Goal: Information Seeking & Learning: Check status

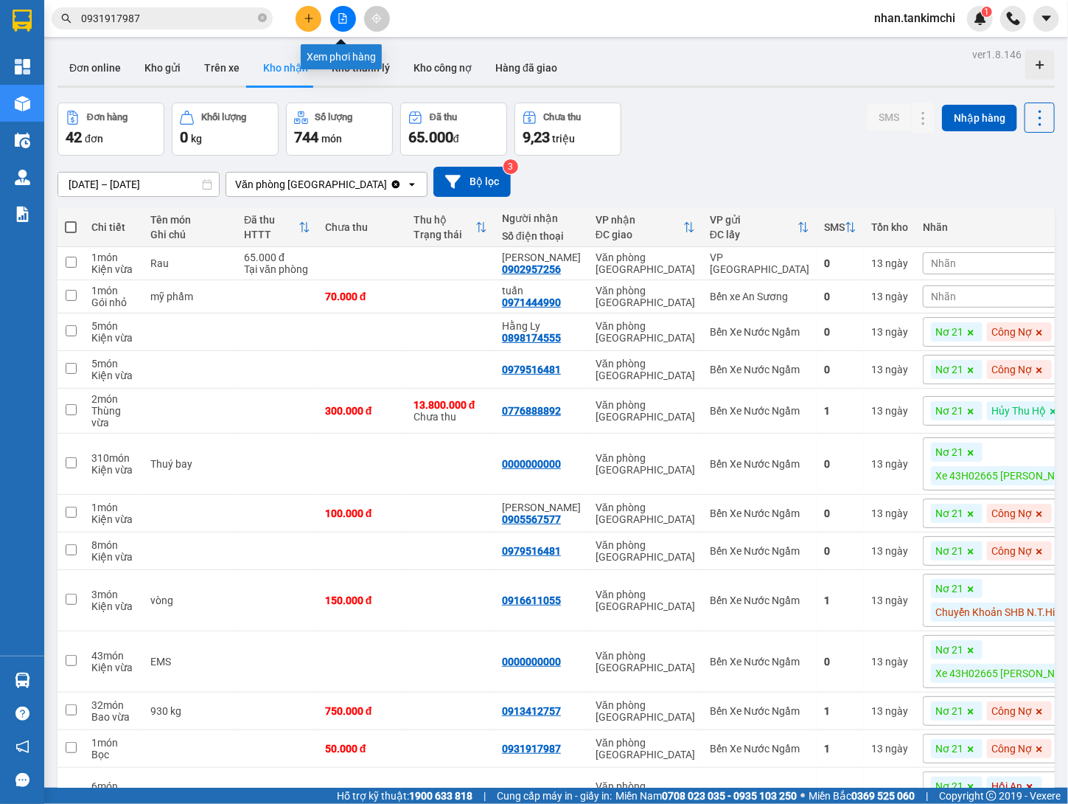
click at [341, 13] on icon "file-add" at bounding box center [343, 18] width 10 height 10
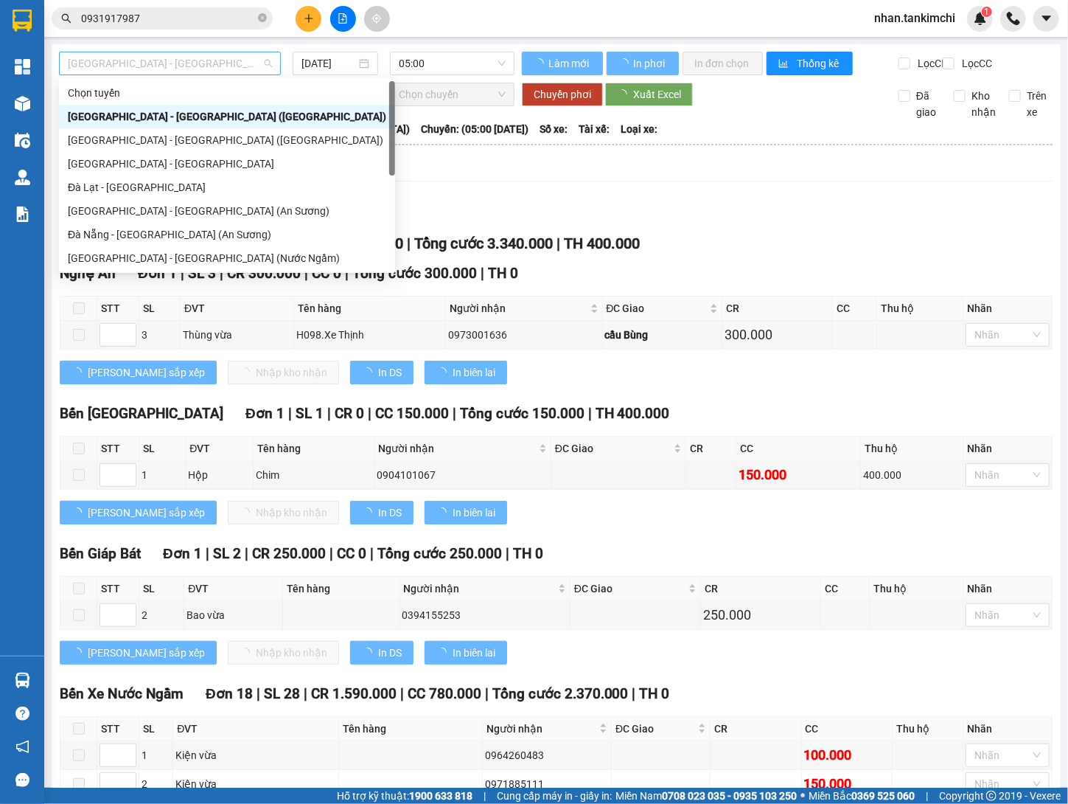
click at [226, 68] on span "[GEOGRAPHIC_DATA] - [GEOGRAPHIC_DATA] ([GEOGRAPHIC_DATA])" at bounding box center [170, 63] width 204 height 22
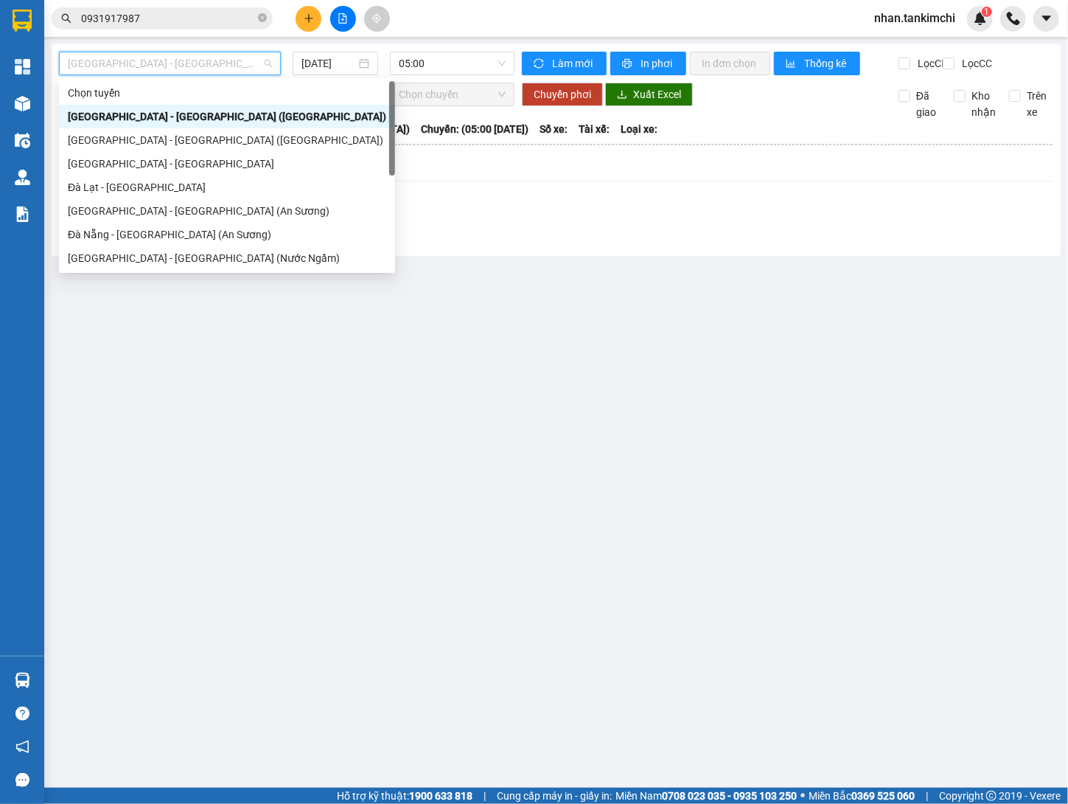
click at [187, 114] on div "[GEOGRAPHIC_DATA] - [GEOGRAPHIC_DATA] ([GEOGRAPHIC_DATA])" at bounding box center [227, 116] width 319 height 16
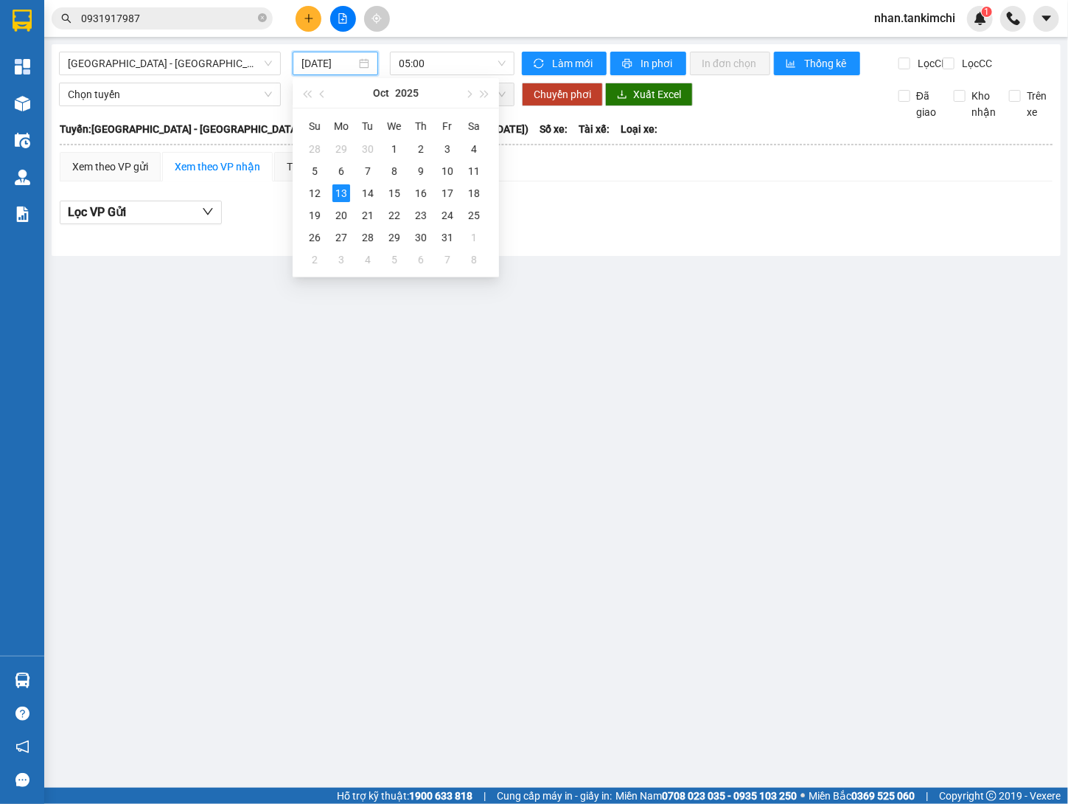
click at [332, 62] on input "[DATE]" at bounding box center [329, 63] width 55 height 16
click at [396, 155] on div "1" at bounding box center [395, 149] width 18 height 18
type input "[DATE]"
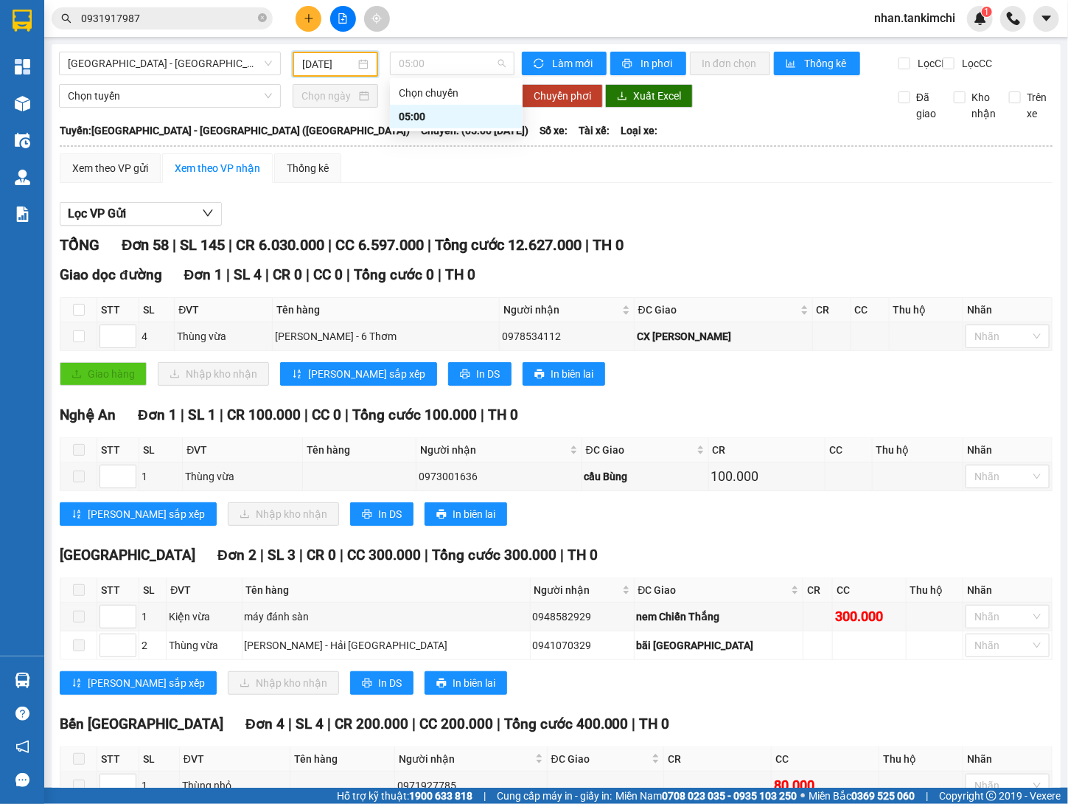
click at [624, 248] on span "TH 0" at bounding box center [608, 245] width 31 height 18
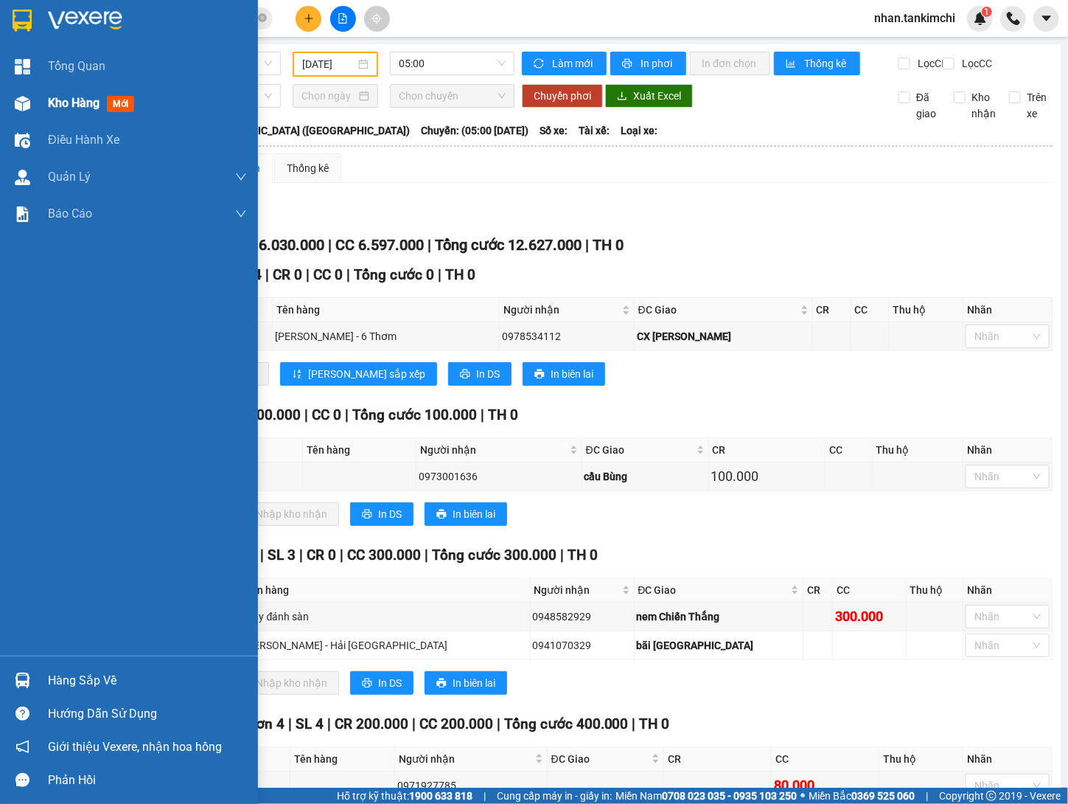
click at [37, 114] on div "Kho hàng mới" at bounding box center [129, 103] width 258 height 37
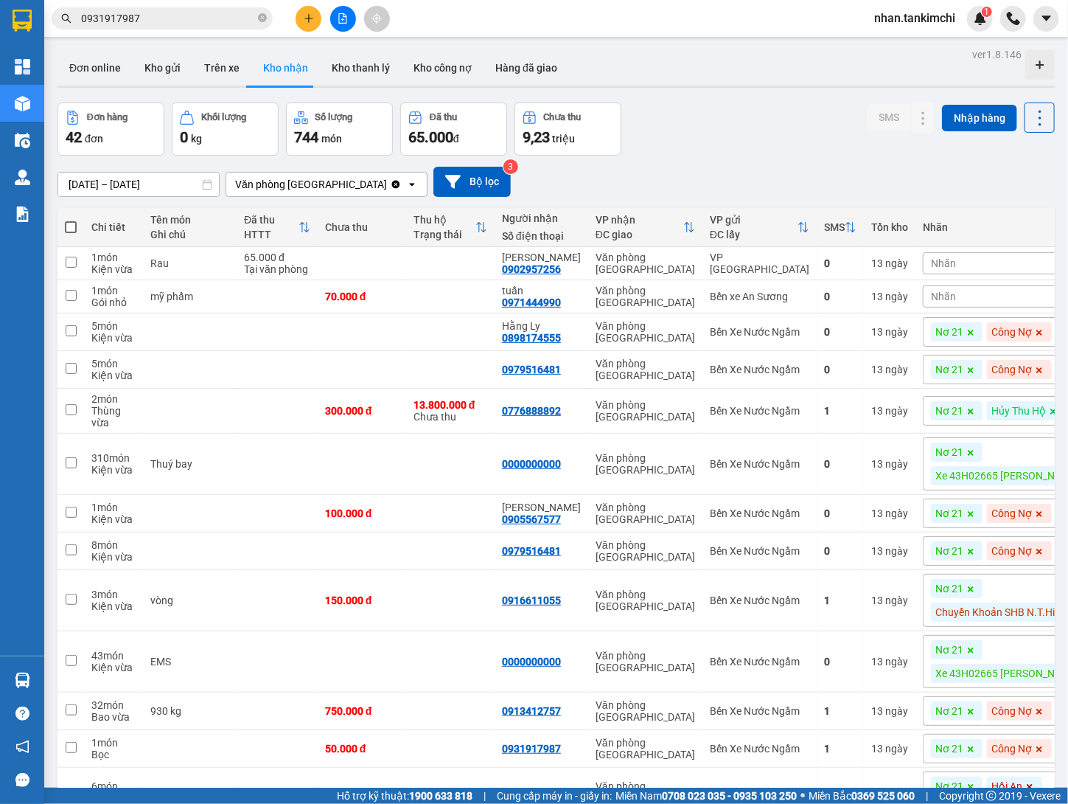
click at [180, 182] on input "[DATE] – [DATE]" at bounding box center [138, 185] width 161 height 24
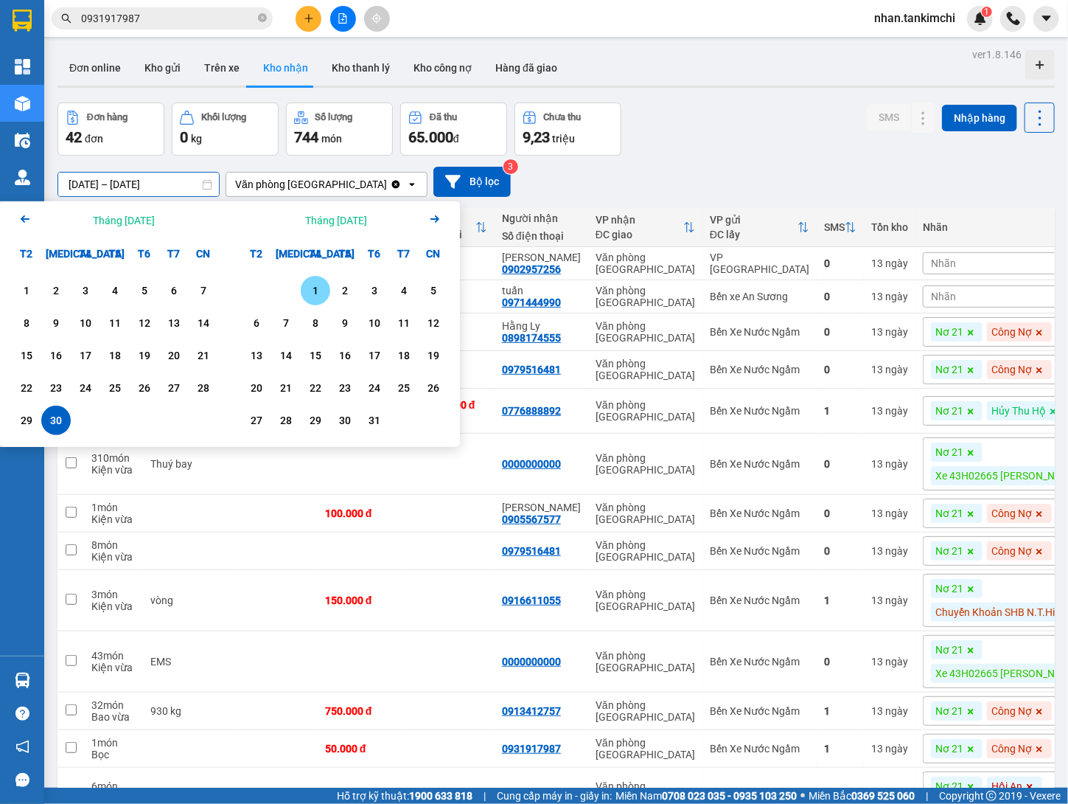
click at [313, 291] on div "1" at bounding box center [315, 291] width 21 height 18
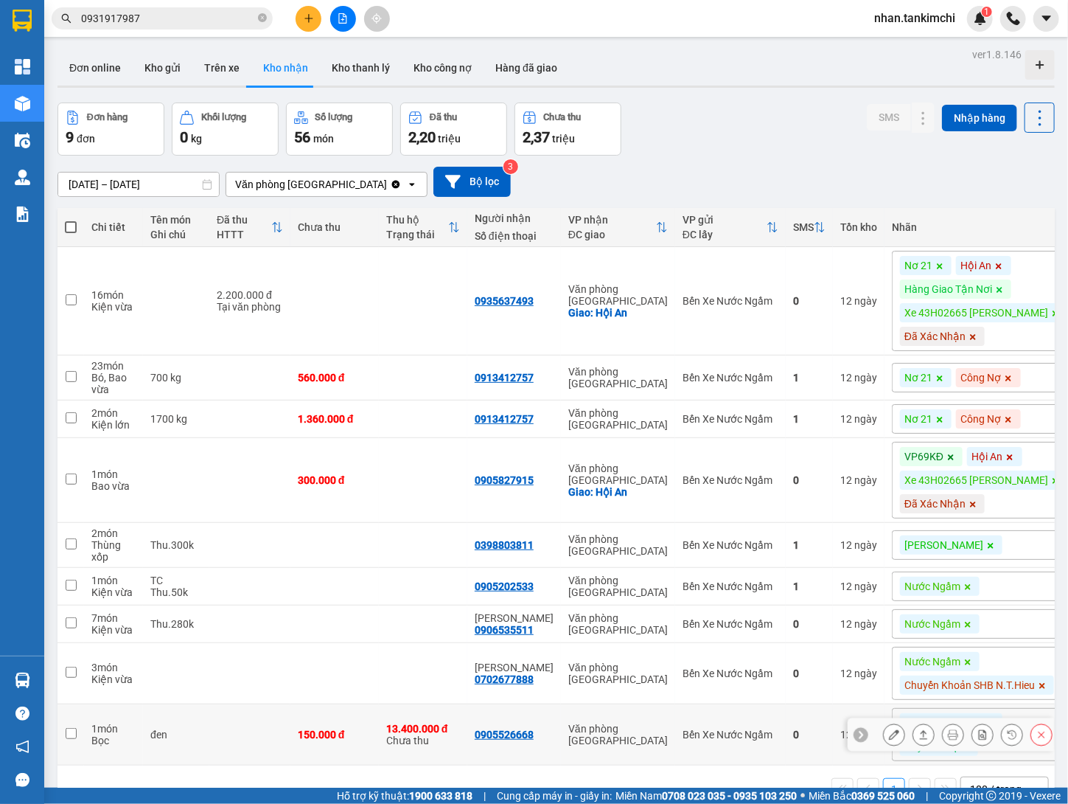
click at [1040, 728] on button at bounding box center [1042, 735] width 21 height 26
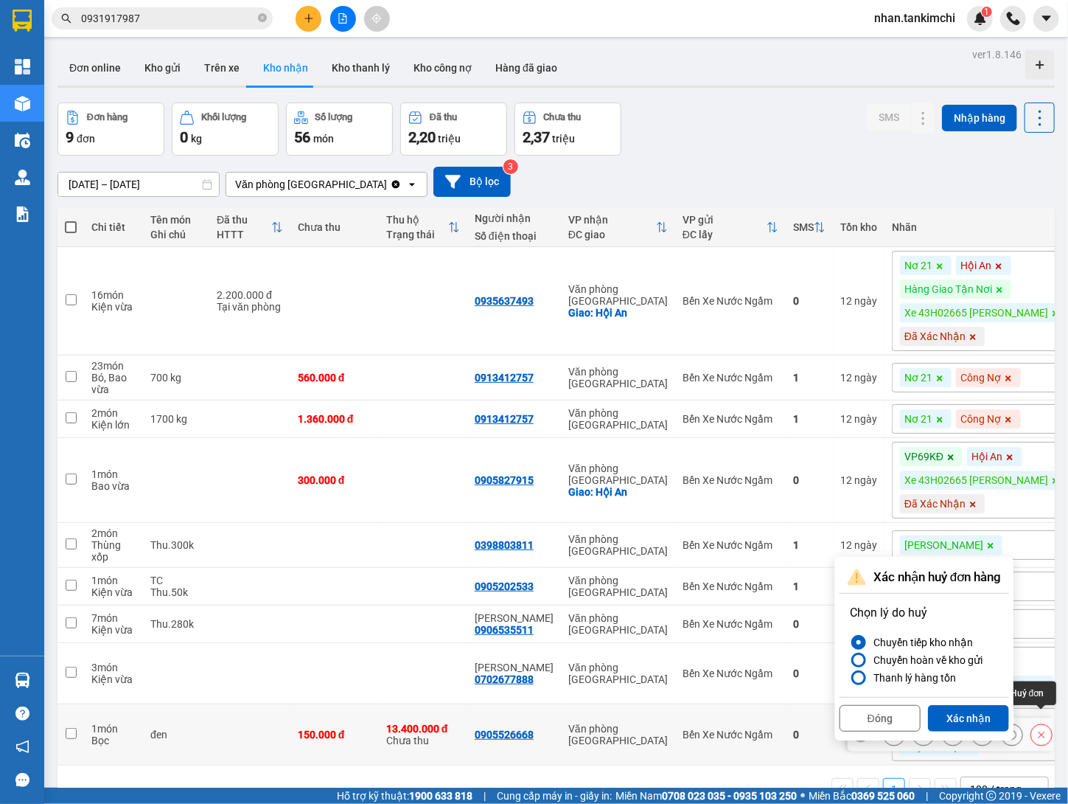
click at [1045, 729] on icon at bounding box center [1042, 734] width 10 height 10
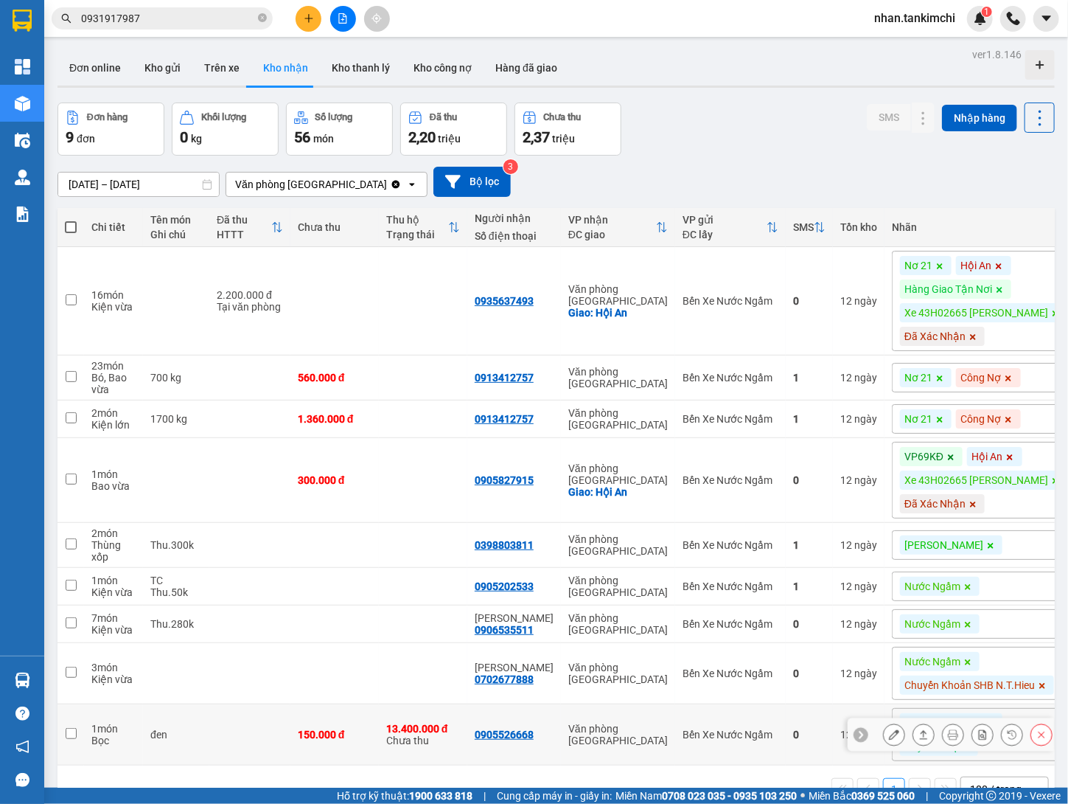
click at [1051, 729] on button at bounding box center [1042, 735] width 21 height 26
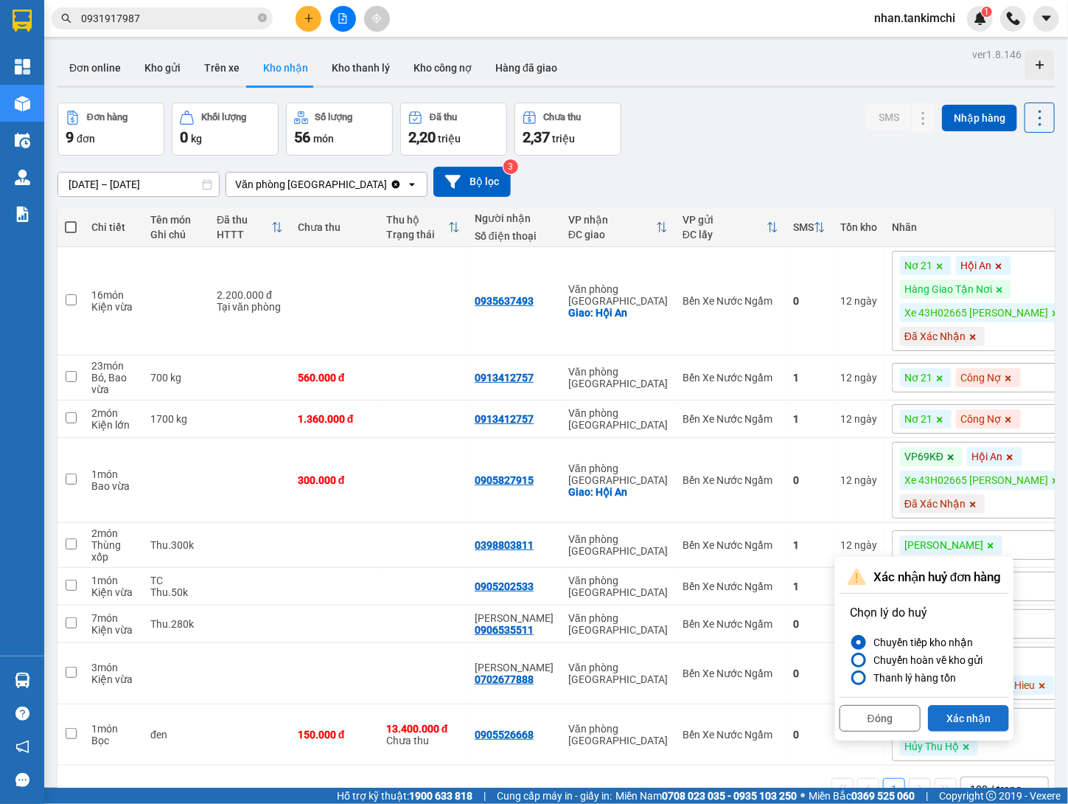
click at [1006, 713] on button "Xác nhận" at bounding box center [968, 718] width 81 height 27
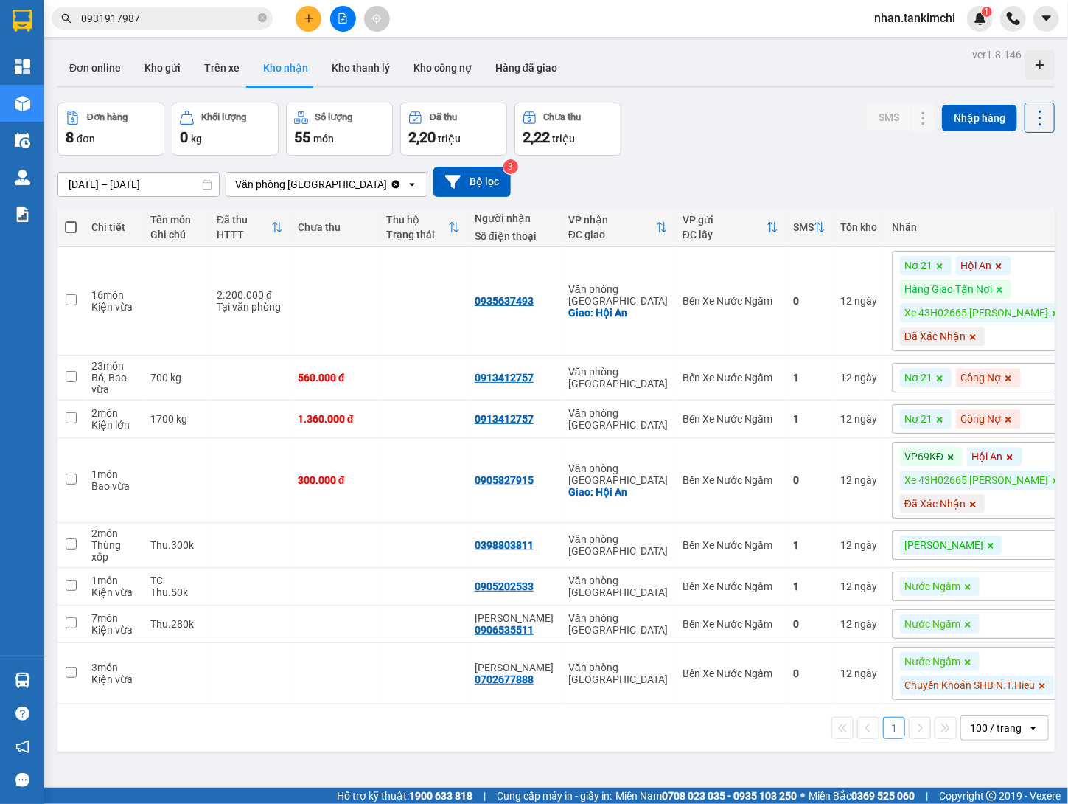
click at [210, 199] on div "[DATE] – [DATE] Press the down arrow key to interact with the calendar and sele…" at bounding box center [557, 182] width 998 height 52
click at [145, 168] on div "[DATE] – [DATE] Press the down arrow key to interact with the calendar and sele…" at bounding box center [557, 182] width 998 height 30
click at [163, 179] on input "[DATE] – [DATE]" at bounding box center [138, 185] width 161 height 24
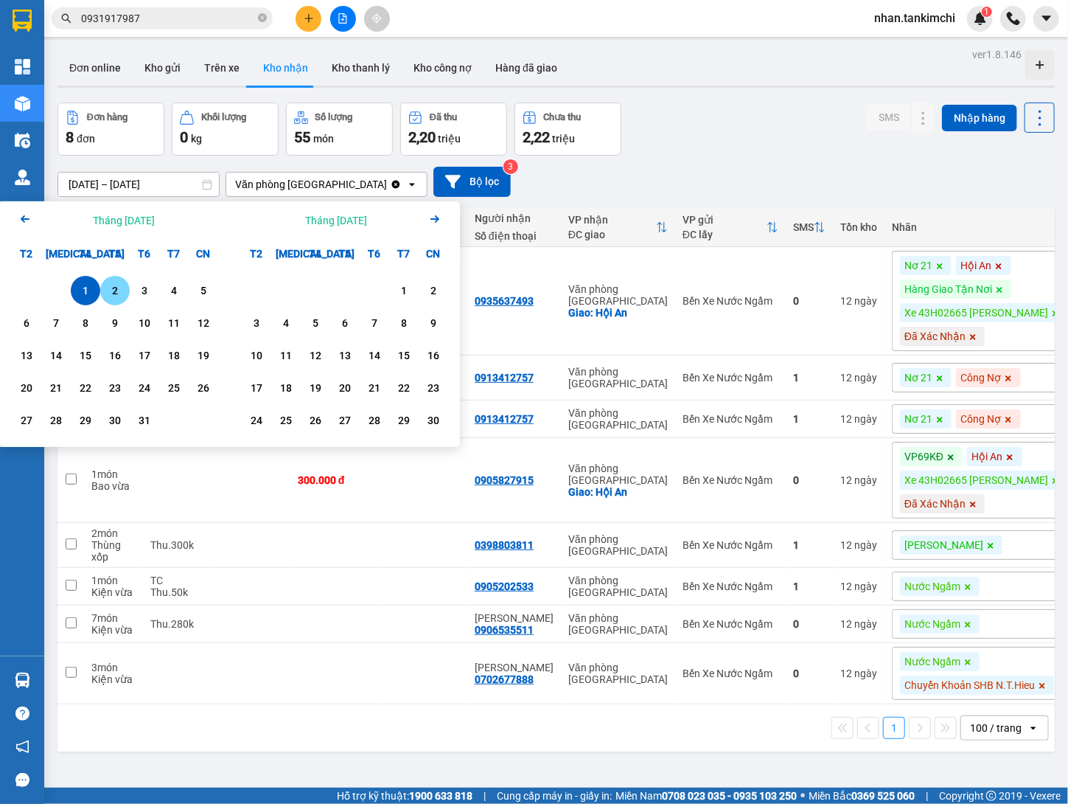
click at [114, 287] on div "2" at bounding box center [115, 291] width 21 height 18
type input "[DATE] – [DATE]"
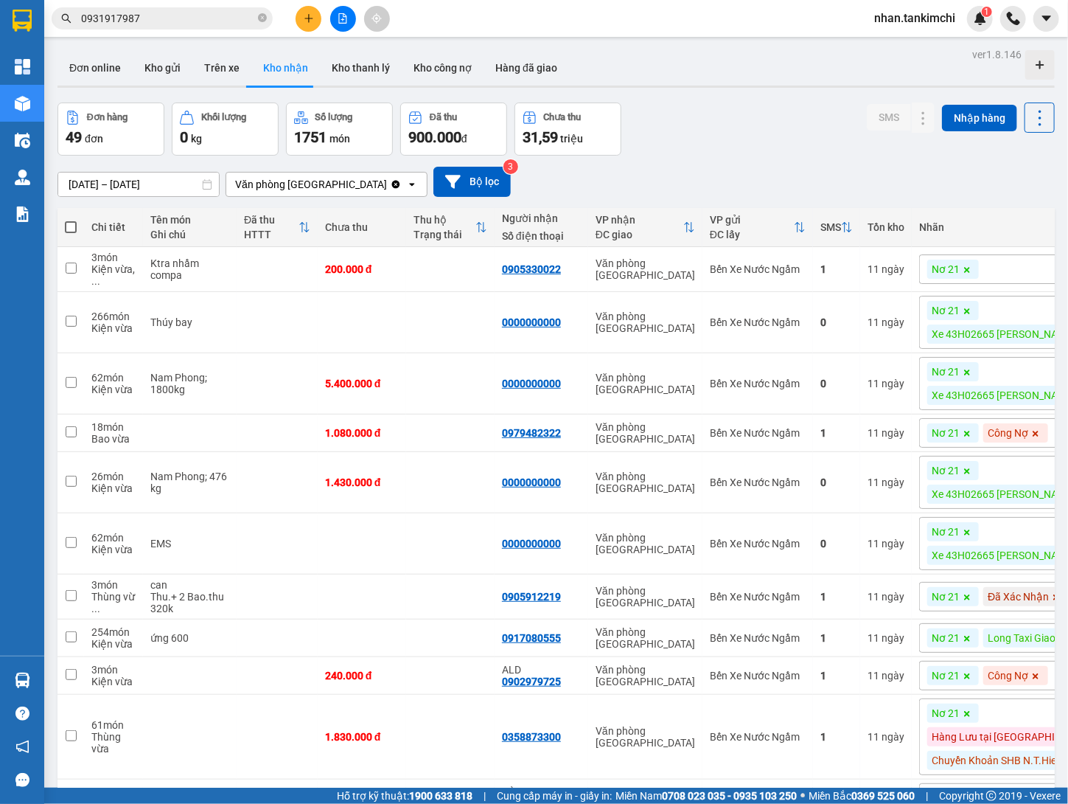
click at [347, 9] on button at bounding box center [343, 19] width 26 height 26
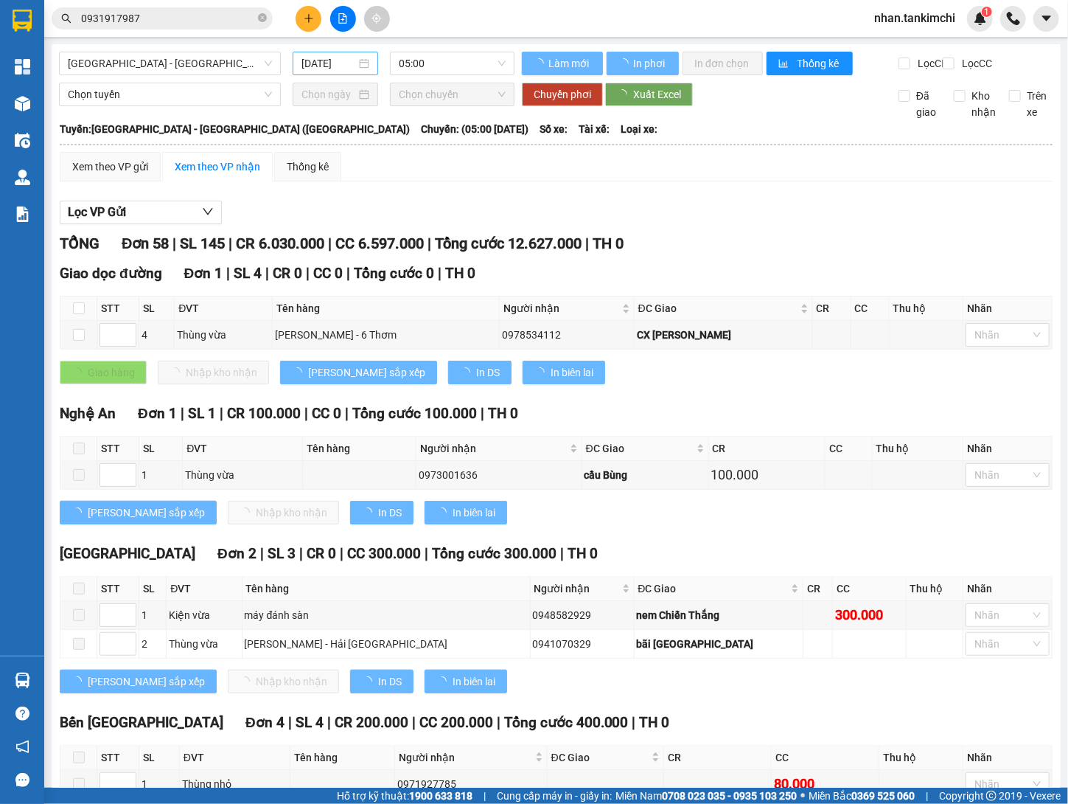
click at [363, 71] on div "[DATE]" at bounding box center [336, 63] width 68 height 16
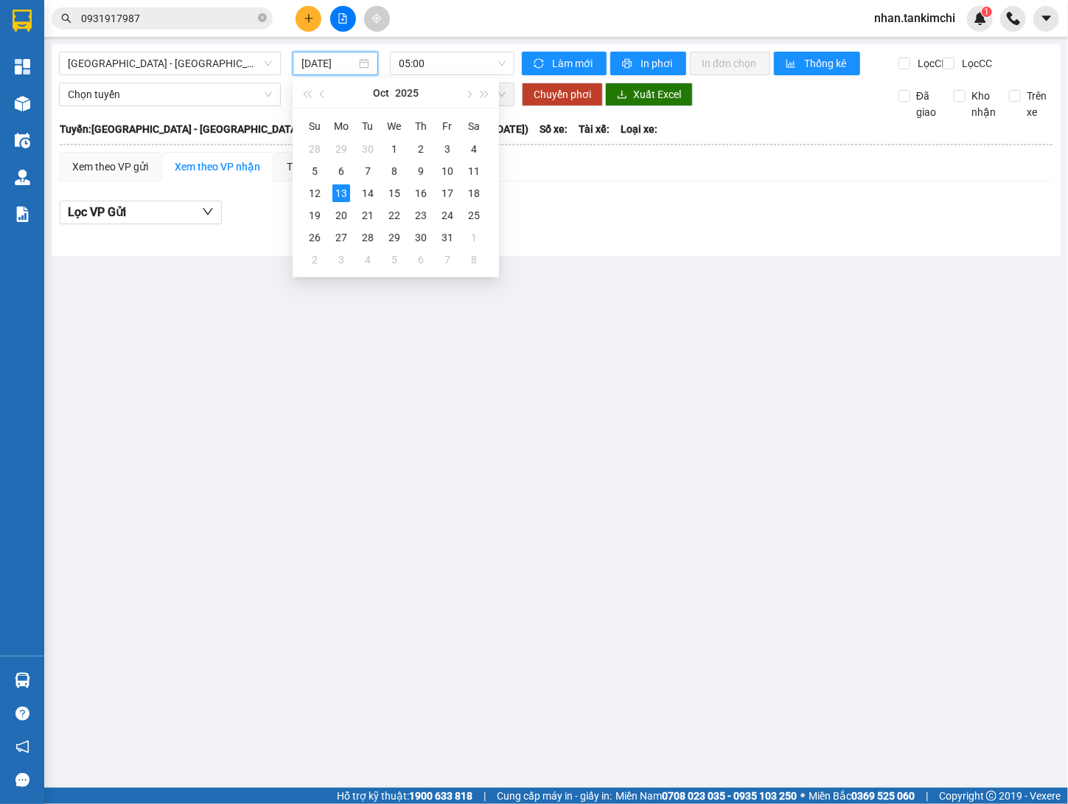
click at [340, 68] on input "[DATE]" at bounding box center [329, 63] width 55 height 16
click at [377, 145] on td "30" at bounding box center [368, 149] width 27 height 22
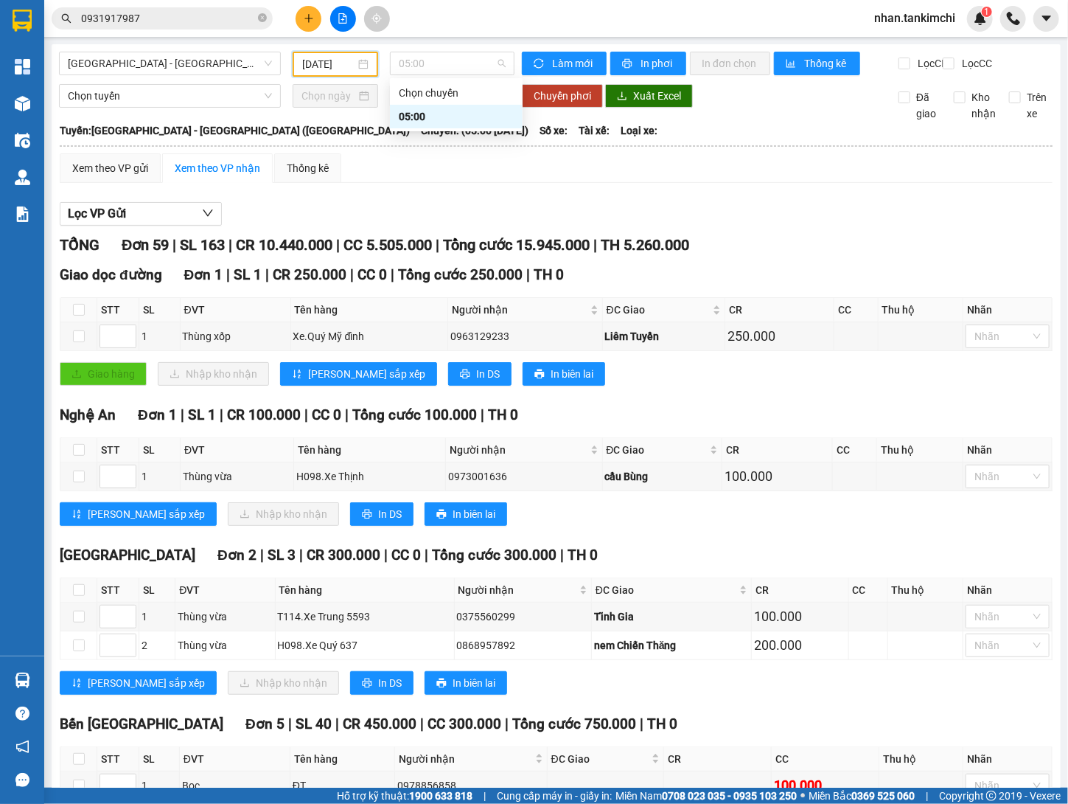
click at [613, 220] on div "Lọc VP Gửi" at bounding box center [556, 214] width 993 height 24
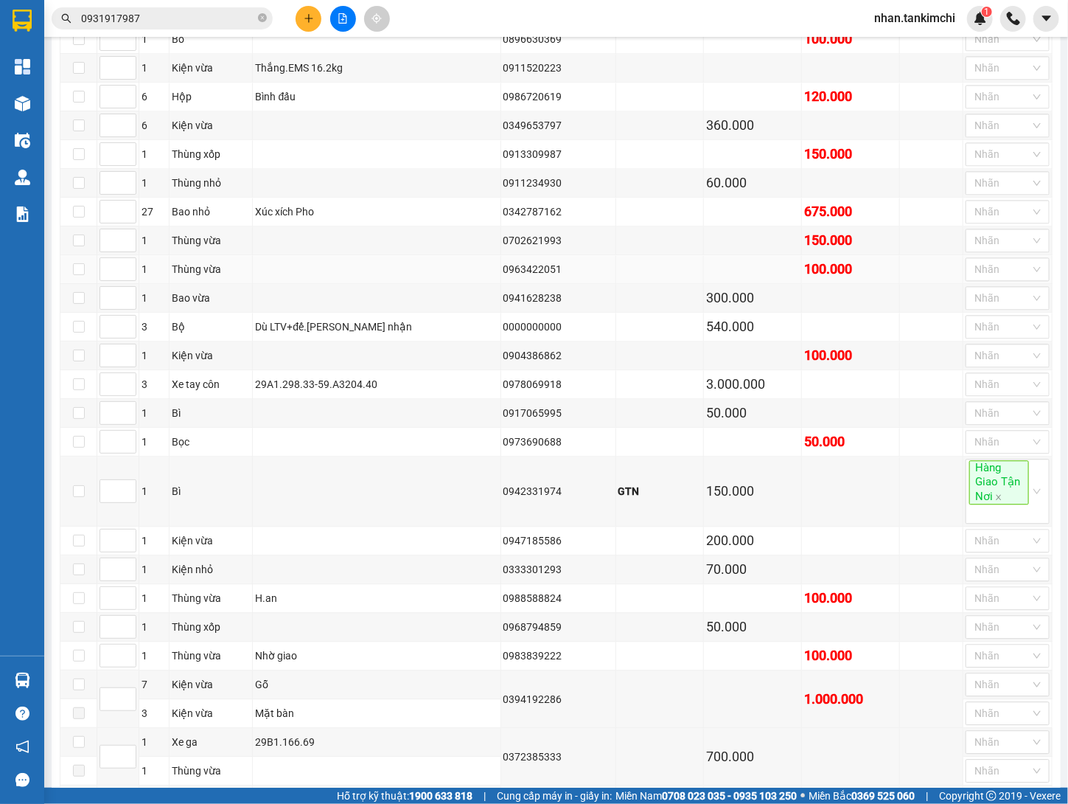
click at [654, 284] on td at bounding box center [660, 269] width 88 height 29
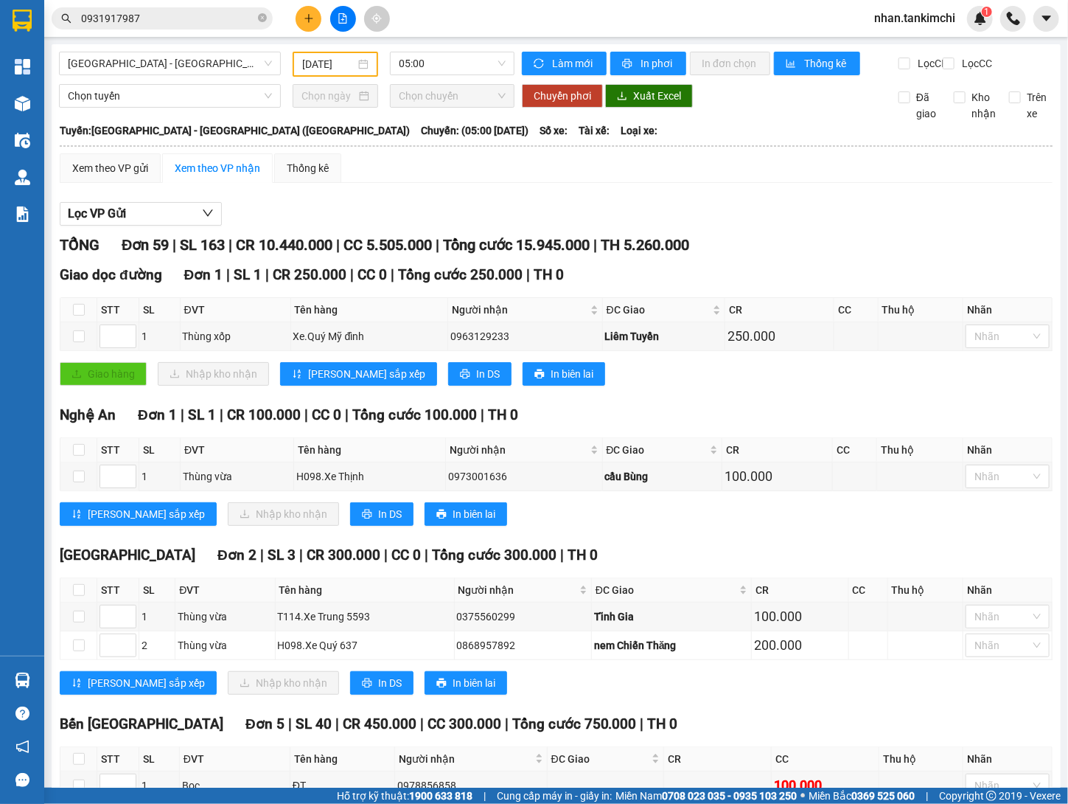
click at [346, 62] on input "[DATE]" at bounding box center [328, 64] width 53 height 16
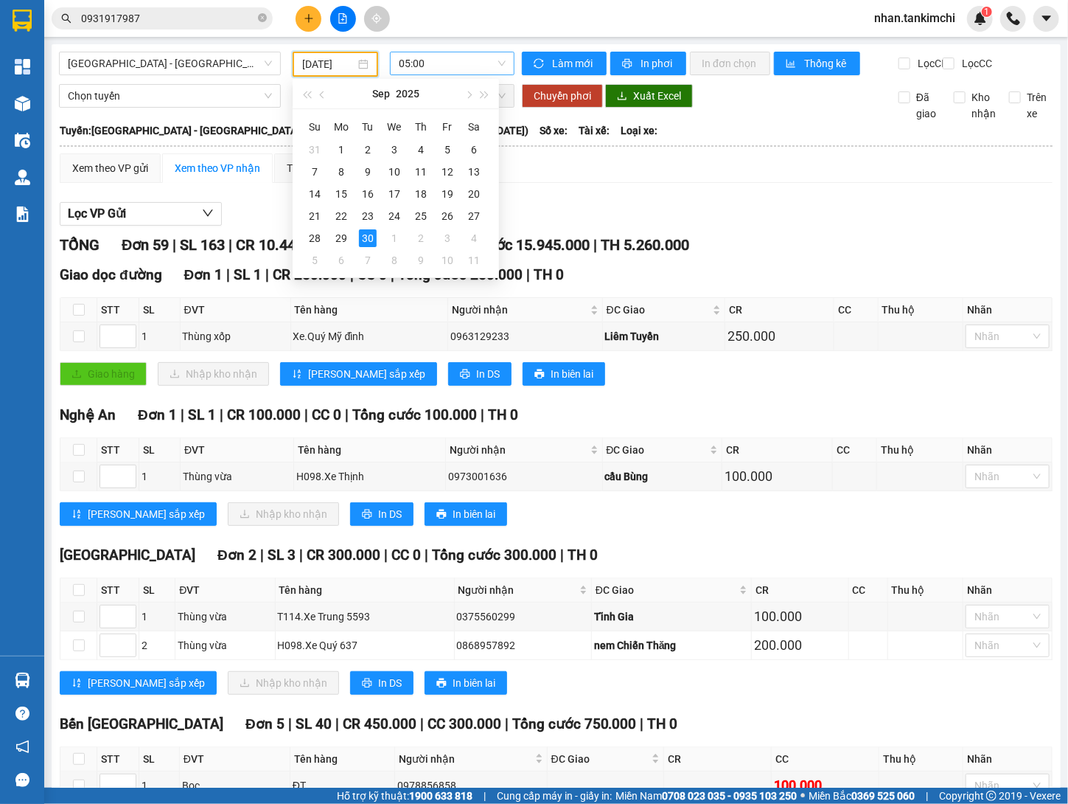
type input "[DATE]"
click at [676, 147] on hr at bounding box center [556, 145] width 993 height 1
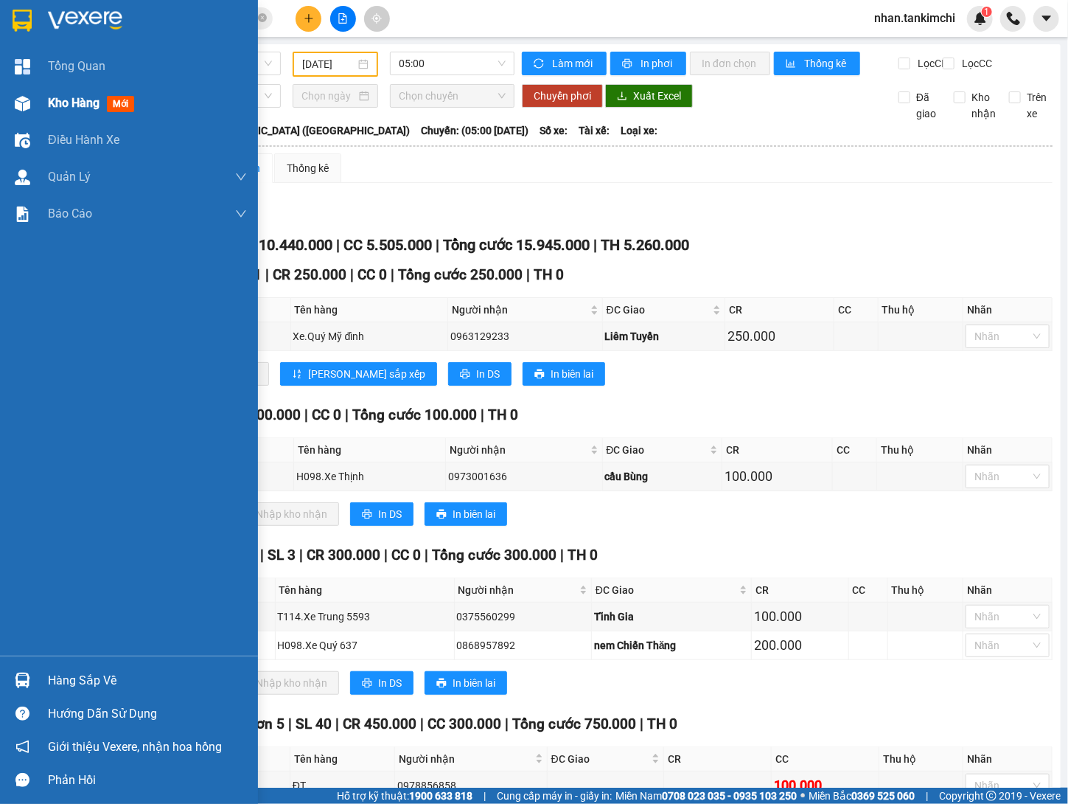
click at [24, 109] on img at bounding box center [22, 103] width 15 height 15
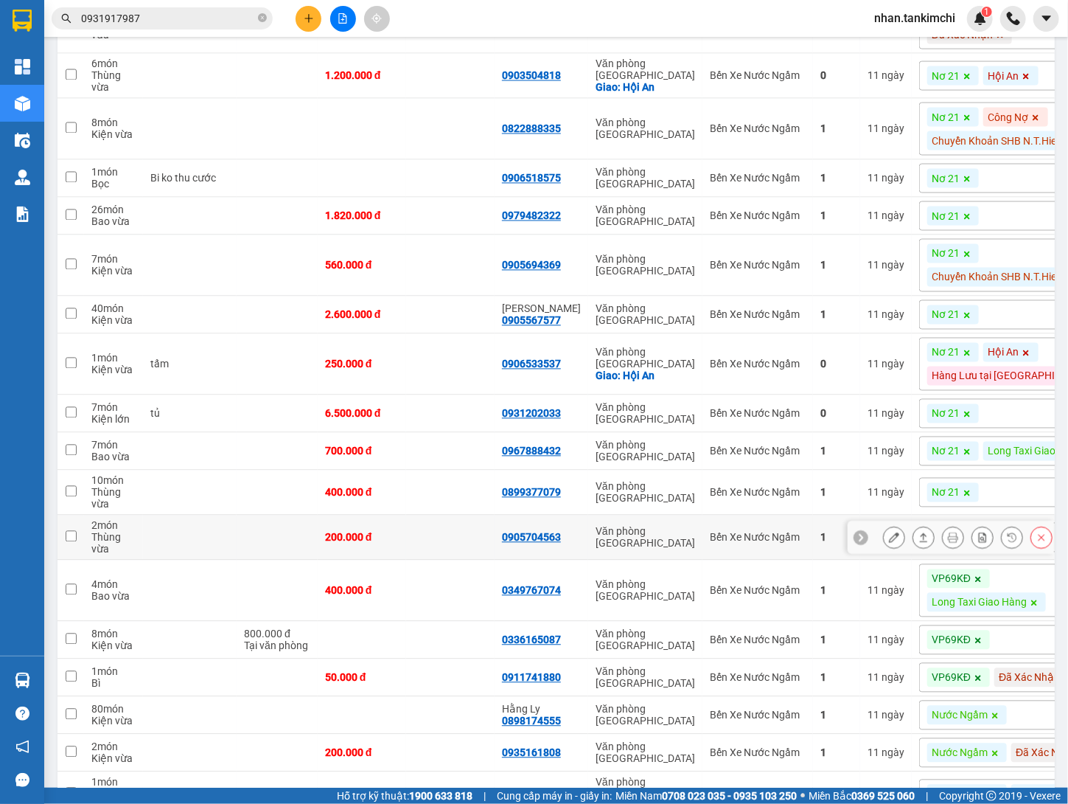
scroll to position [1320, 0]
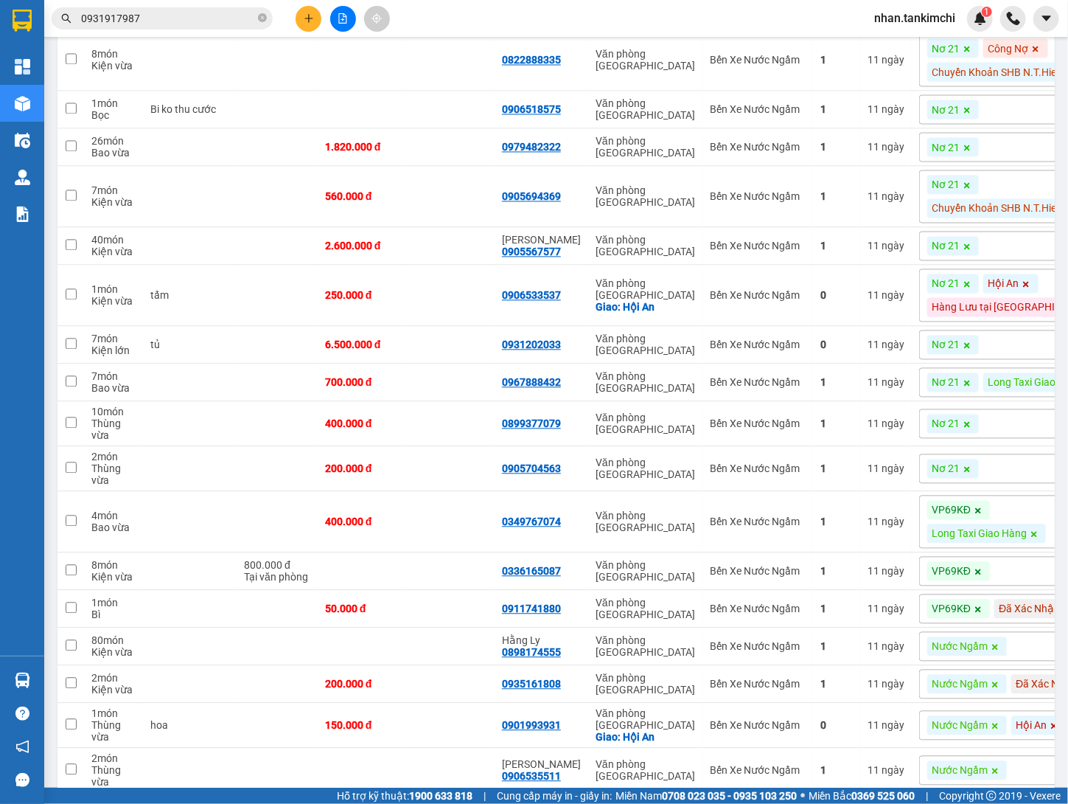
click at [964, 348] on icon at bounding box center [967, 345] width 6 height 6
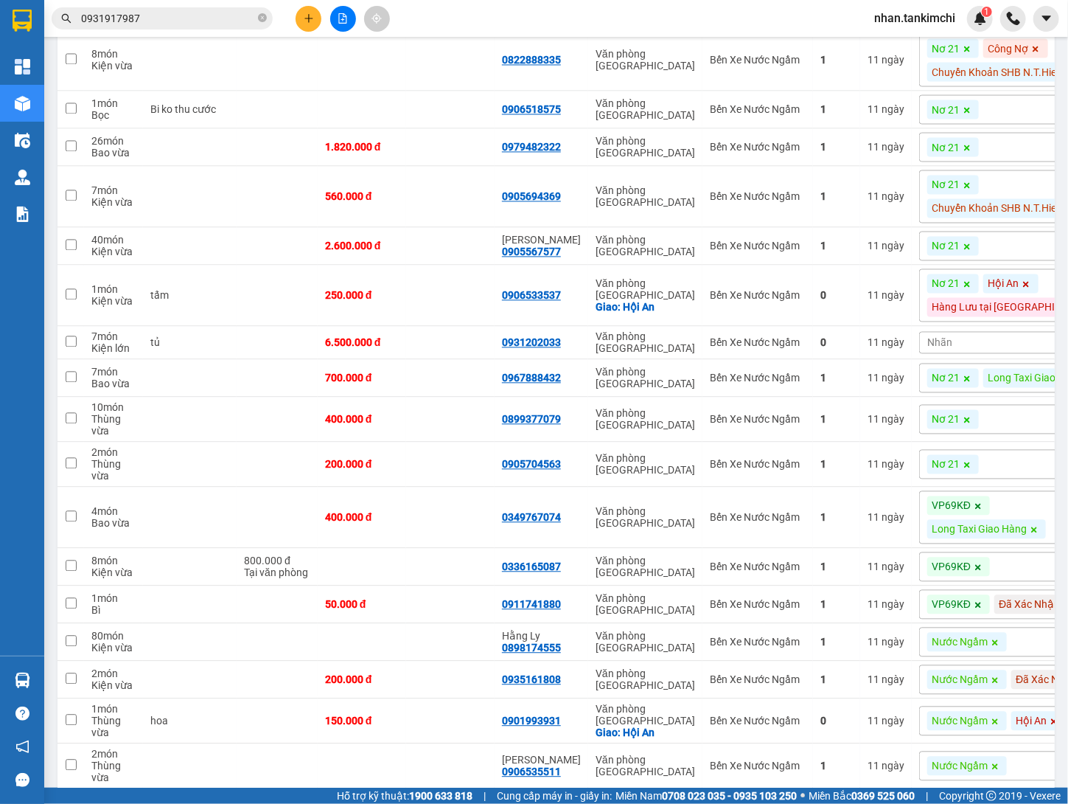
click at [954, 353] on div "Nhãn" at bounding box center [1016, 342] width 194 height 22
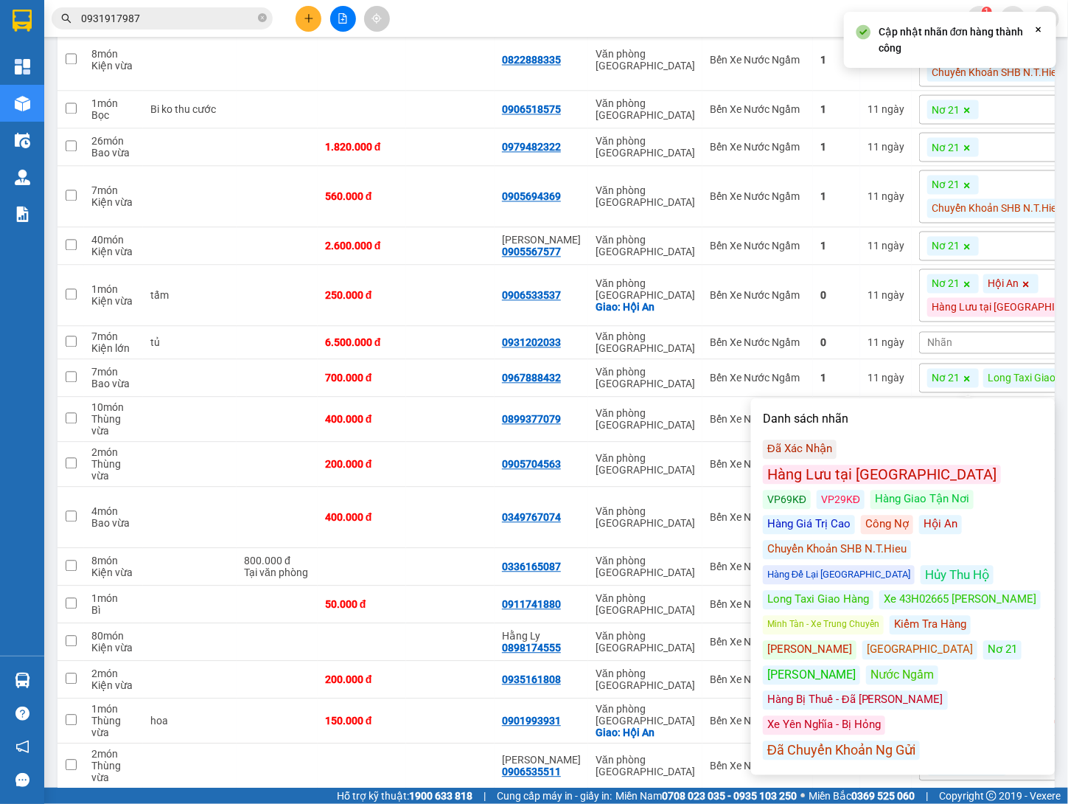
click at [905, 465] on div "Hàng Lưu tại [GEOGRAPHIC_DATA]" at bounding box center [882, 474] width 238 height 19
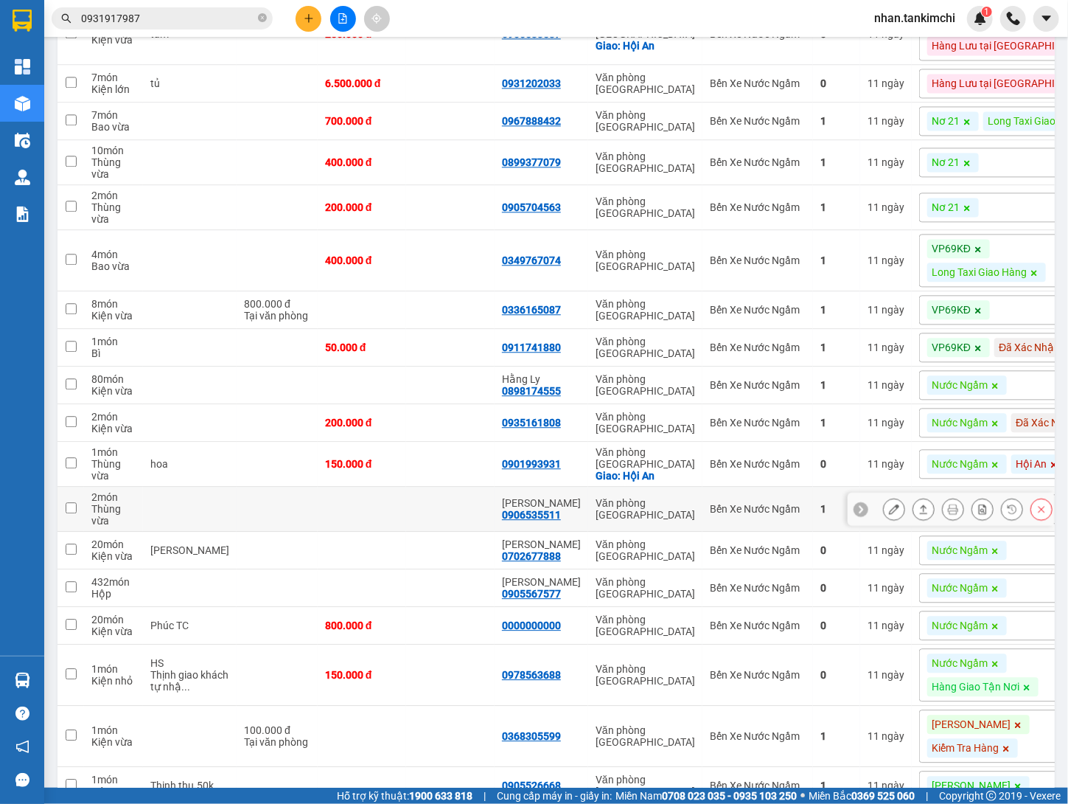
click at [462, 532] on td at bounding box center [450, 509] width 88 height 45
checkbox input "true"
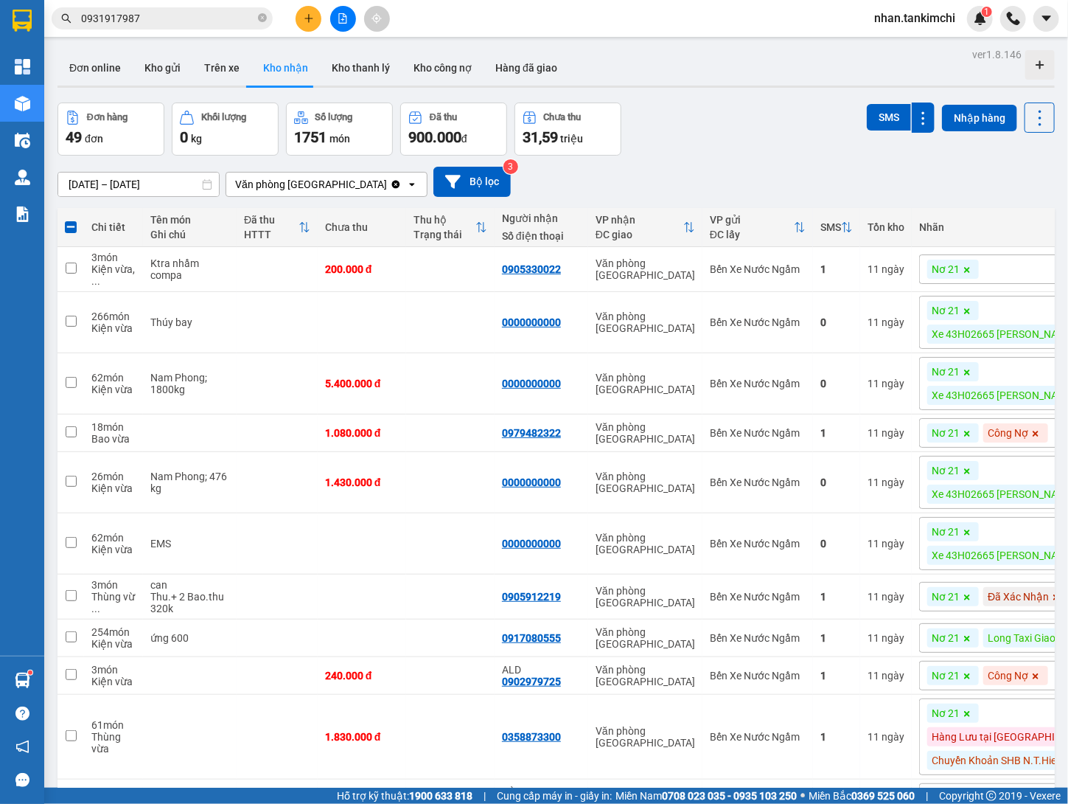
scroll to position [0, 0]
click at [155, 178] on input "[DATE] – [DATE]" at bounding box center [138, 185] width 161 height 24
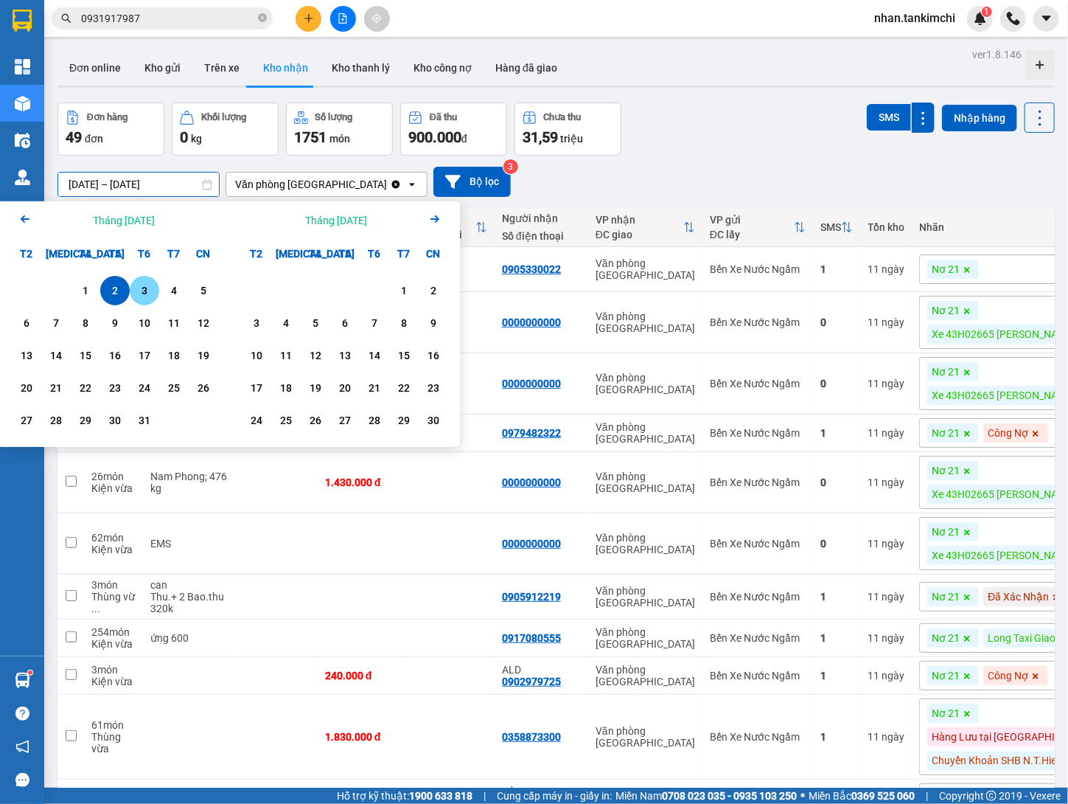
click at [144, 291] on div "3" at bounding box center [144, 291] width 21 height 18
type input "[DATE] – [DATE]"
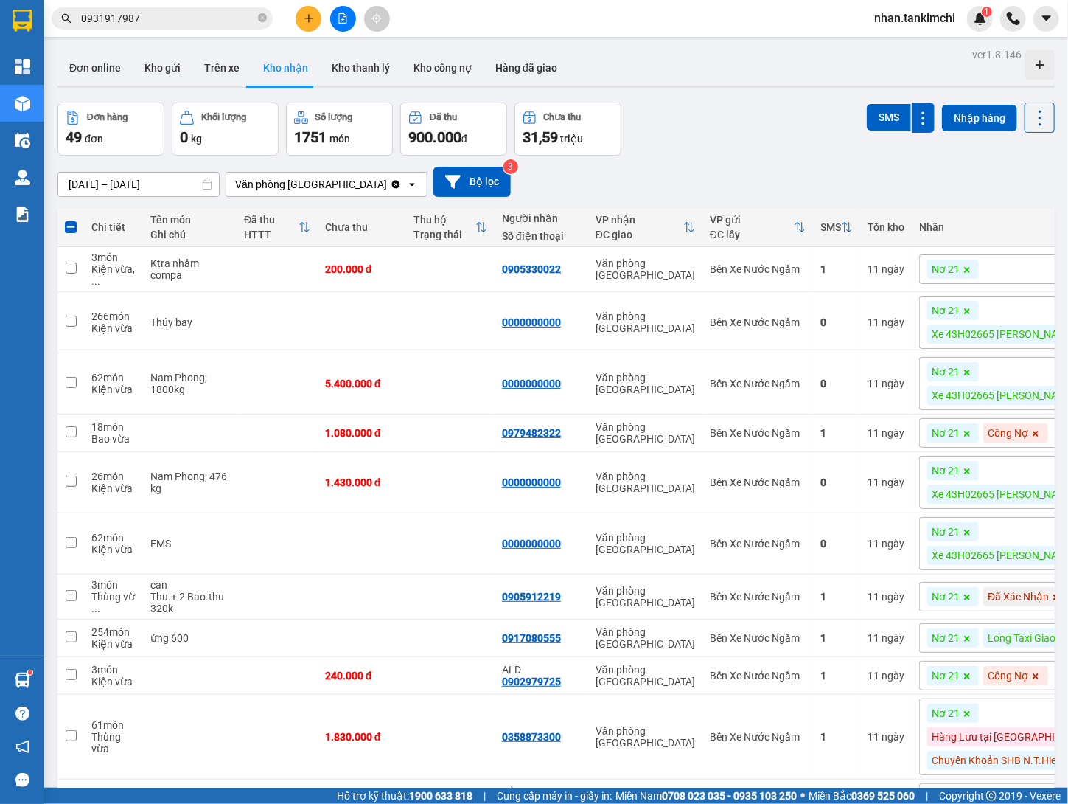
checkbox input "false"
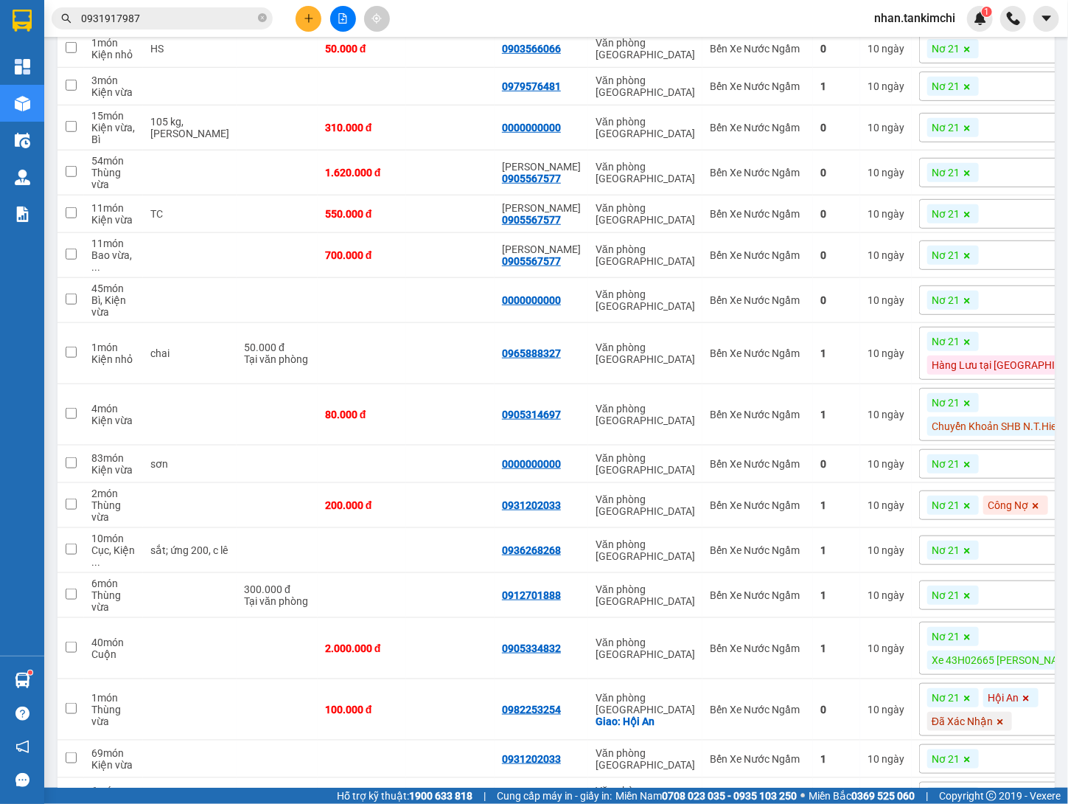
scroll to position [111, 0]
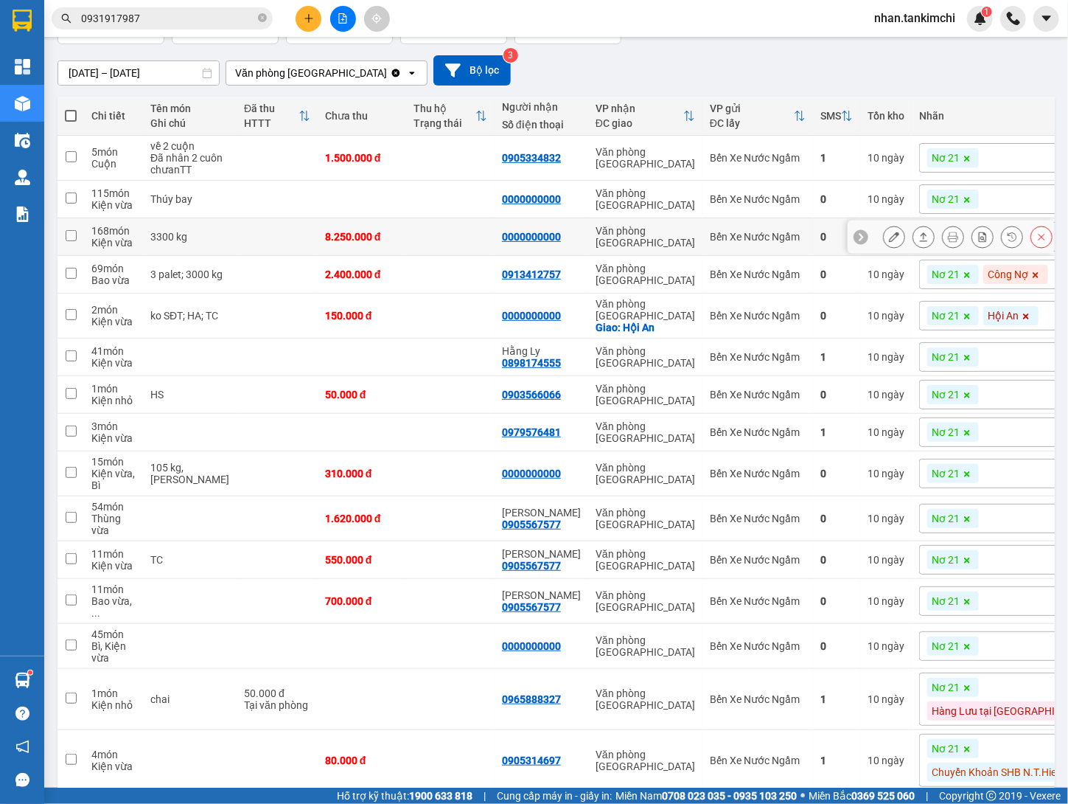
click at [427, 243] on td at bounding box center [450, 237] width 88 height 38
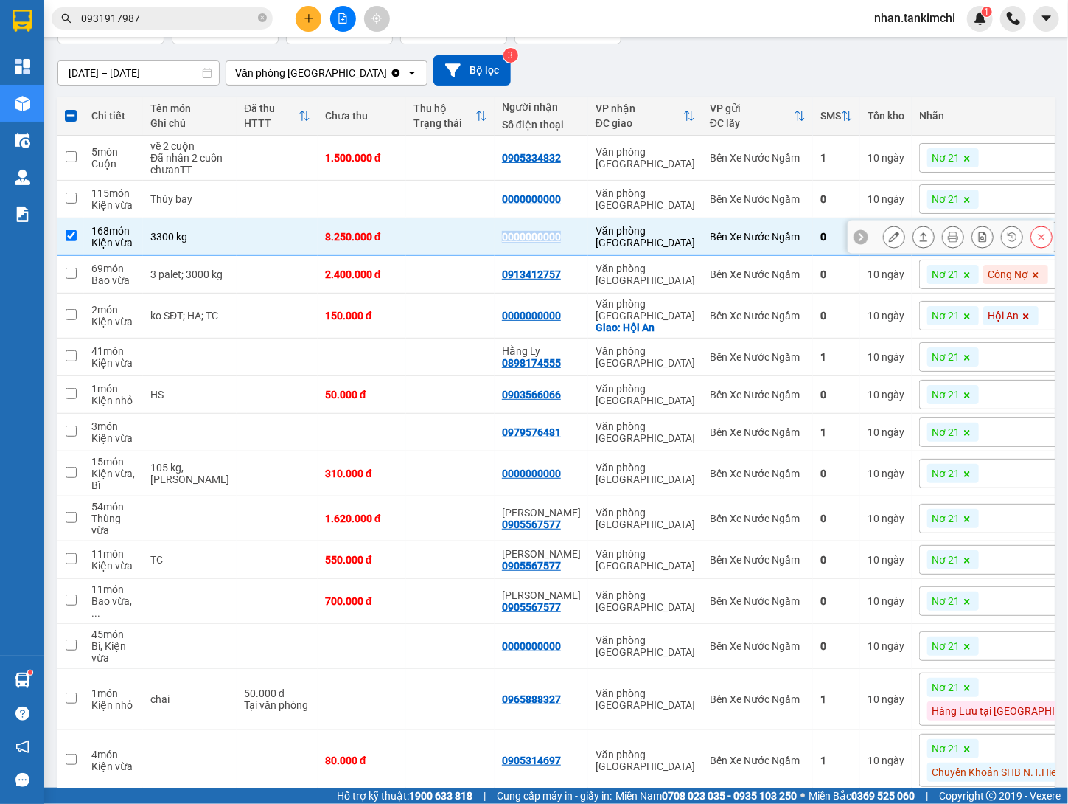
click at [427, 243] on td at bounding box center [450, 237] width 88 height 38
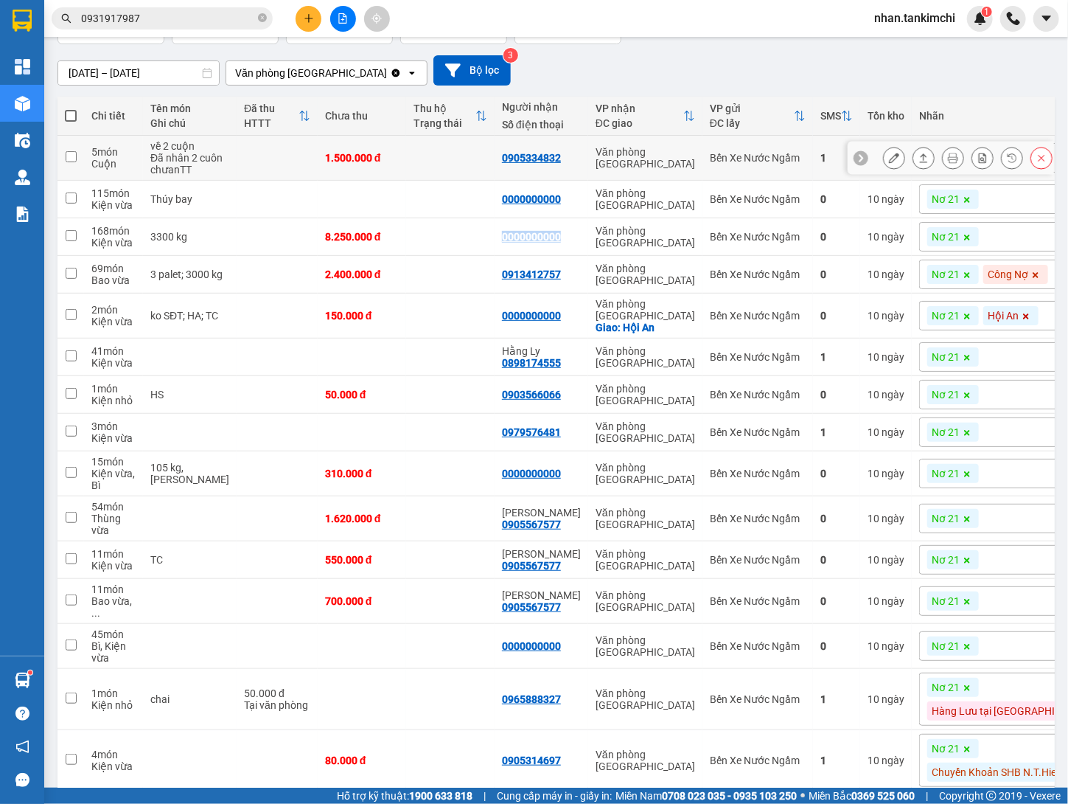
scroll to position [100, 0]
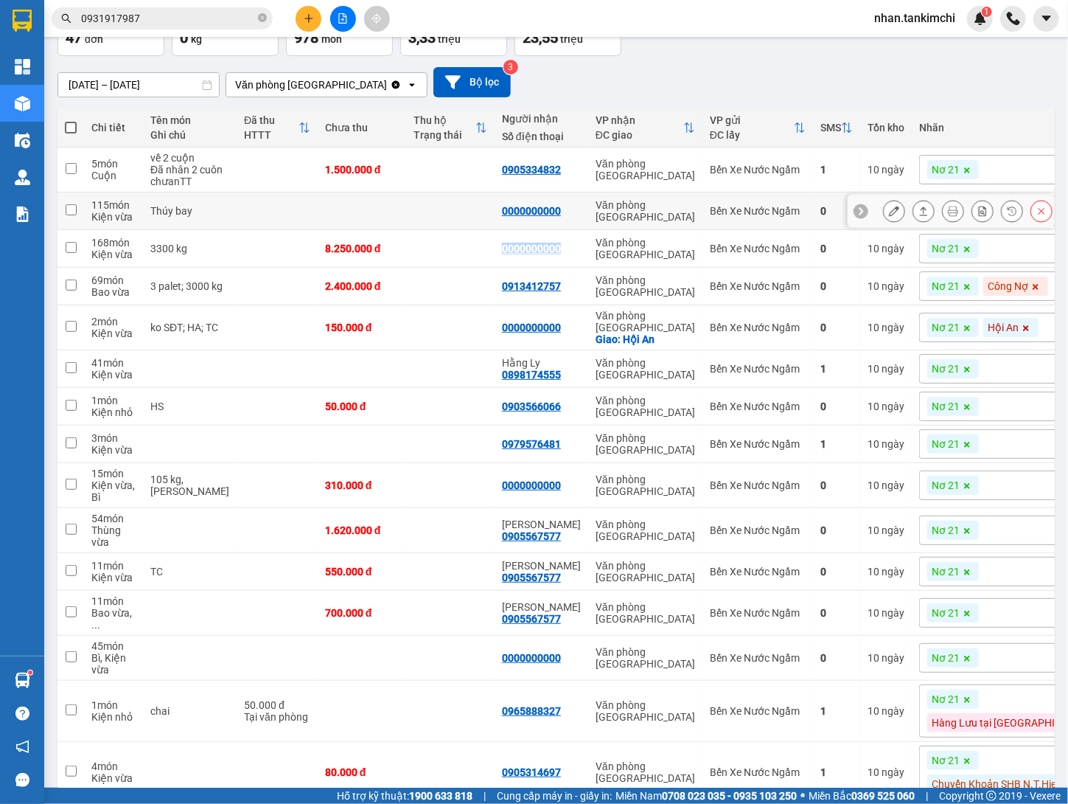
click at [456, 239] on td at bounding box center [450, 249] width 88 height 38
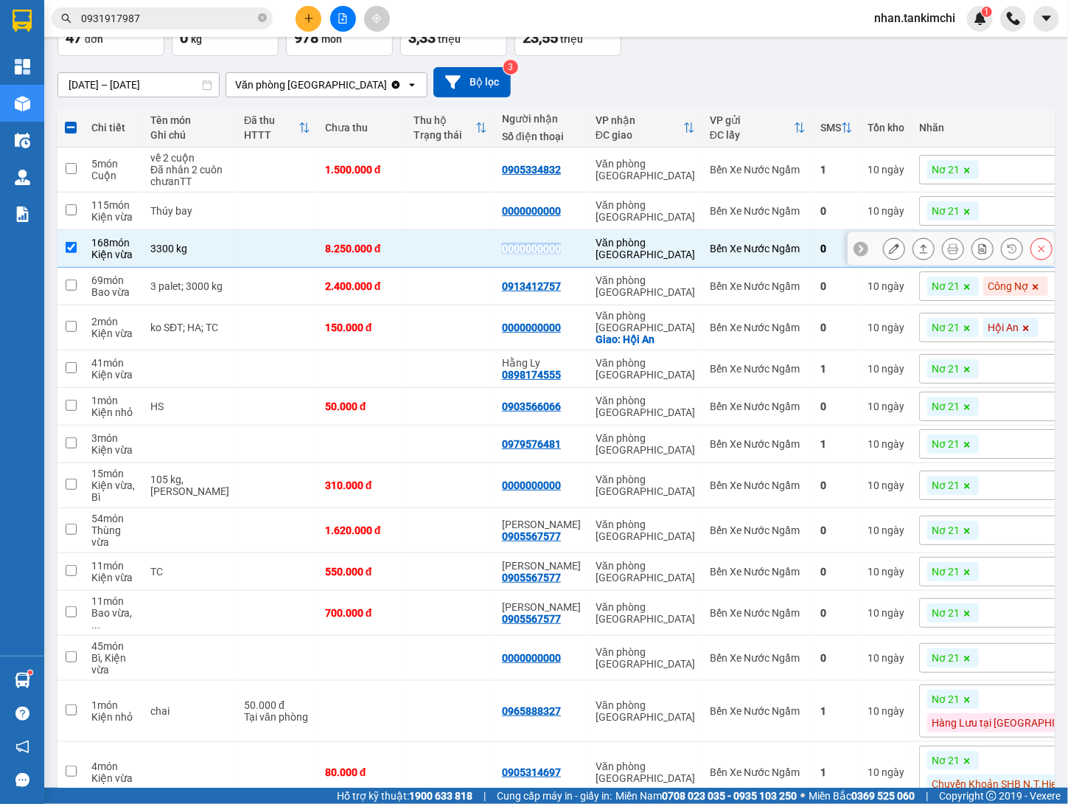
click at [438, 262] on td at bounding box center [450, 249] width 88 height 38
checkbox input "false"
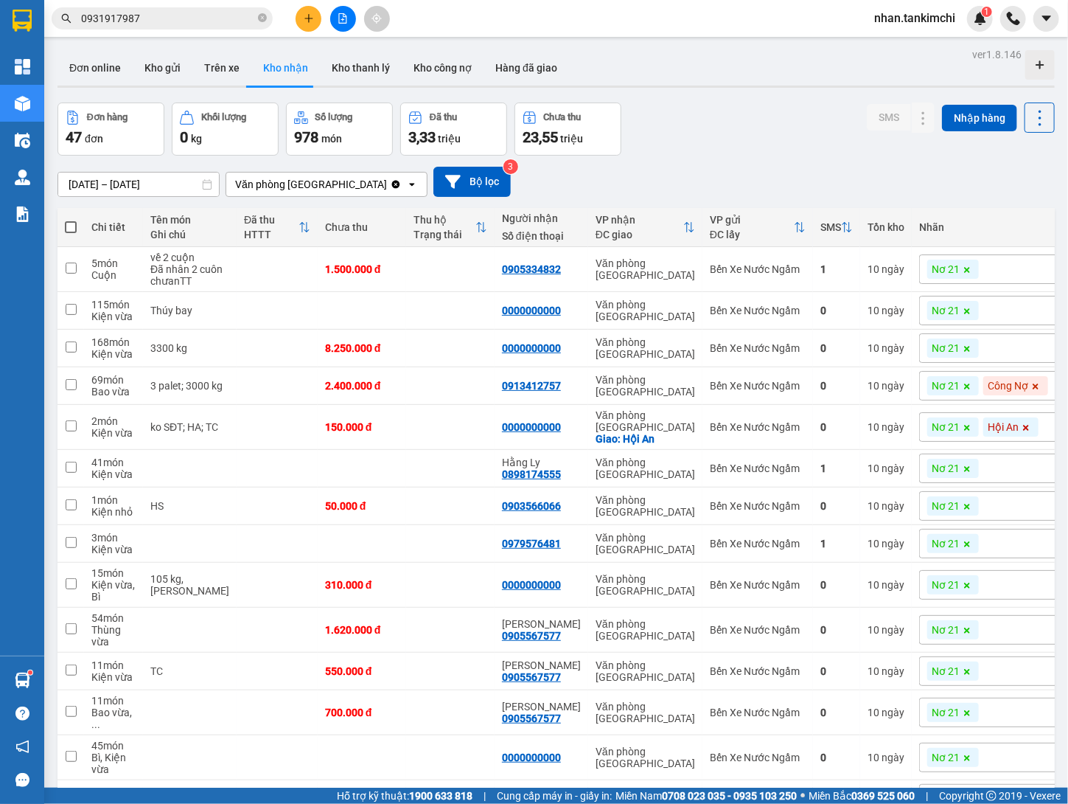
scroll to position [0, 0]
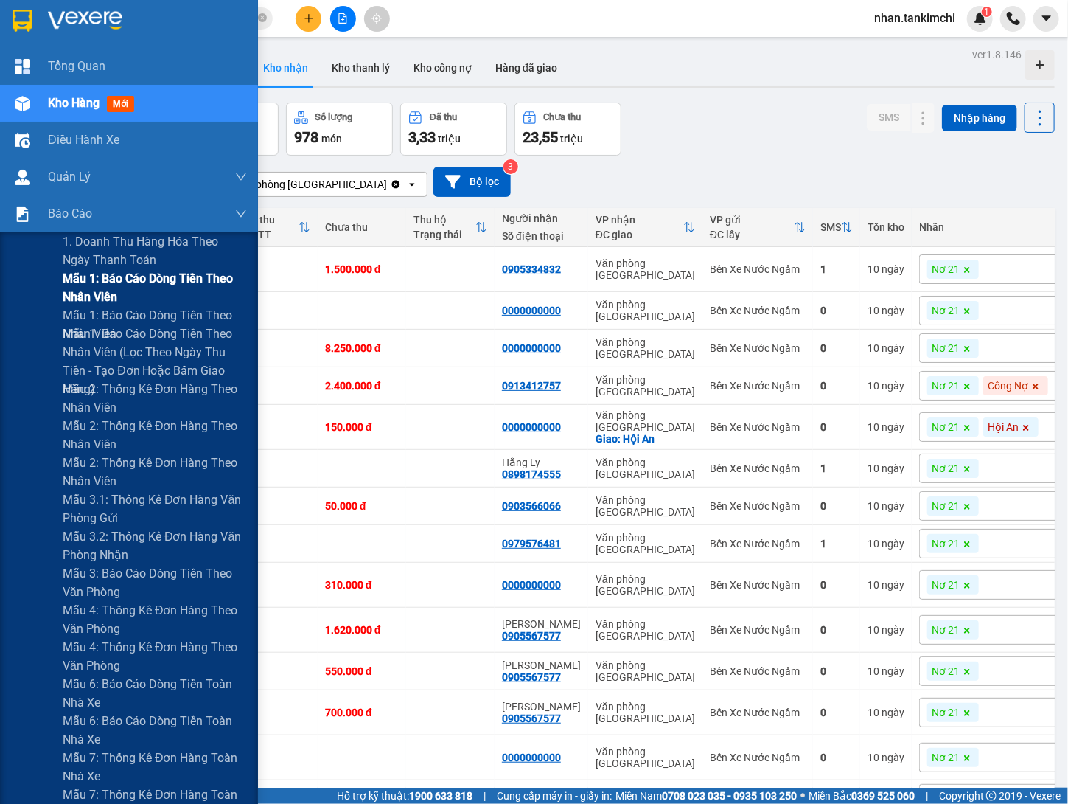
click at [143, 274] on span "Mẫu 1: Báo cáo dòng tiền theo nhân viên" at bounding box center [155, 287] width 184 height 37
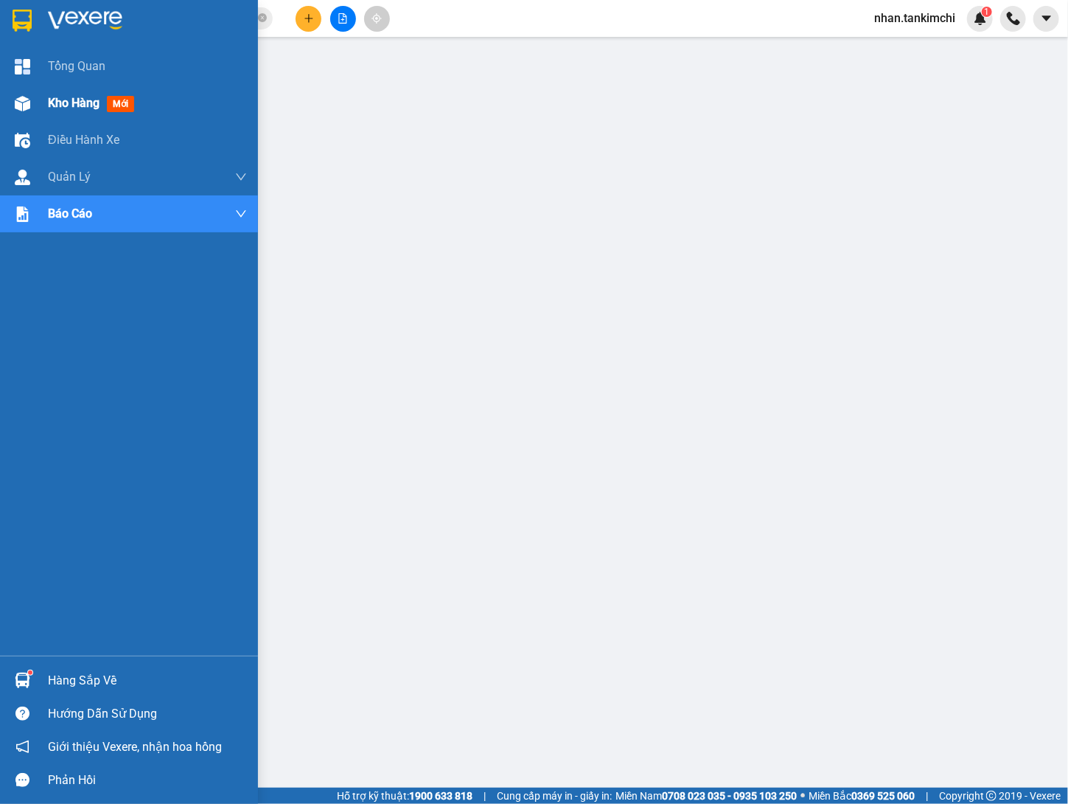
click at [38, 105] on div "Kho hàng mới" at bounding box center [129, 103] width 258 height 37
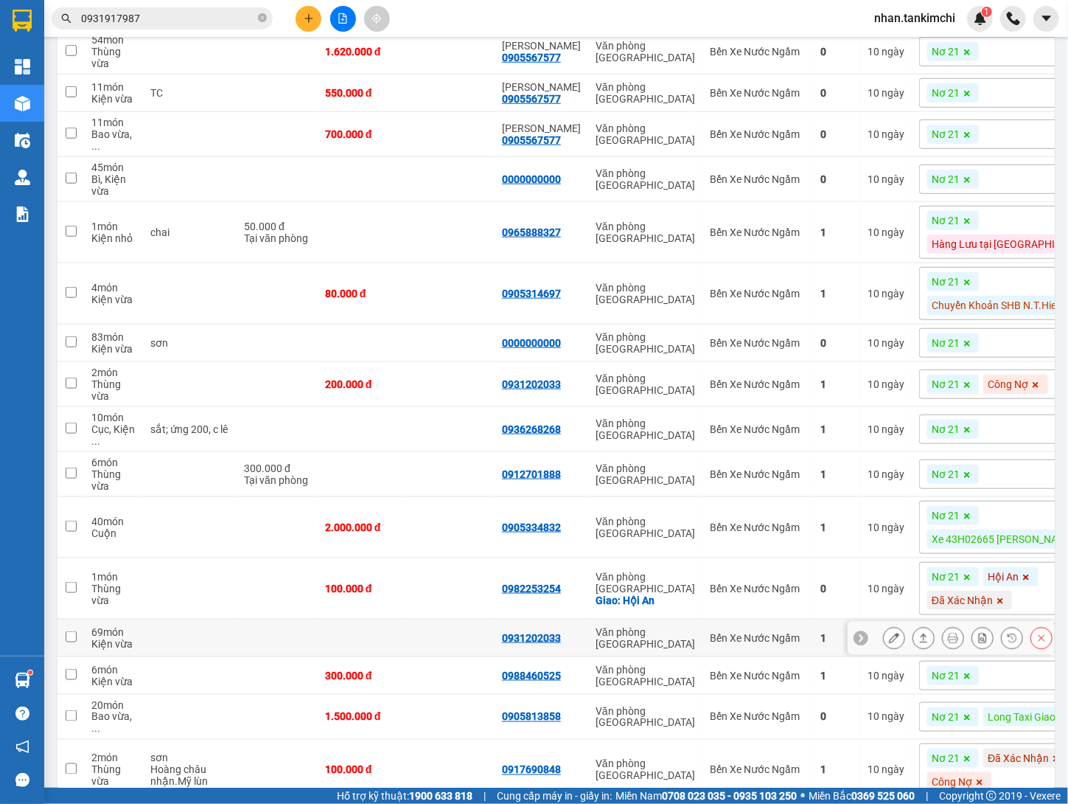
scroll to position [178, 0]
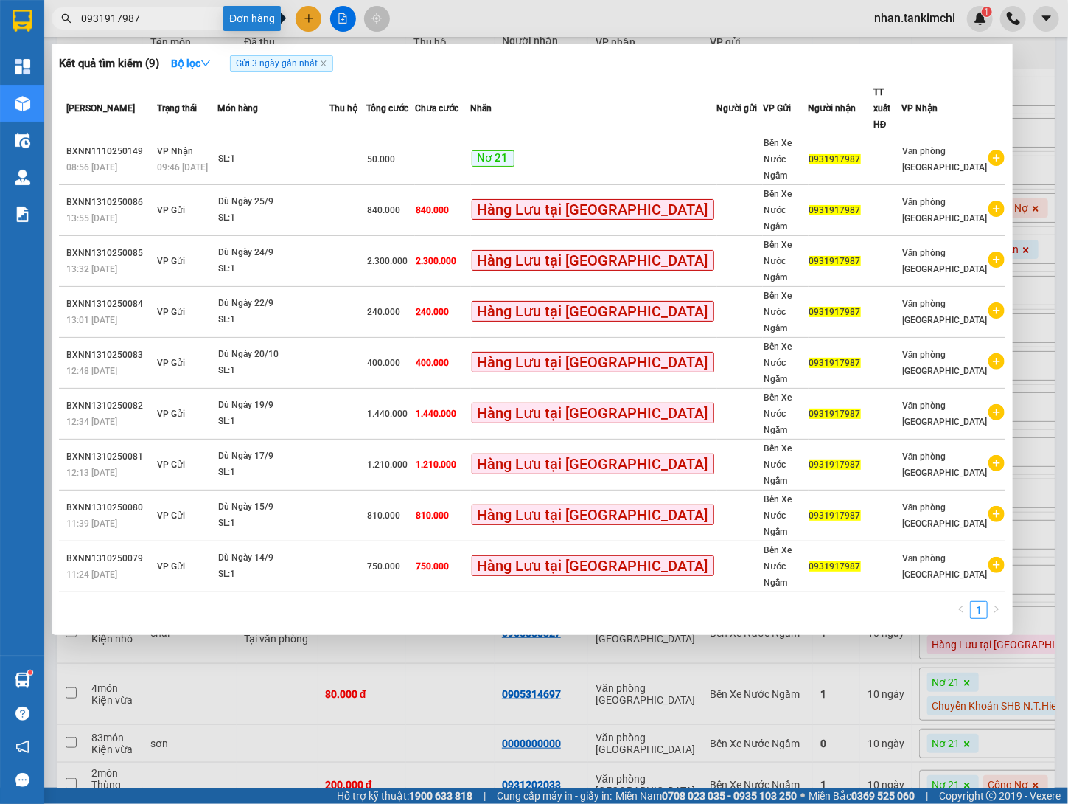
click at [217, 8] on span "0931917987" at bounding box center [162, 18] width 221 height 22
click at [195, 20] on input "0931917987" at bounding box center [168, 18] width 174 height 16
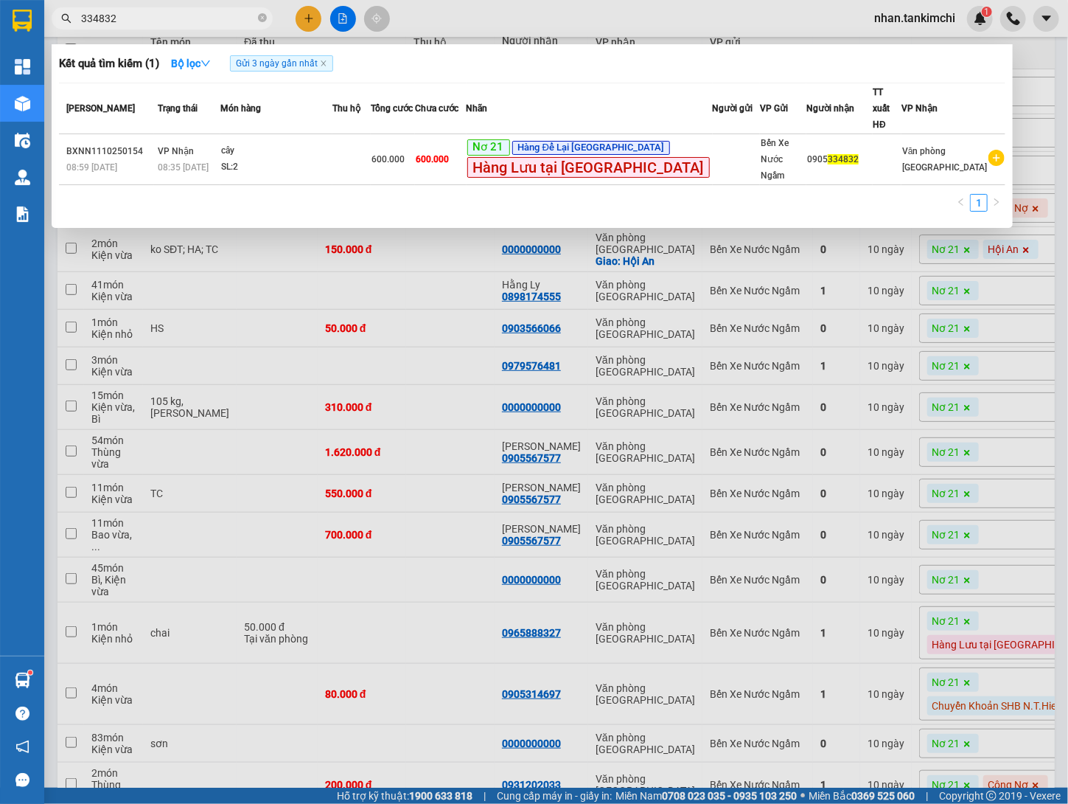
type input "334832"
click at [333, 58] on span "Gửi 3 ngày gần nhất" at bounding box center [281, 63] width 103 height 16
click at [327, 60] on icon "close" at bounding box center [323, 63] width 7 height 7
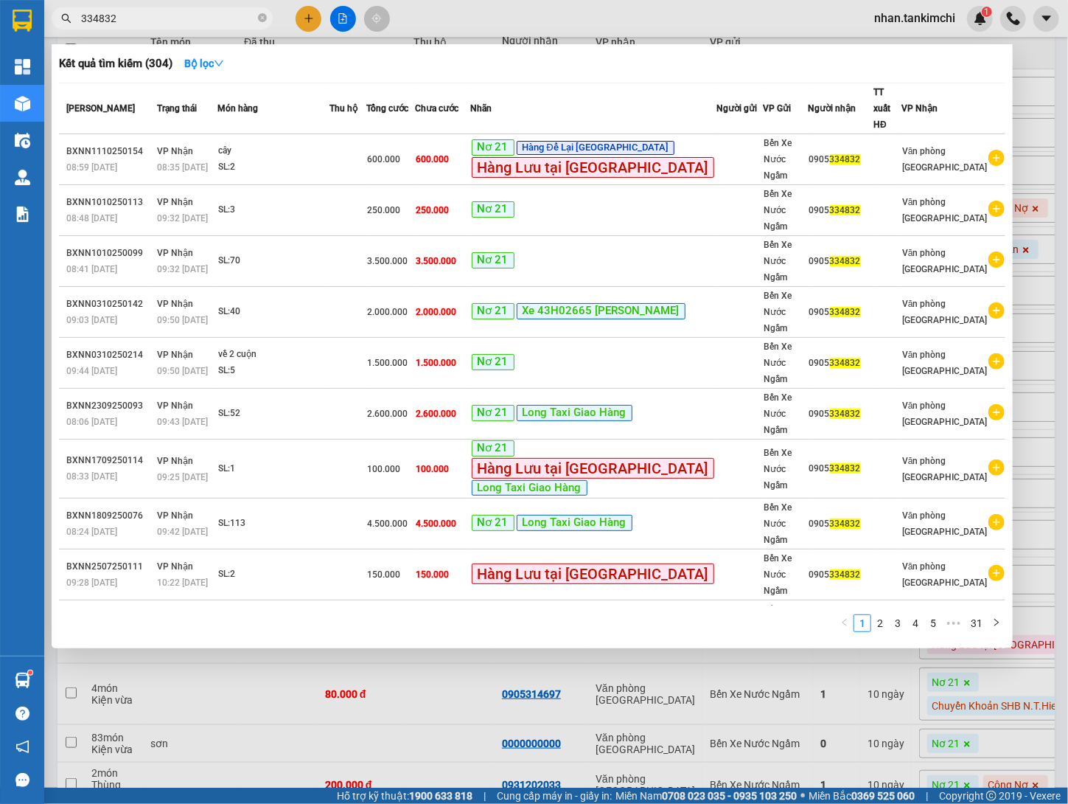
click at [434, 647] on div at bounding box center [534, 402] width 1068 height 804
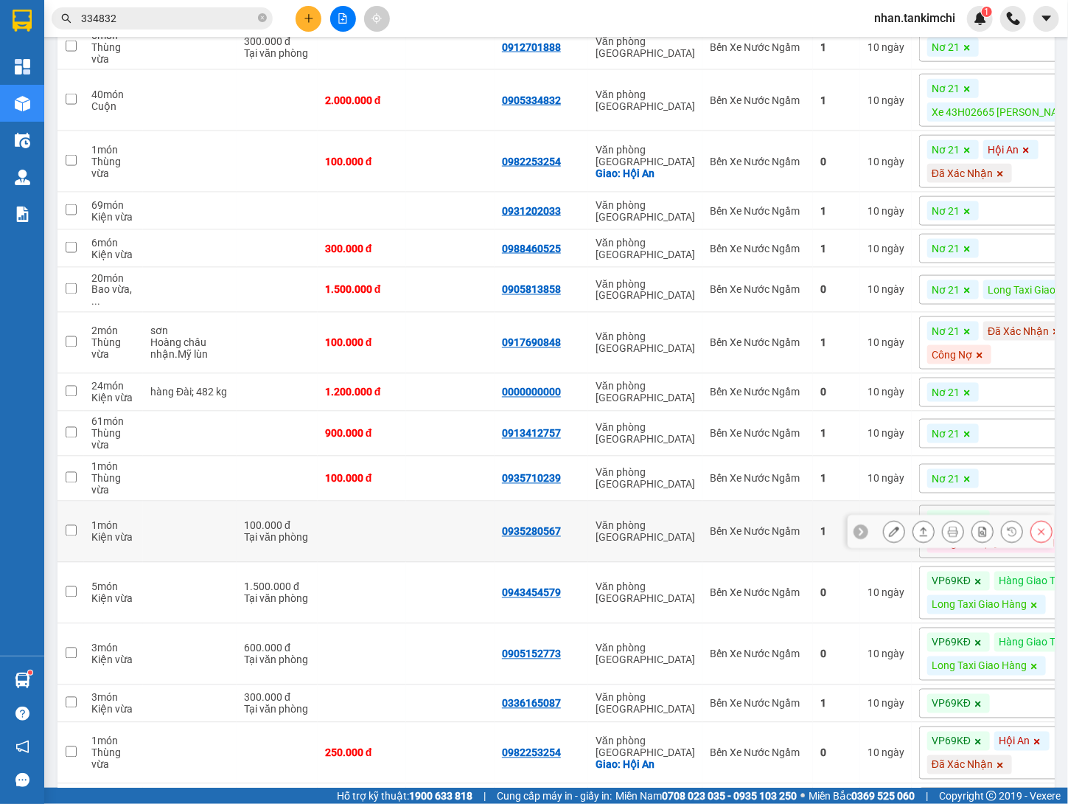
scroll to position [1006, 0]
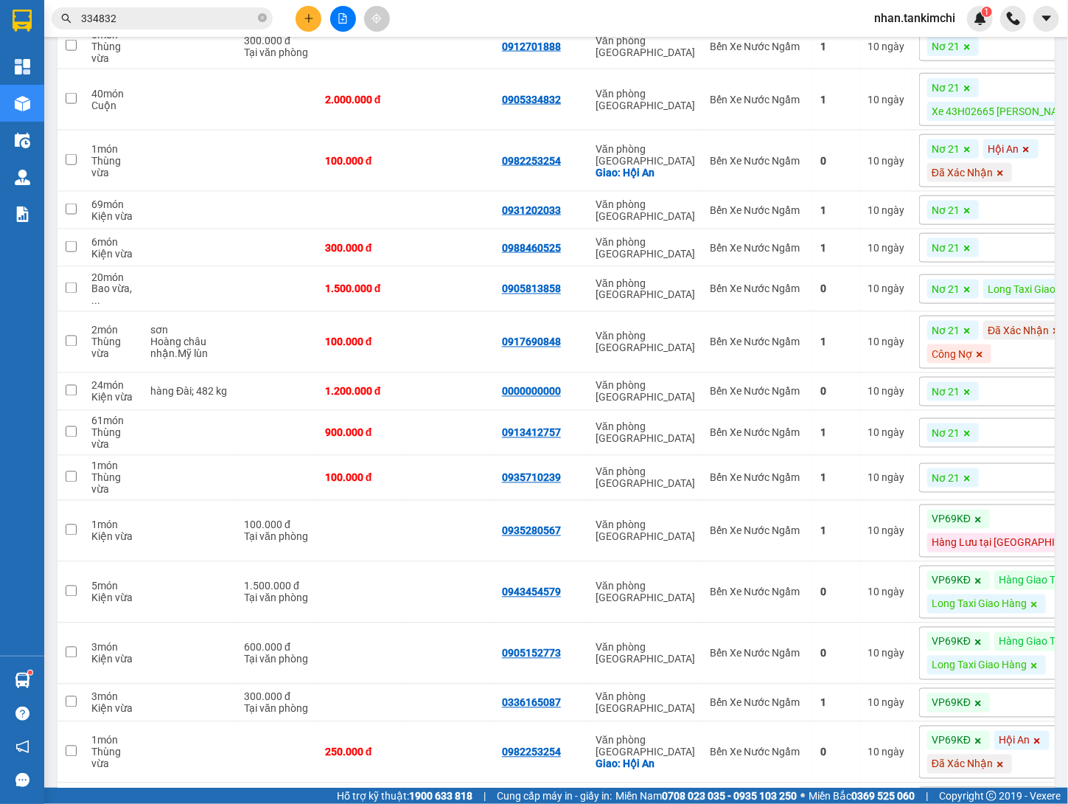
click at [342, 13] on icon "file-add" at bounding box center [343, 18] width 10 height 10
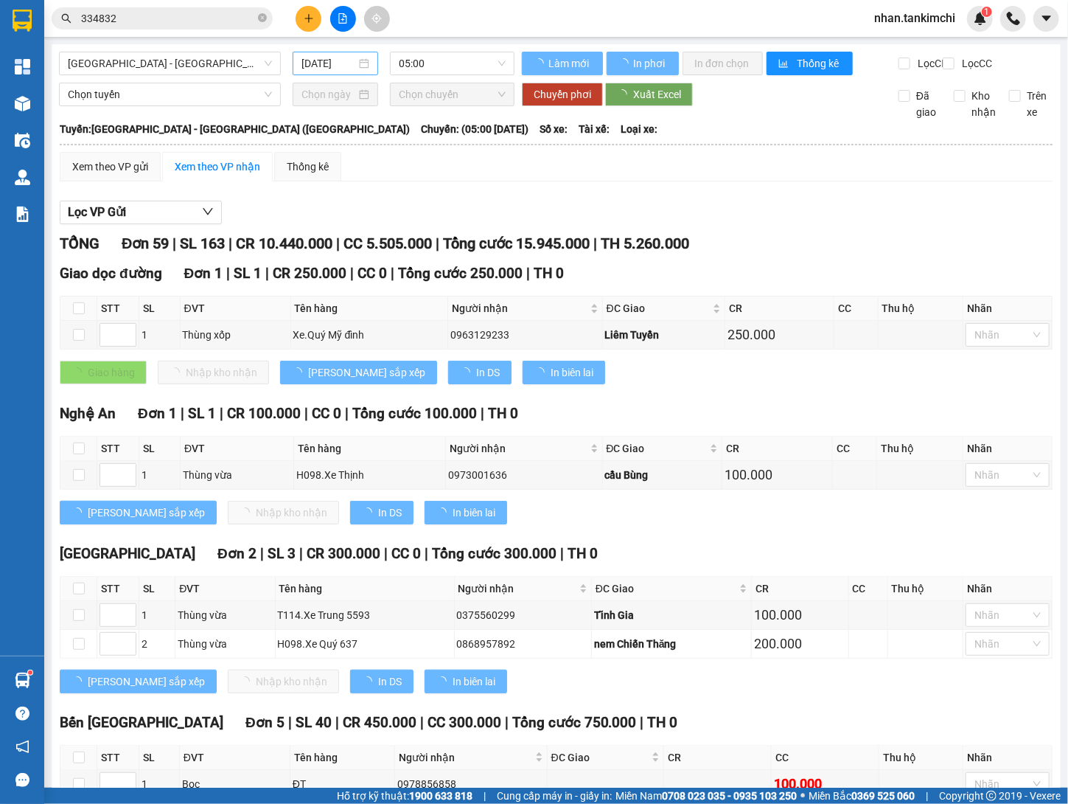
click at [332, 58] on input "[DATE]" at bounding box center [329, 63] width 55 height 16
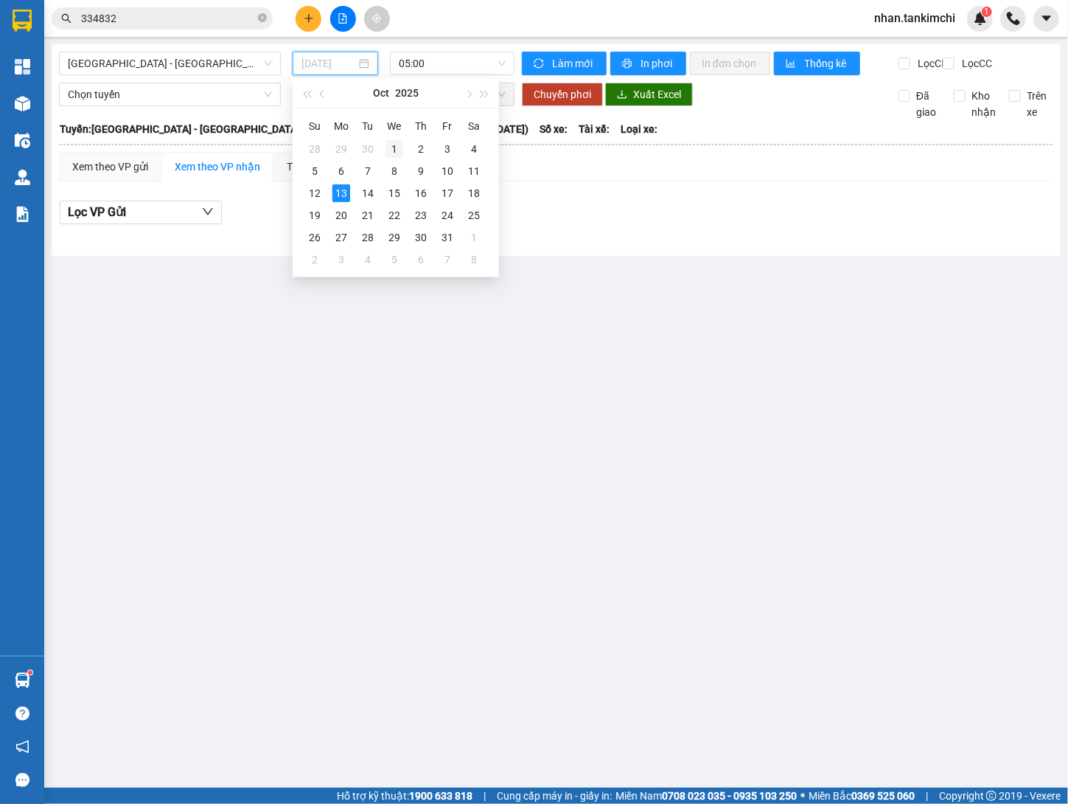
click at [392, 145] on div "1" at bounding box center [395, 149] width 18 height 18
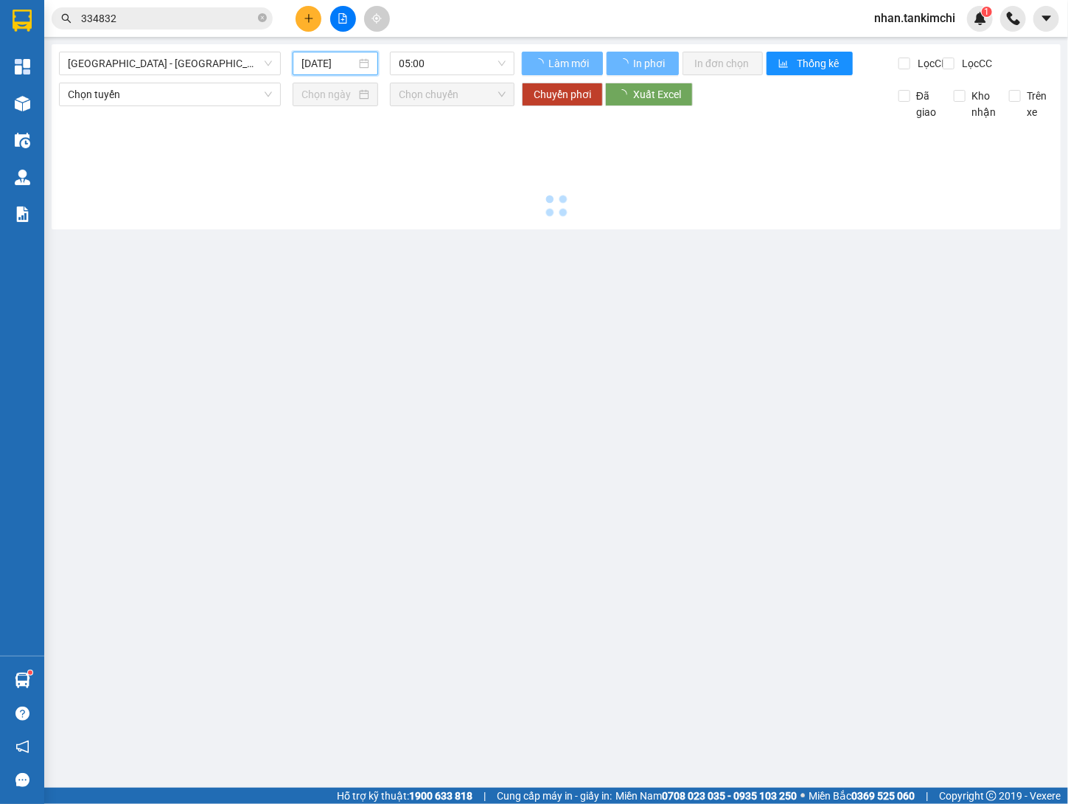
type input "[DATE]"
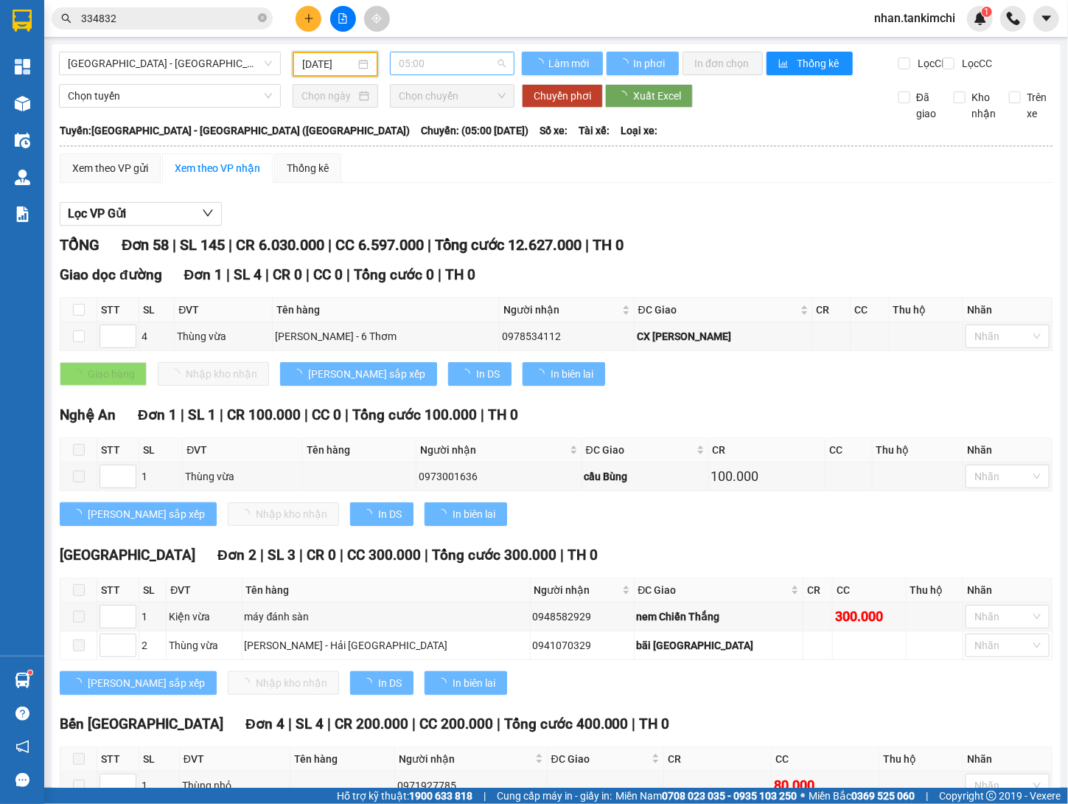
drag, startPoint x: 442, startPoint y: 51, endPoint x: 460, endPoint y: 66, distance: 24.1
click at [442, 52] on div "05:00" at bounding box center [452, 64] width 125 height 24
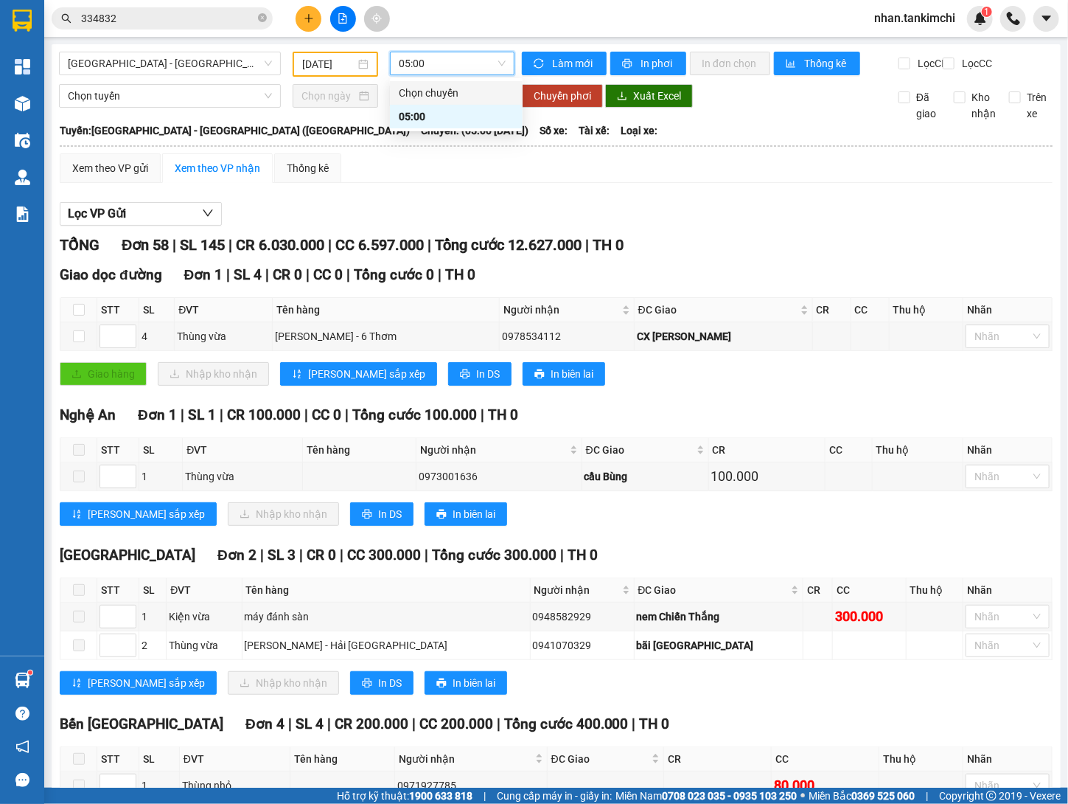
click at [543, 254] on span "Tổng cước 12.627.000" at bounding box center [508, 245] width 147 height 18
click at [174, 21] on input "334832" at bounding box center [168, 18] width 174 height 16
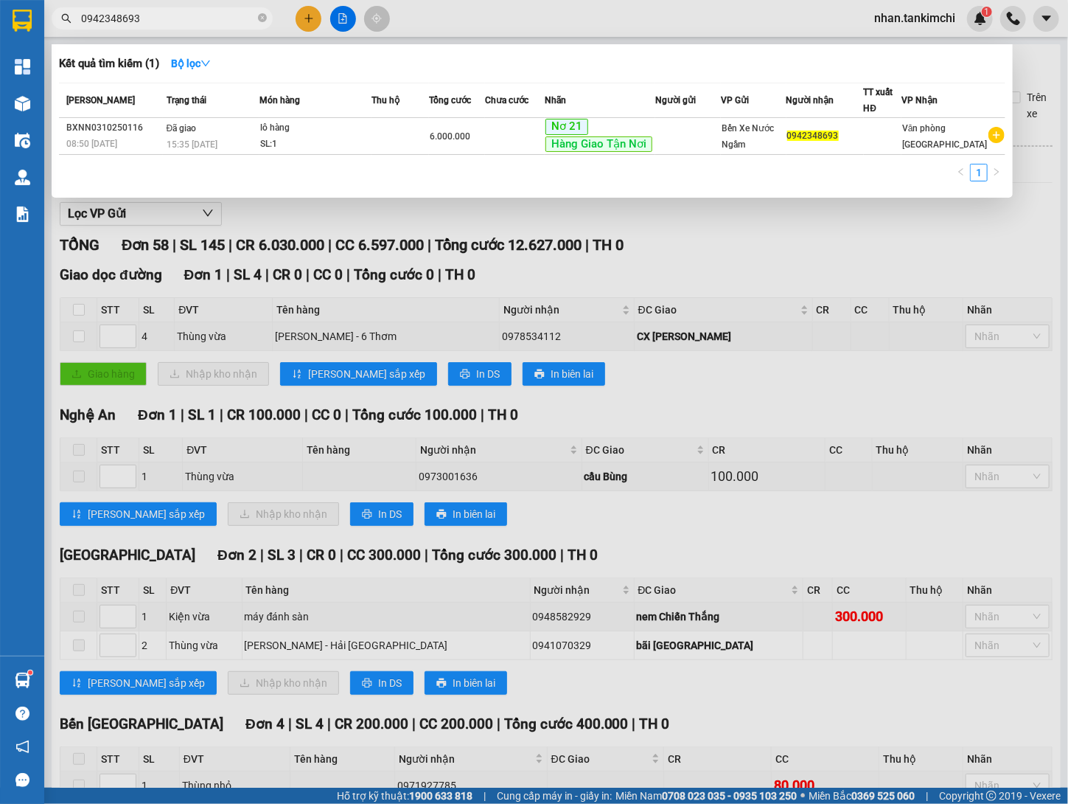
type input "0942348693"
click at [445, 165] on div "1" at bounding box center [532, 177] width 947 height 27
click at [616, 248] on div at bounding box center [534, 402] width 1068 height 804
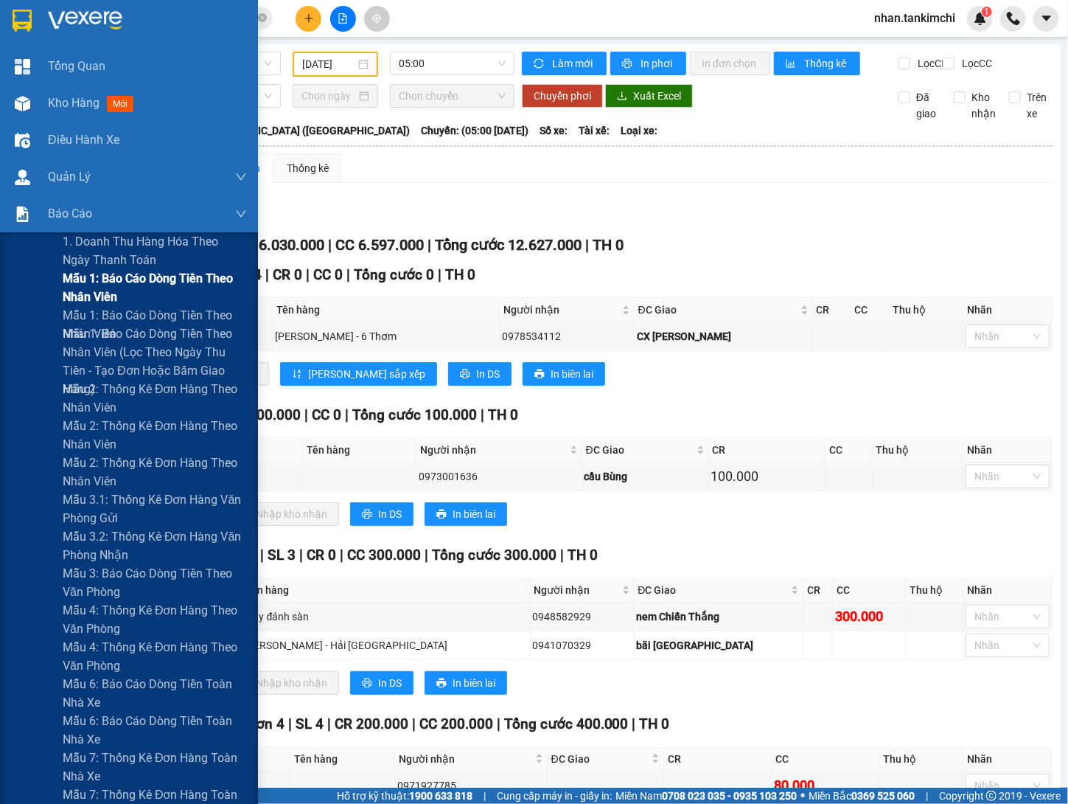
click at [138, 282] on span "Mẫu 1: Báo cáo dòng tiền theo nhân viên" at bounding box center [155, 287] width 184 height 37
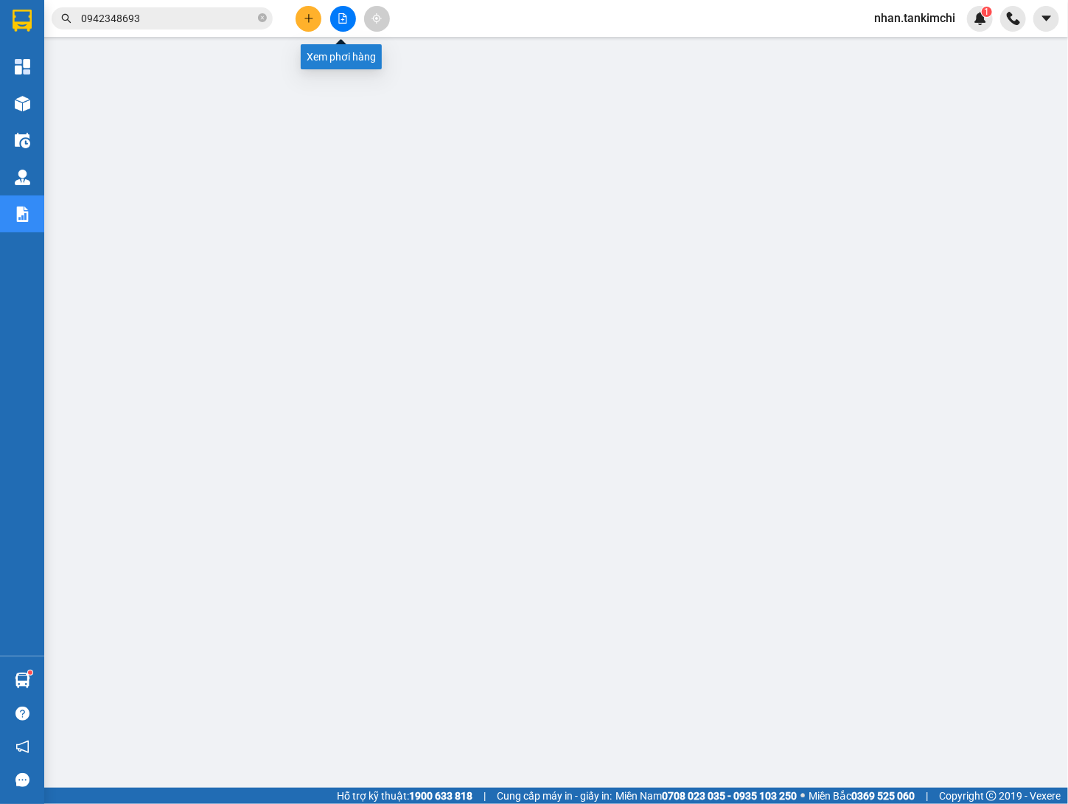
click at [343, 10] on button at bounding box center [343, 19] width 26 height 26
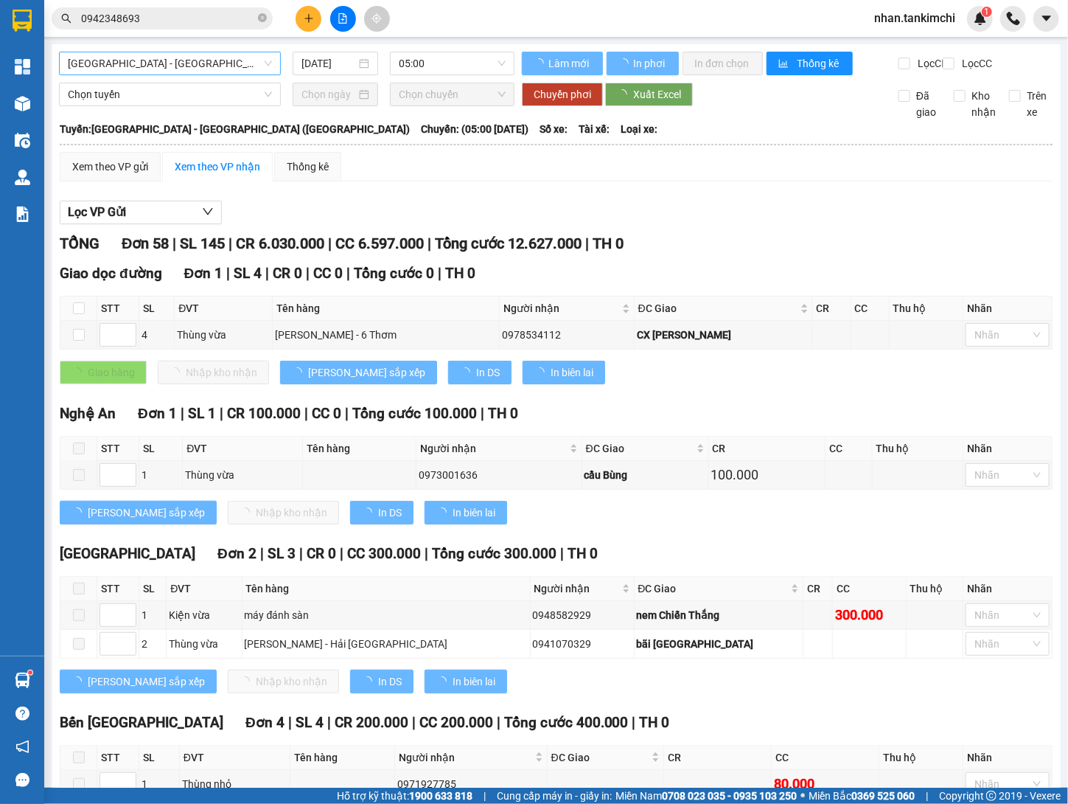
click at [197, 63] on span "[GEOGRAPHIC_DATA] - [GEOGRAPHIC_DATA] ([GEOGRAPHIC_DATA])" at bounding box center [170, 63] width 204 height 22
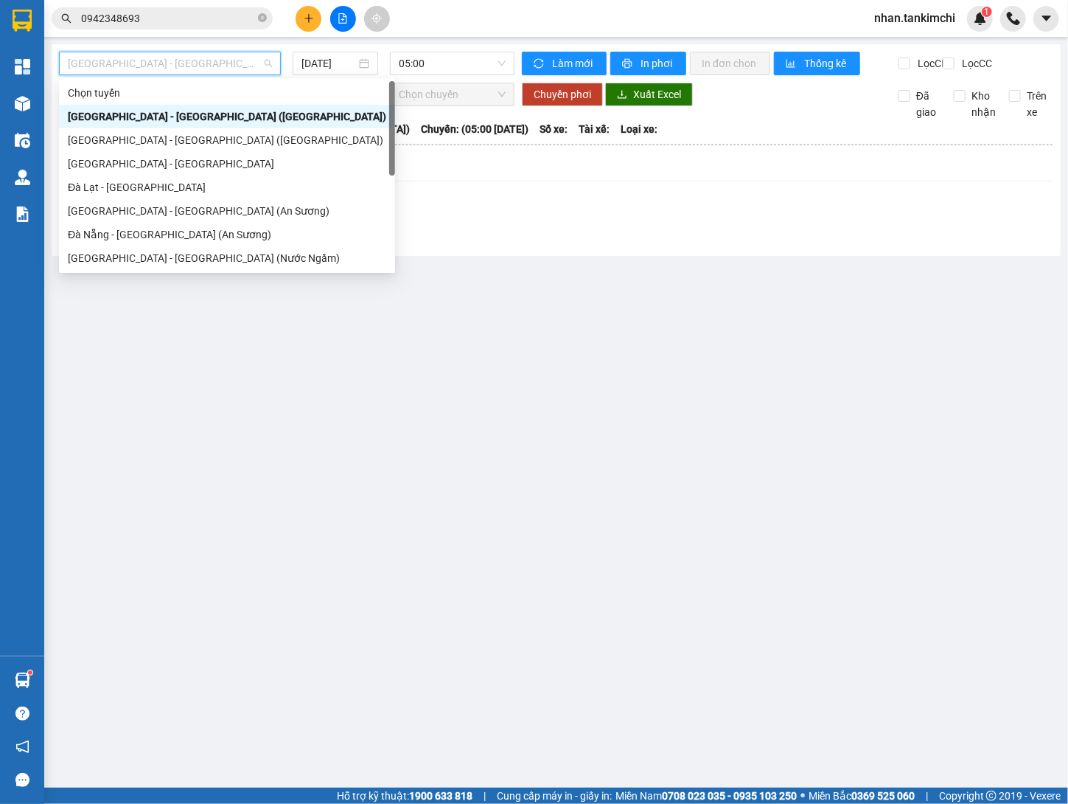
click at [164, 122] on div "[GEOGRAPHIC_DATA] - [GEOGRAPHIC_DATA] ([GEOGRAPHIC_DATA])" at bounding box center [227, 116] width 319 height 16
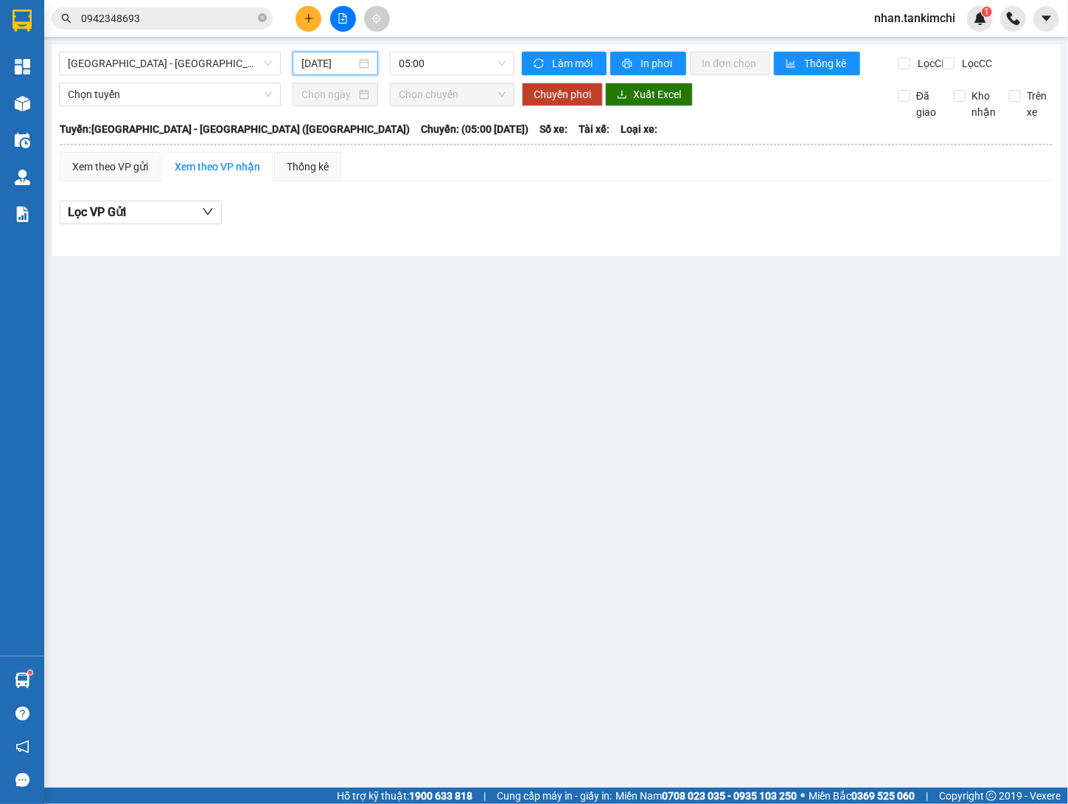
click at [325, 66] on input "[DATE]" at bounding box center [329, 63] width 55 height 16
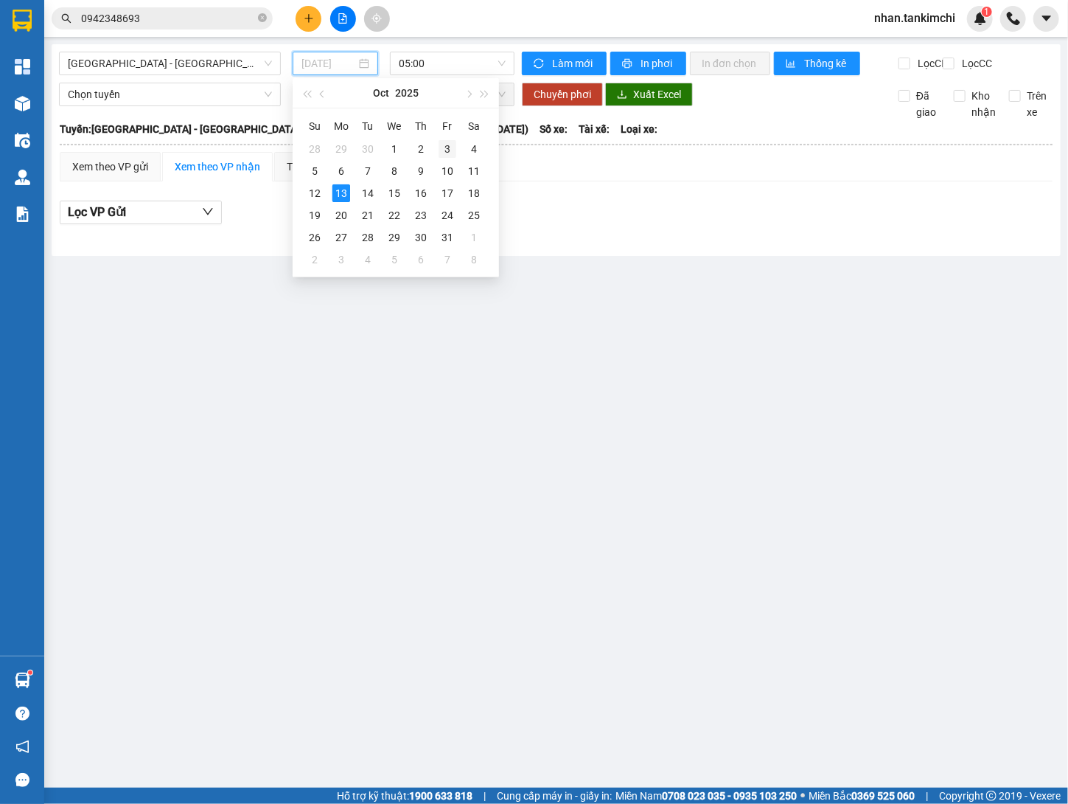
click at [448, 150] on div "3" at bounding box center [448, 149] width 18 height 18
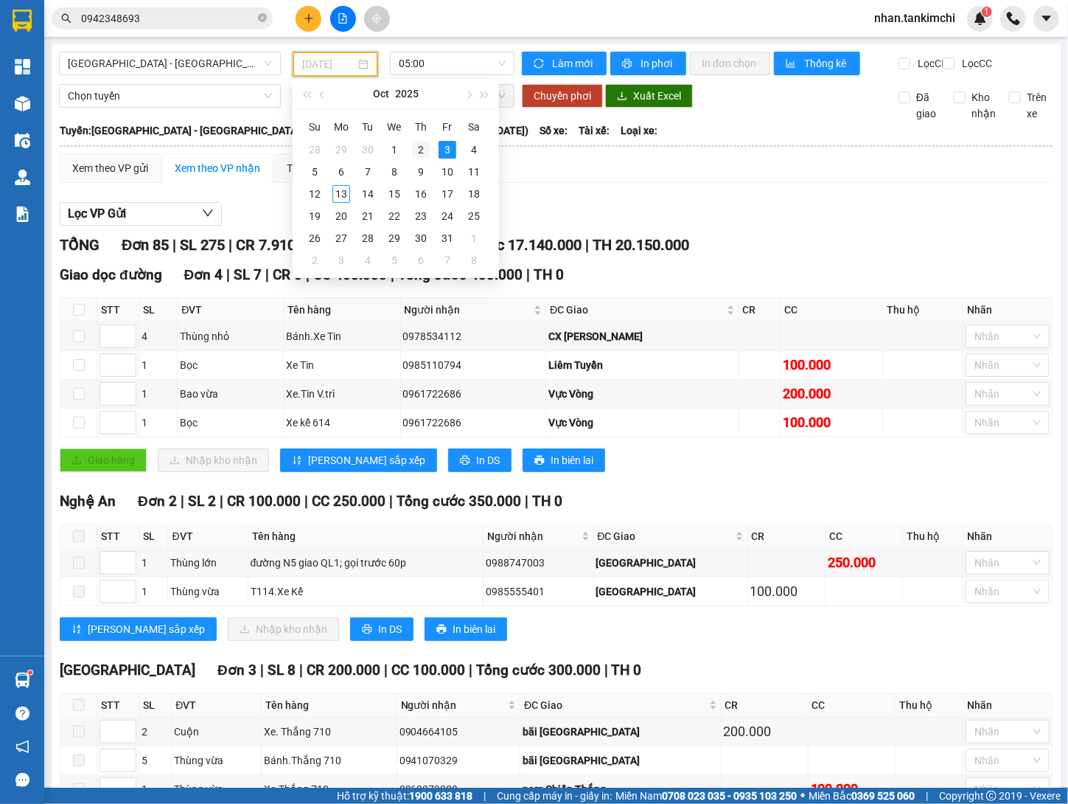
click at [420, 149] on div "2" at bounding box center [421, 150] width 18 height 18
type input "[DATE]"
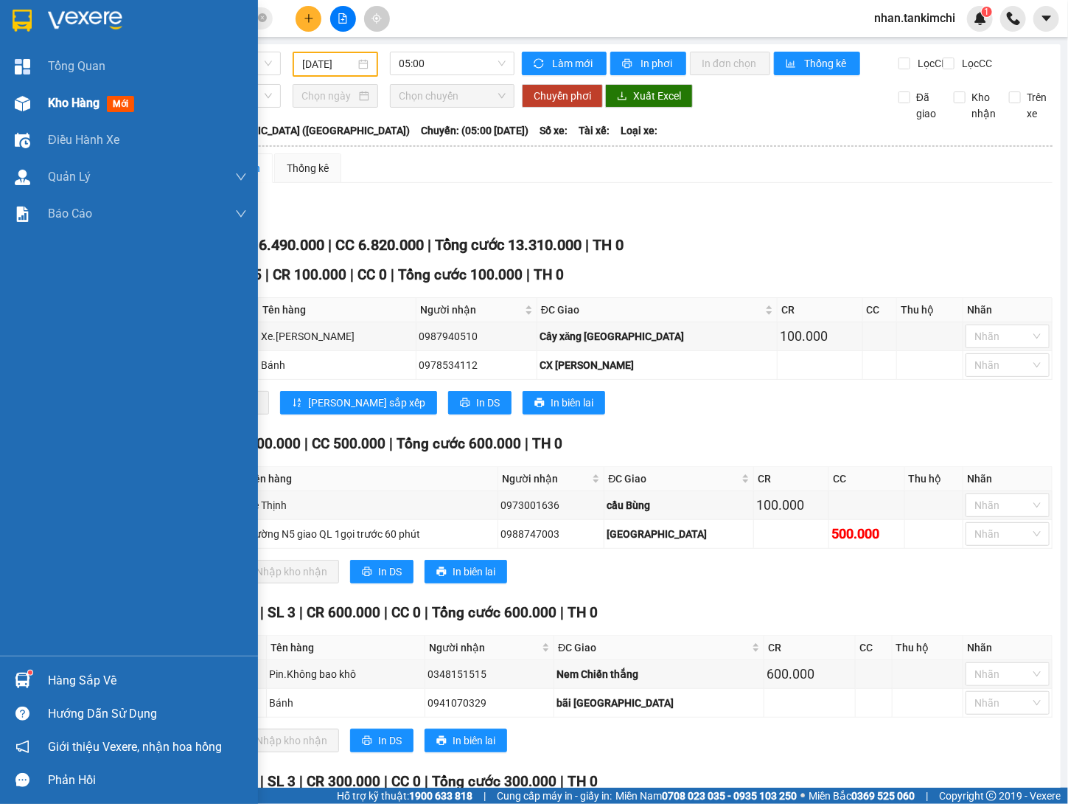
click at [62, 97] on span "Kho hàng" at bounding box center [74, 103] width 52 height 14
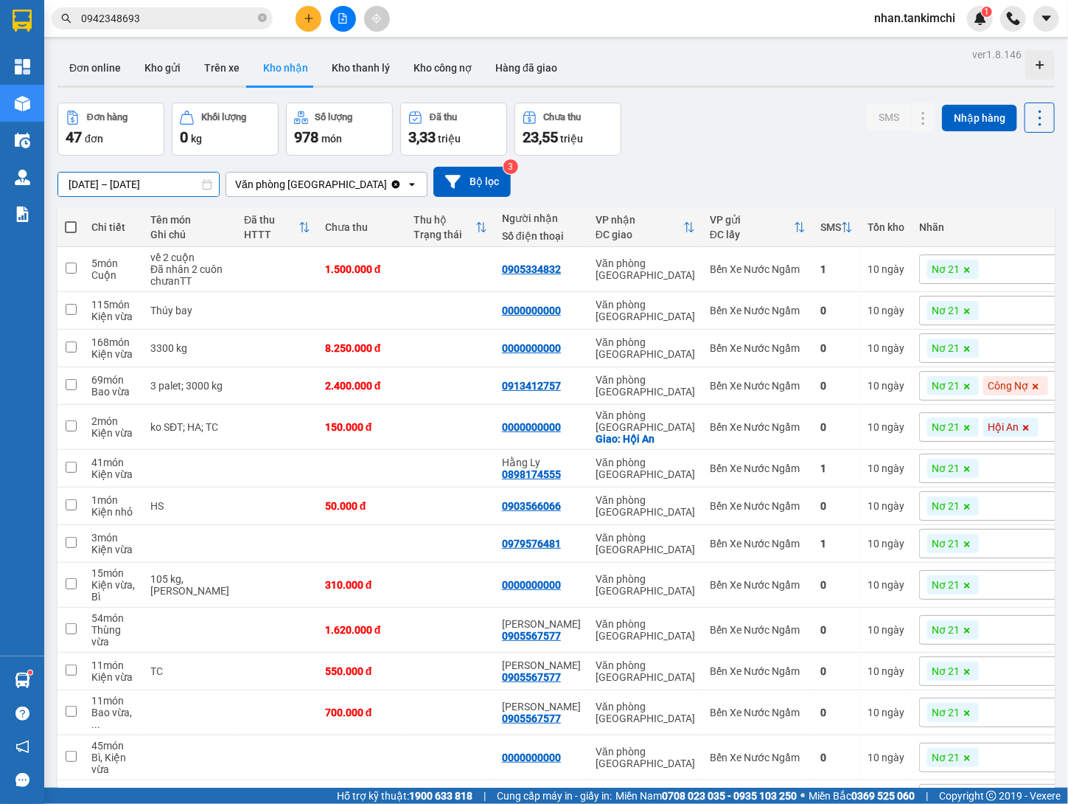
click at [180, 175] on input "[DATE] – [DATE]" at bounding box center [138, 185] width 161 height 24
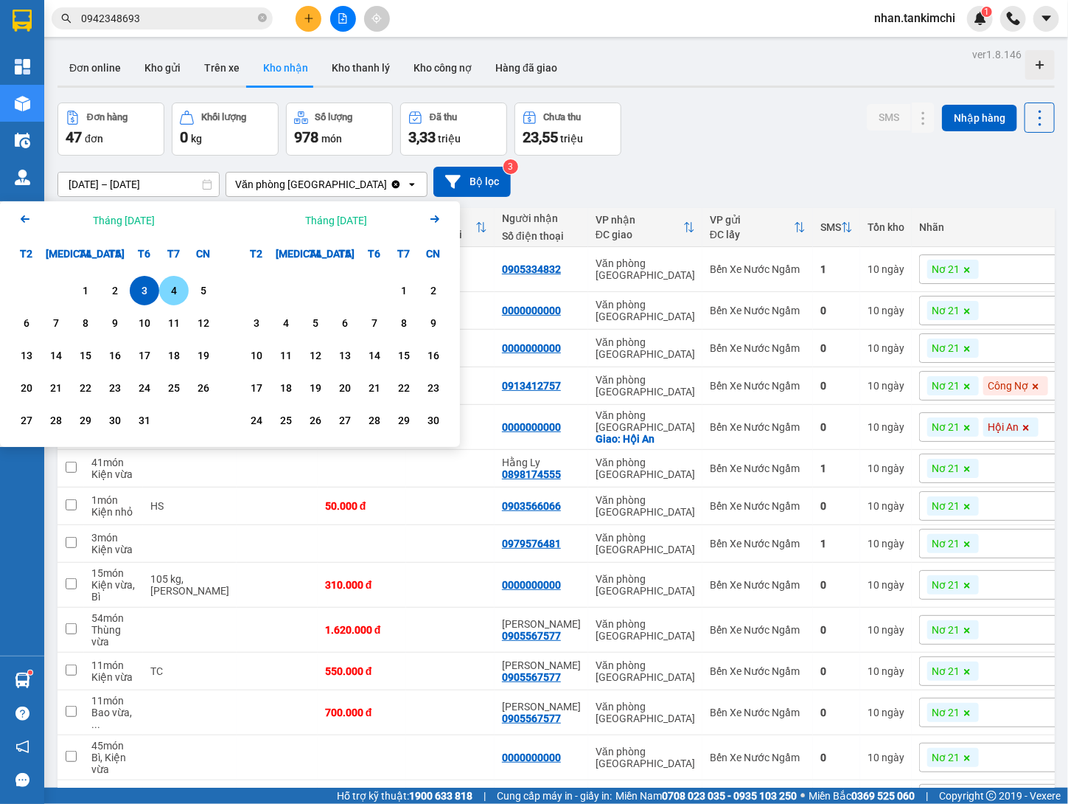
click at [169, 297] on div "4" at bounding box center [174, 291] width 21 height 18
type input "[DATE] – [DATE]"
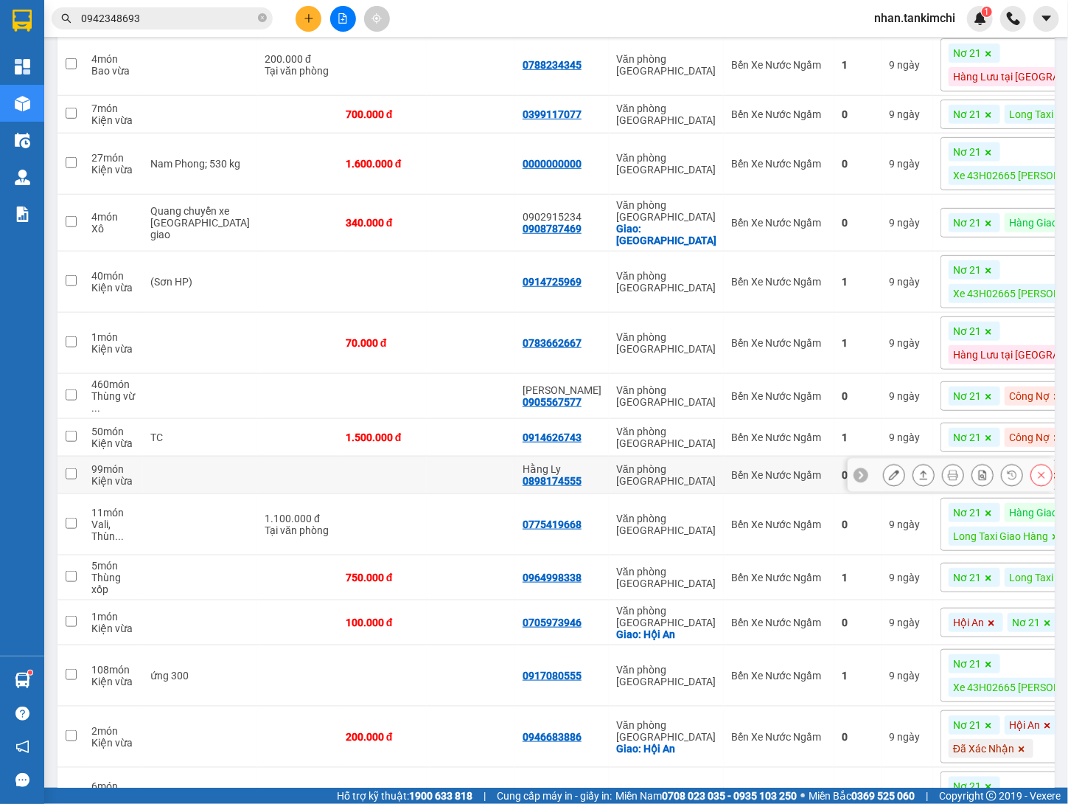
scroll to position [472, 0]
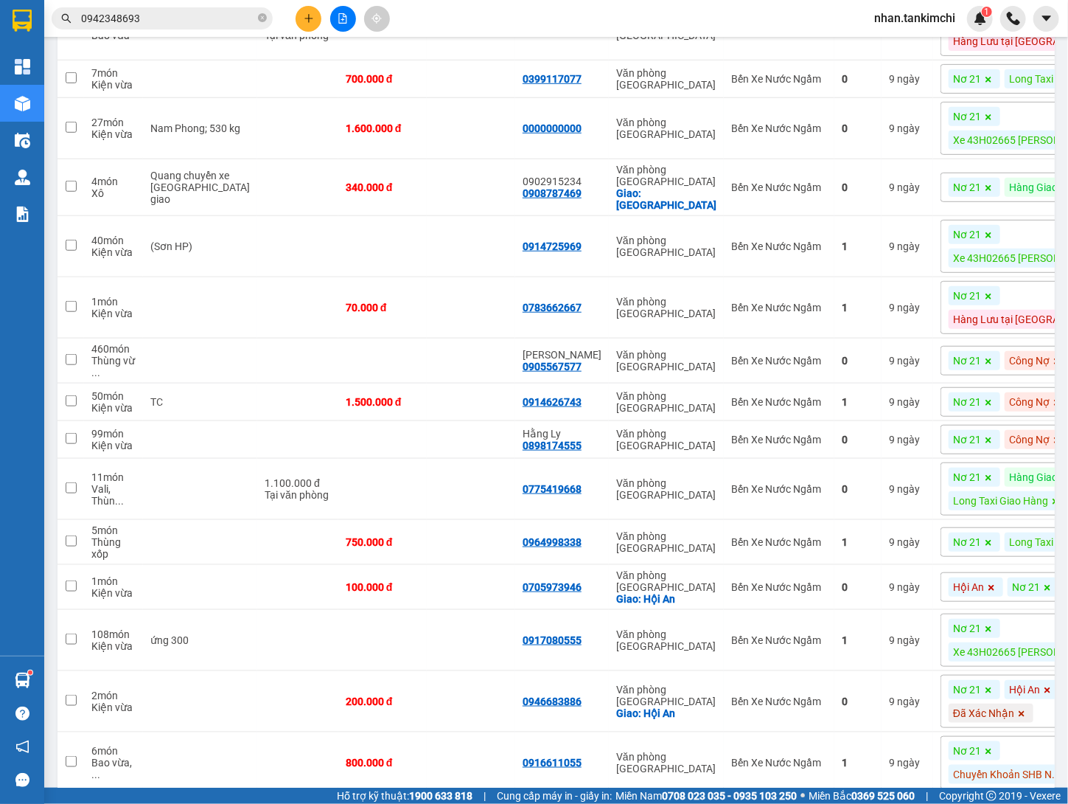
click at [1009, 408] on span "Công Nợ" at bounding box center [1029, 401] width 41 height 13
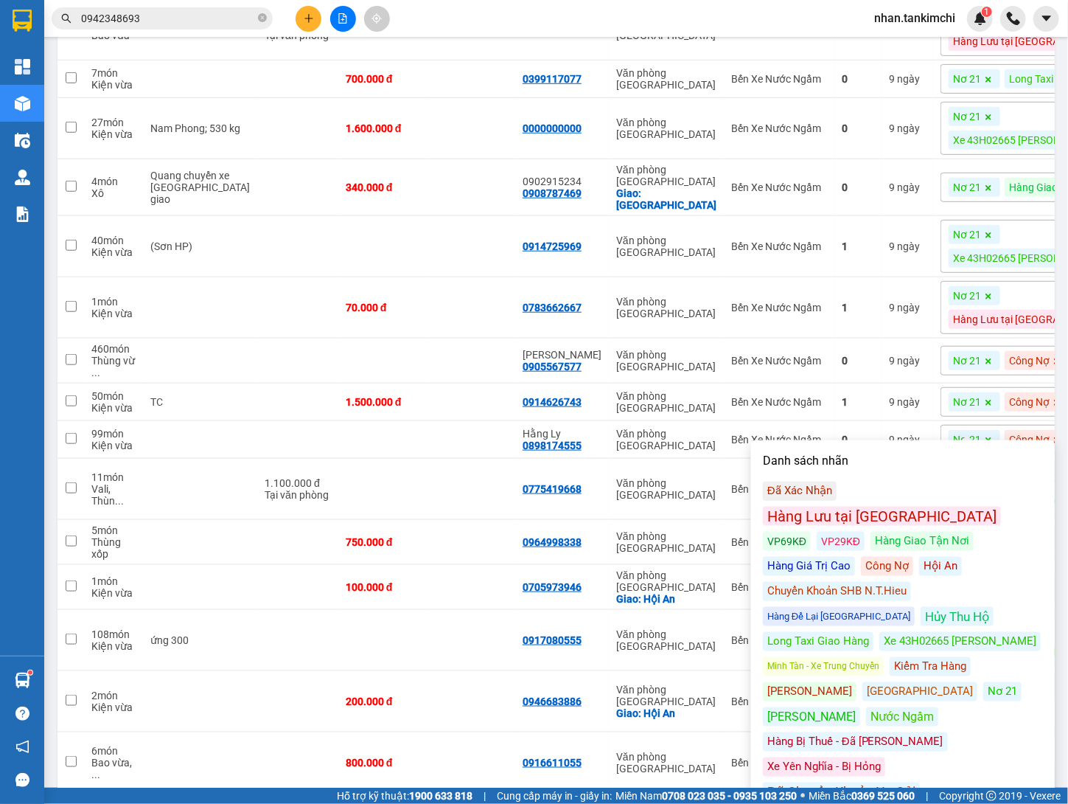
click at [914, 507] on div "Hàng Lưu tại [GEOGRAPHIC_DATA]" at bounding box center [882, 516] width 238 height 19
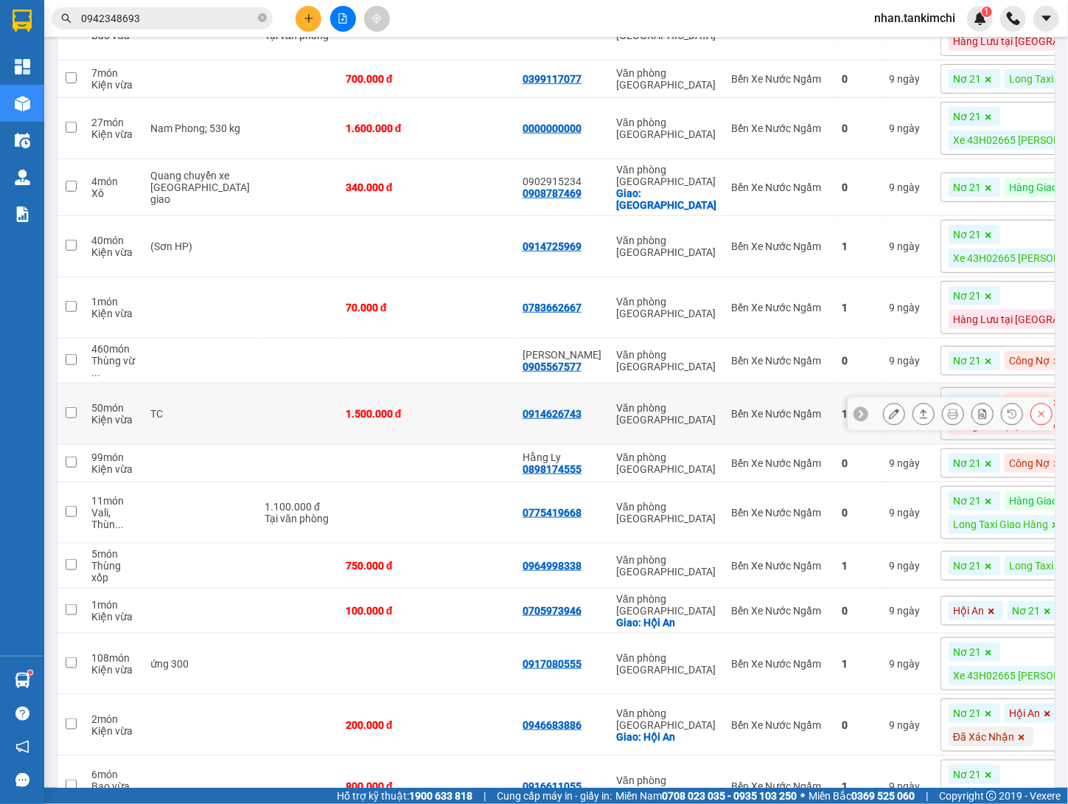
click at [660, 428] on td "Văn phòng [GEOGRAPHIC_DATA]" at bounding box center [666, 413] width 115 height 61
checkbox input "true"
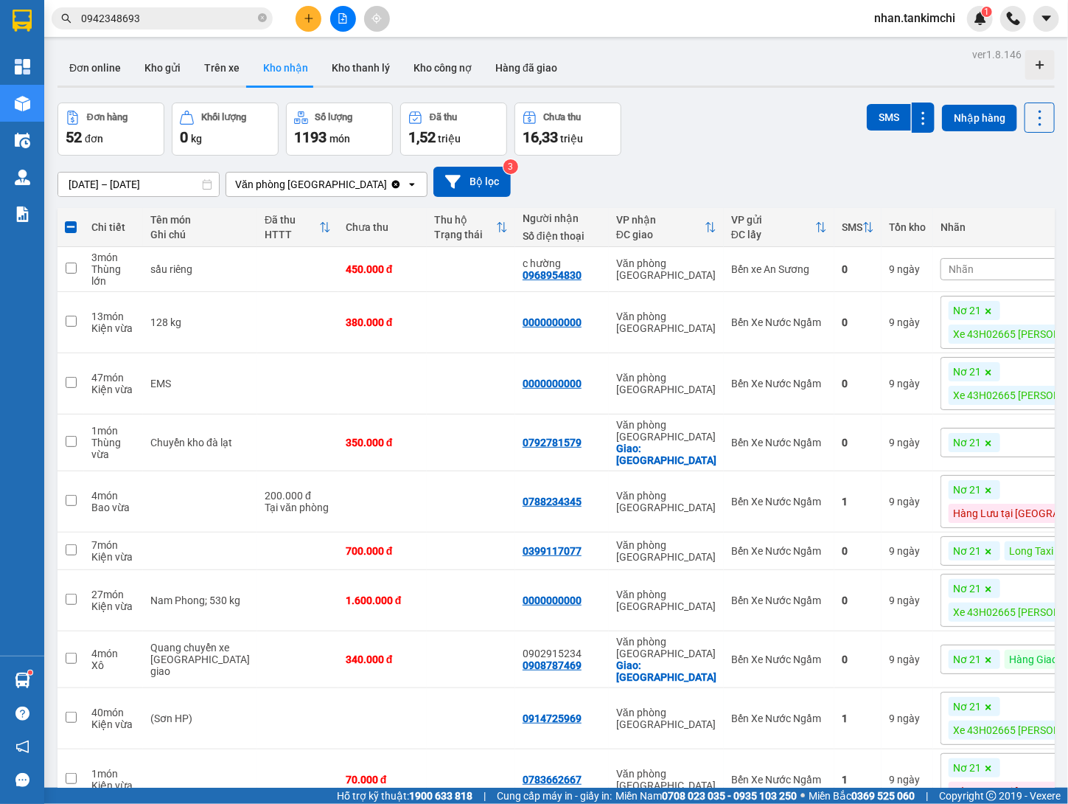
scroll to position [0, 0]
click at [893, 437] on icon at bounding box center [894, 442] width 10 height 10
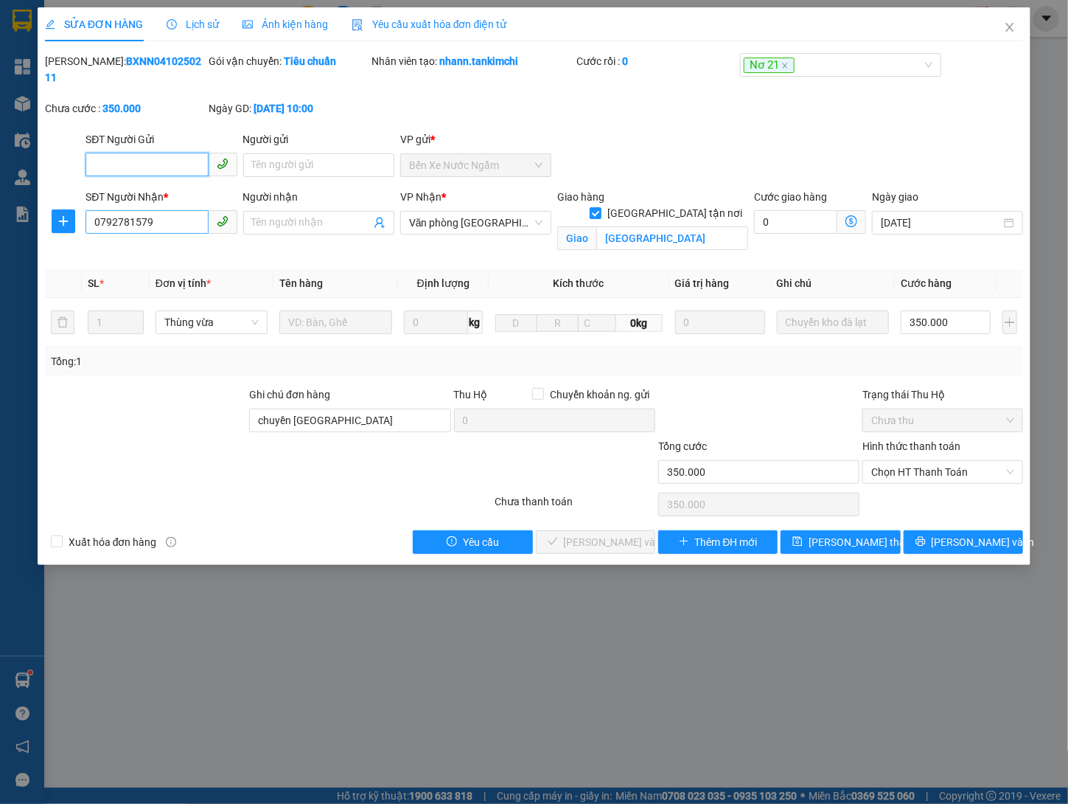
type input "0792781579"
checkbox input "true"
type input "[GEOGRAPHIC_DATA]"
type input "chuyền [GEOGRAPHIC_DATA]"
type input "350.000"
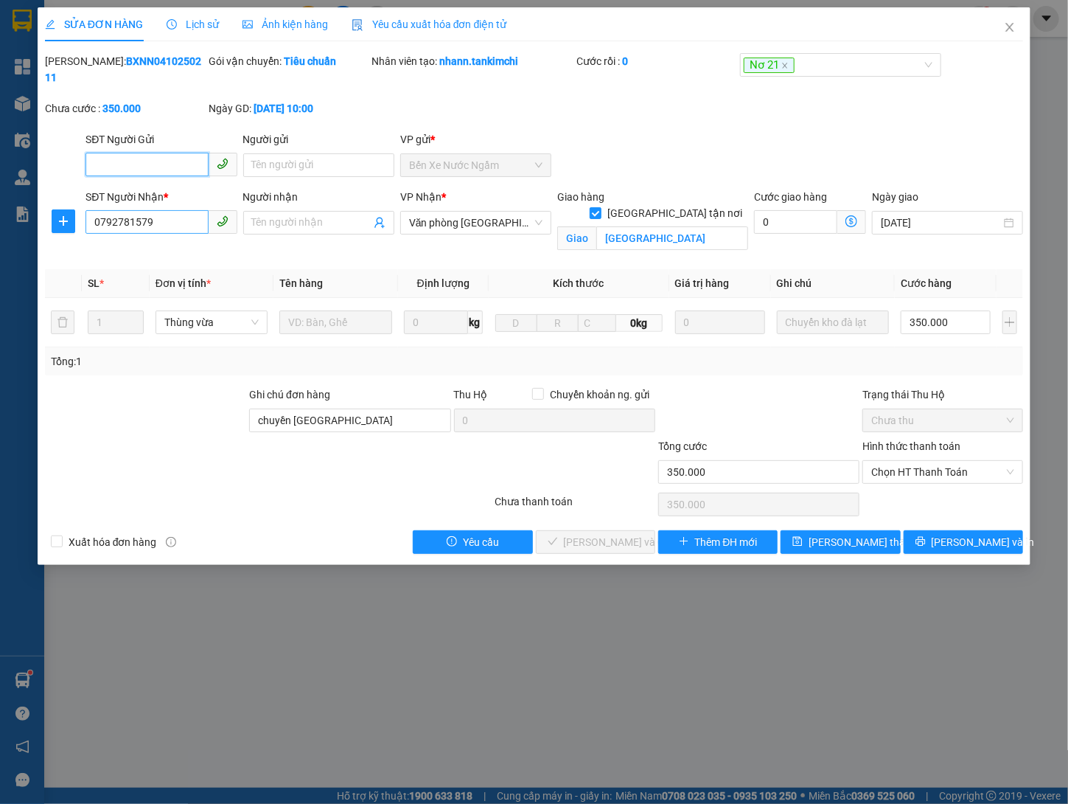
type input "350.000"
click at [136, 219] on input "0792781579" at bounding box center [147, 222] width 122 height 24
paste input "search"
click at [1020, 27] on span "Close" at bounding box center [1009, 27] width 41 height 41
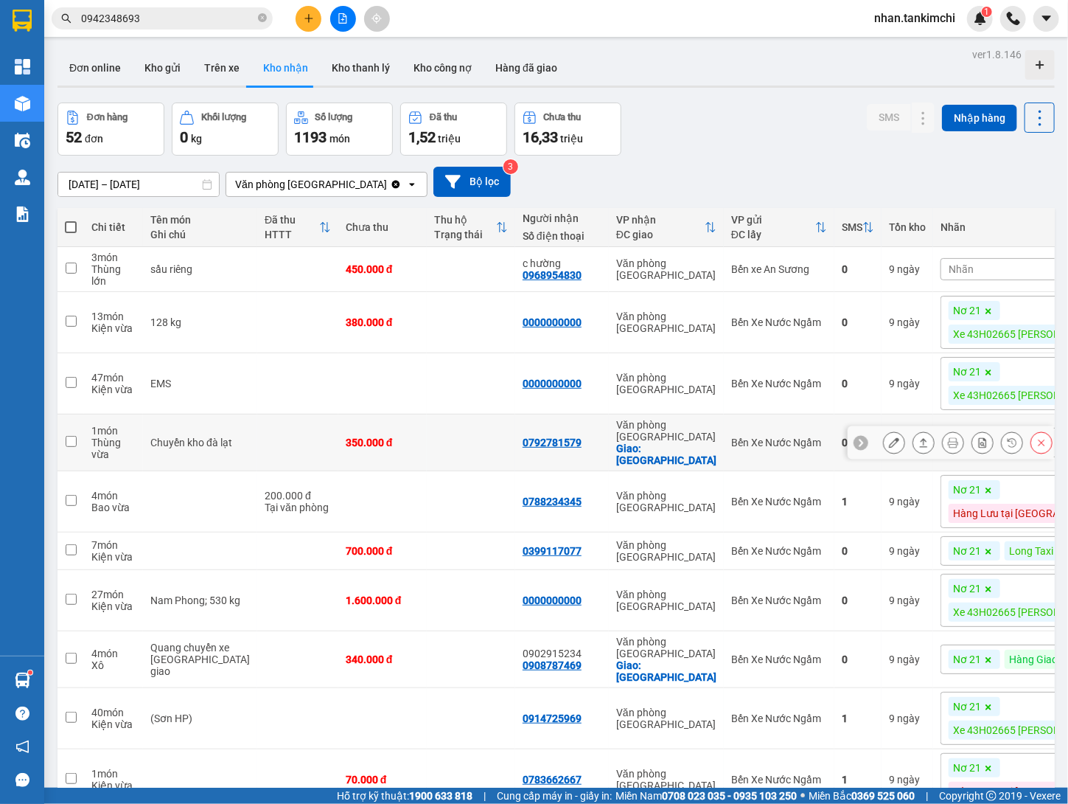
click at [523, 436] on div "0792781579" at bounding box center [552, 442] width 59 height 12
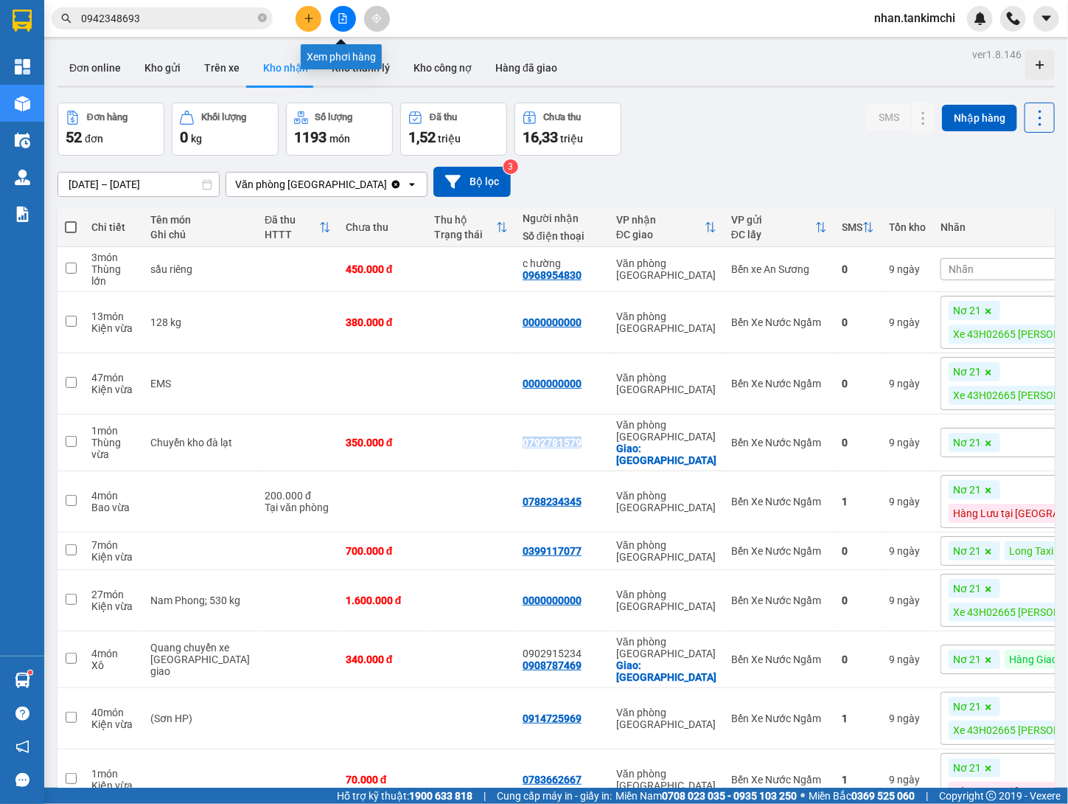
click at [335, 20] on button at bounding box center [343, 19] width 26 height 26
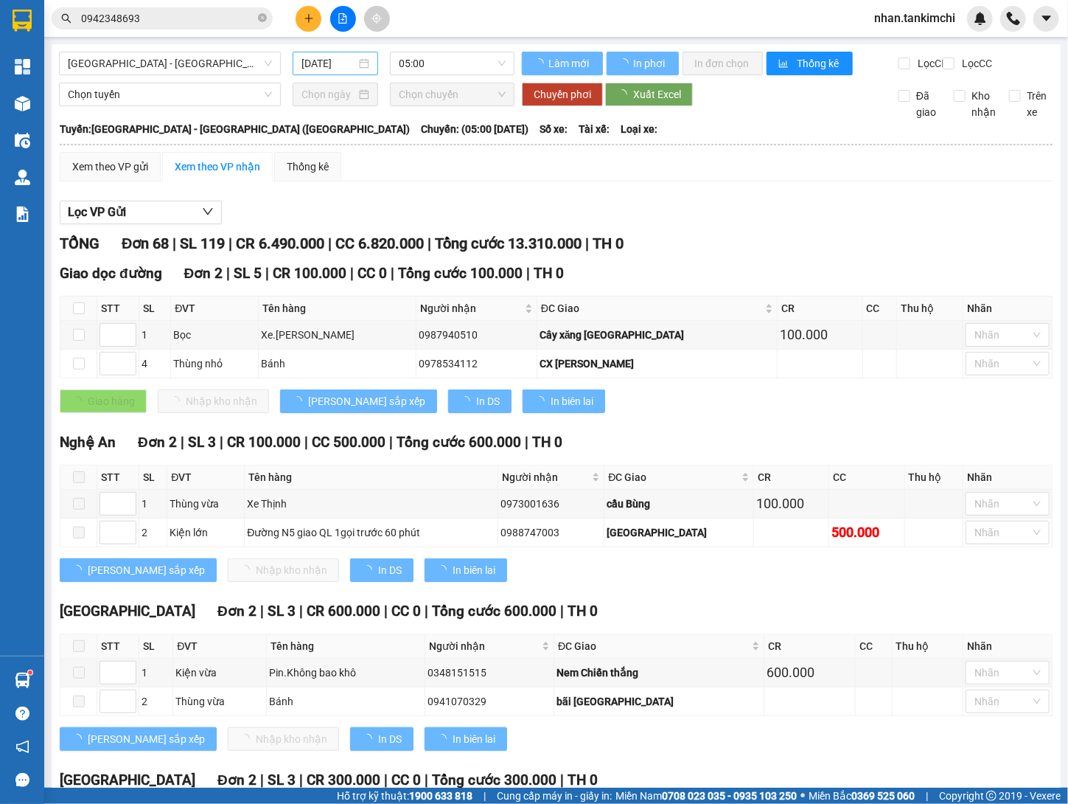
click at [330, 74] on div "[DATE]" at bounding box center [336, 64] width 86 height 24
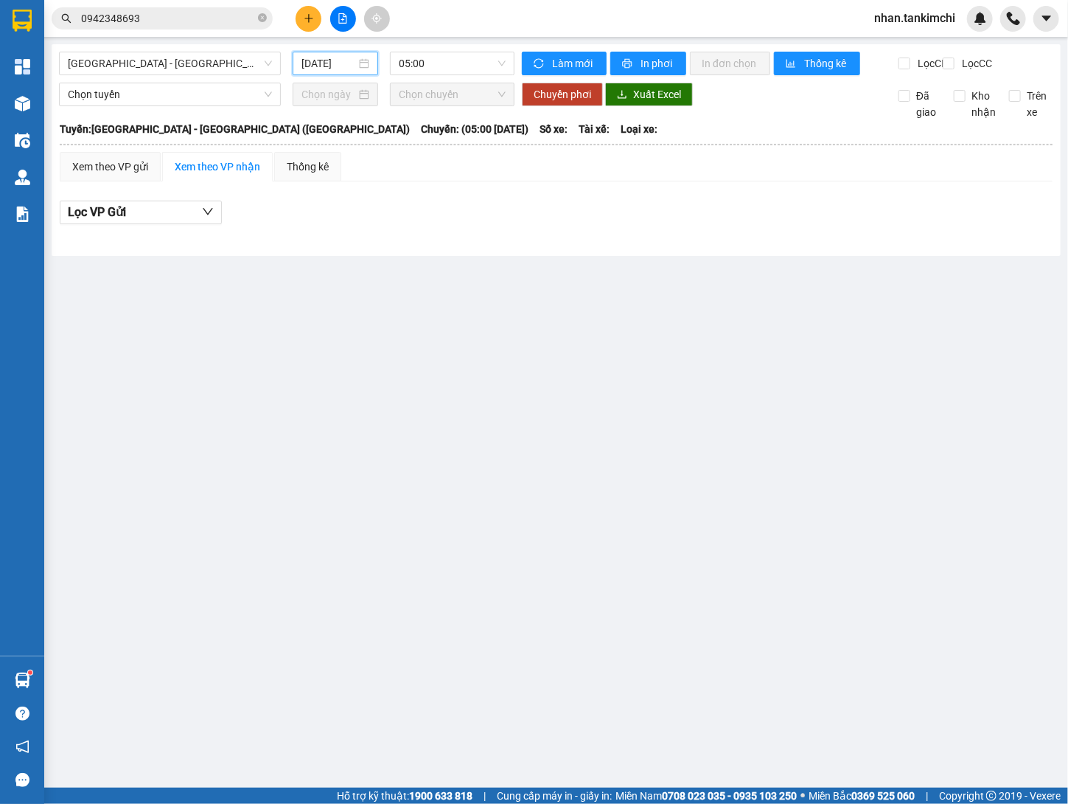
click at [333, 66] on input "[DATE]" at bounding box center [329, 63] width 55 height 16
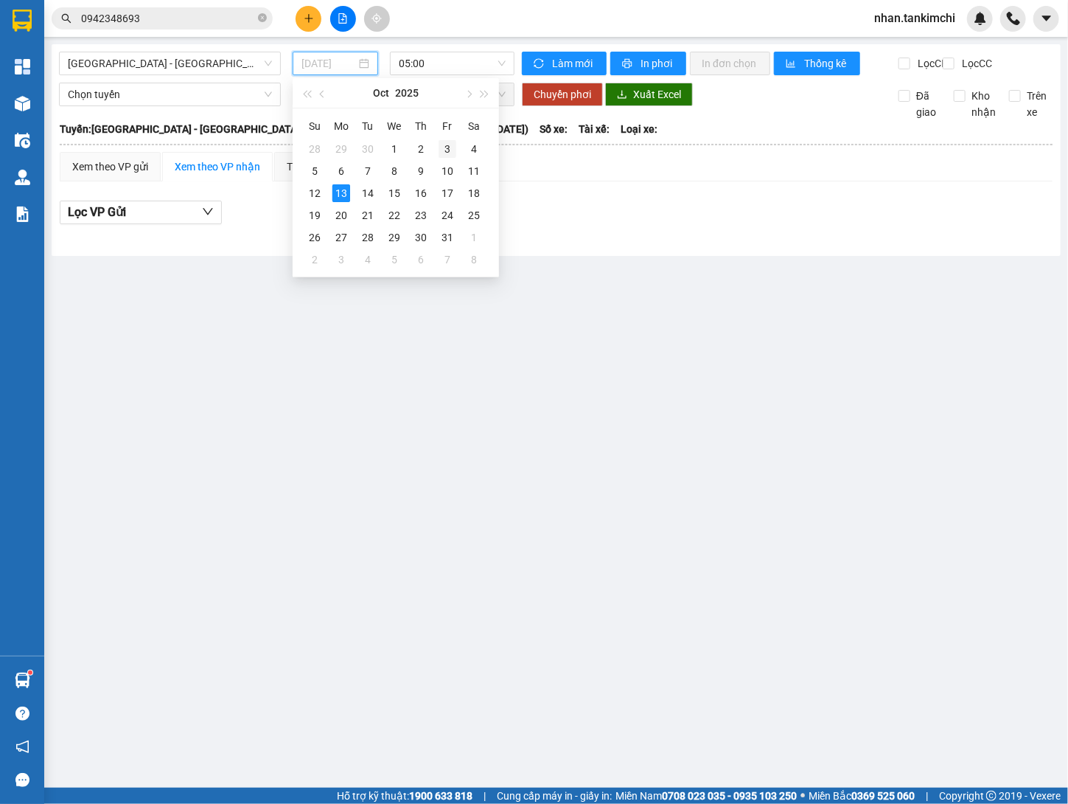
click at [449, 150] on div "3" at bounding box center [448, 149] width 18 height 18
type input "[DATE]"
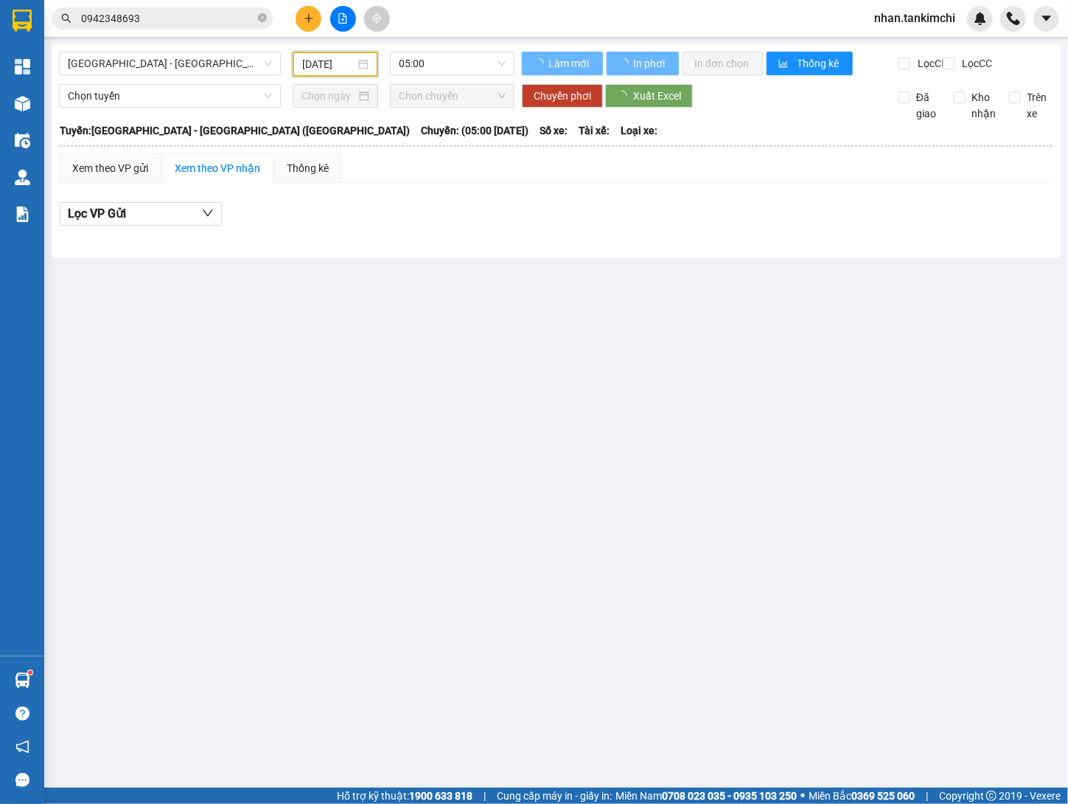
click at [449, 150] on th at bounding box center [556, 145] width 995 height 13
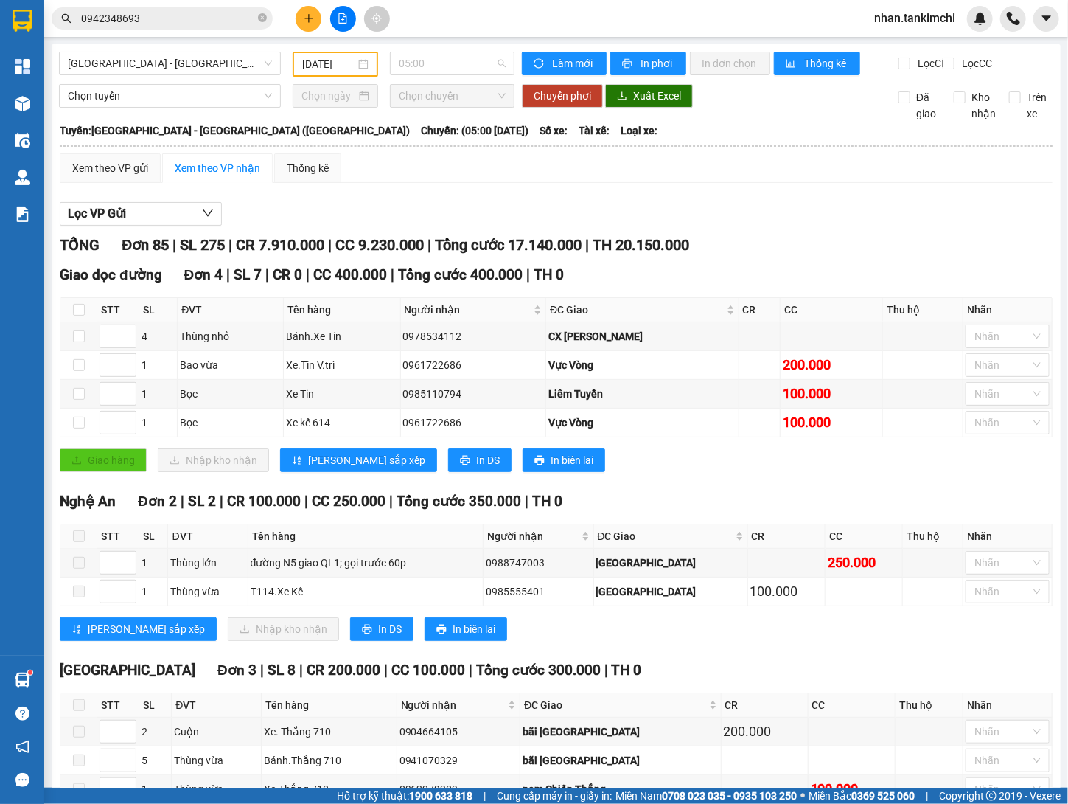
drag, startPoint x: 464, startPoint y: 66, endPoint x: 483, endPoint y: 122, distance: 58.5
click at [464, 66] on span "05:00" at bounding box center [452, 63] width 107 height 22
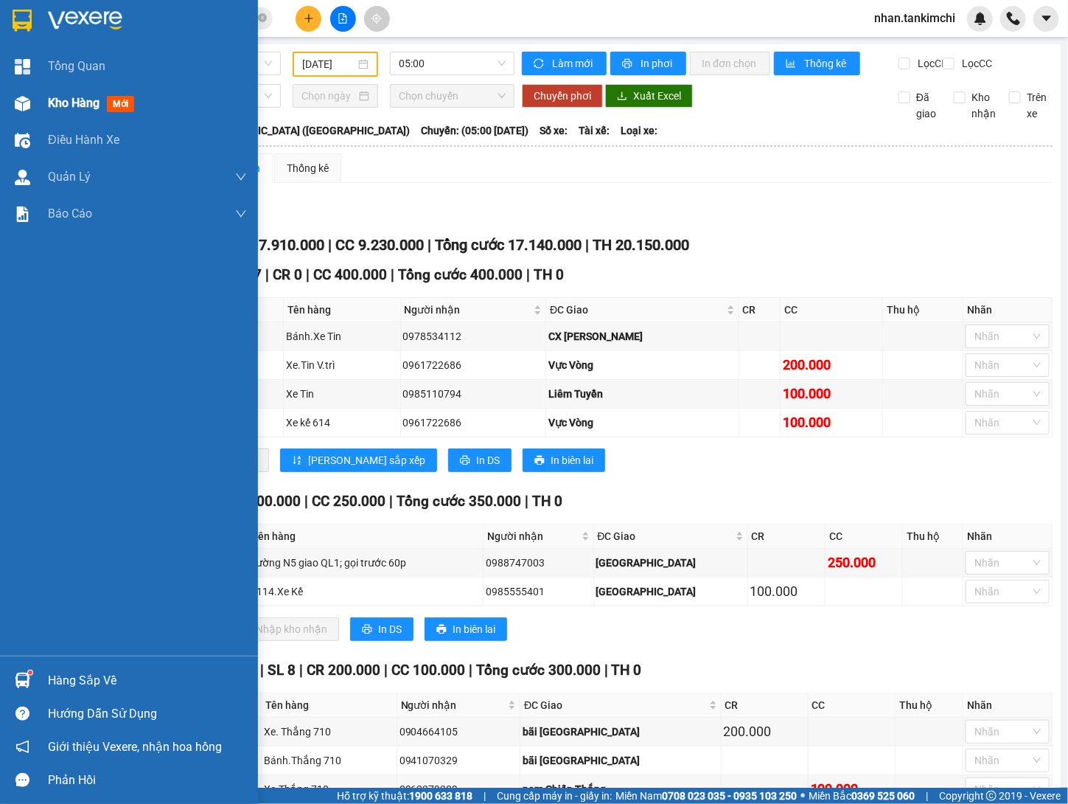
click at [18, 96] on img at bounding box center [22, 103] width 15 height 15
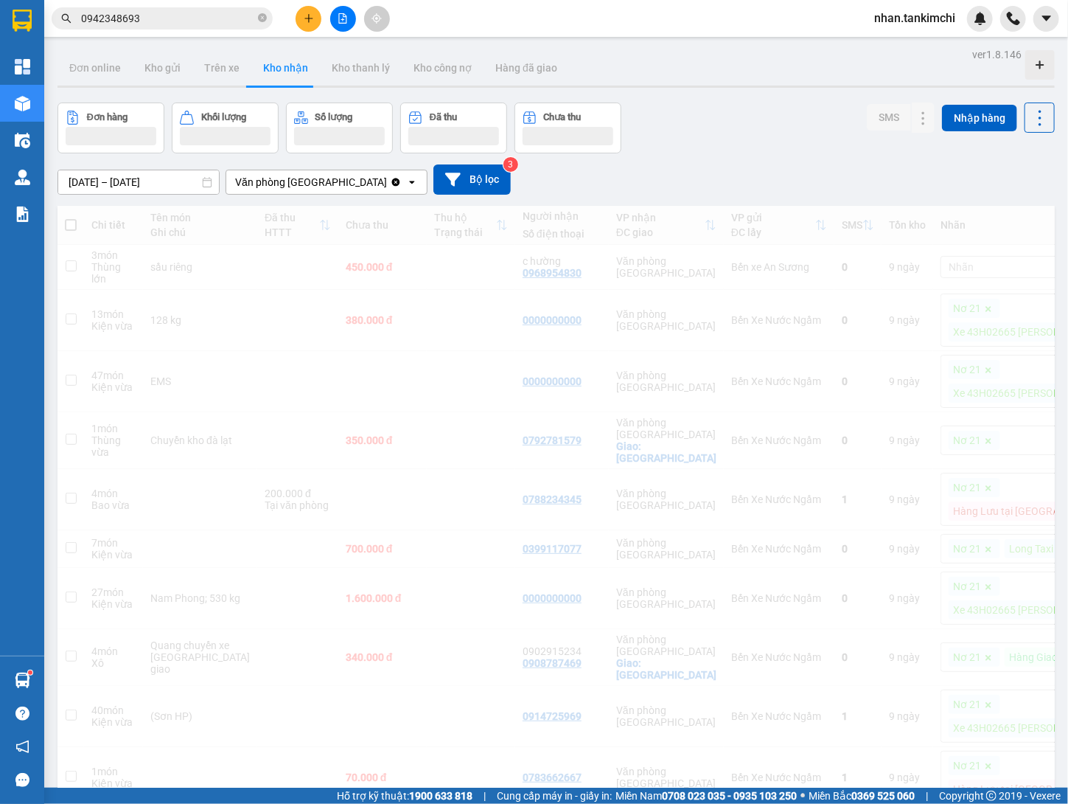
click at [191, 161] on div "[DATE] – [DATE] Press the down arrow key to interact with the calendar and sele…" at bounding box center [557, 179] width 998 height 52
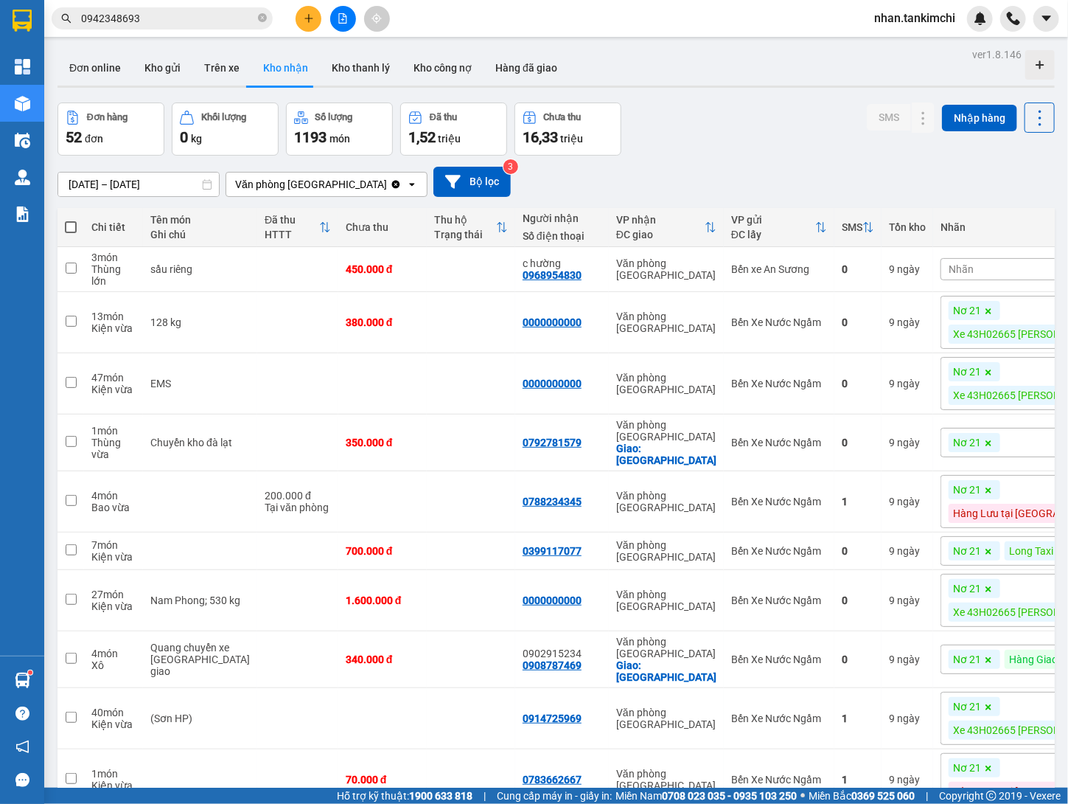
click at [173, 183] on input "[DATE] – [DATE]" at bounding box center [138, 185] width 161 height 24
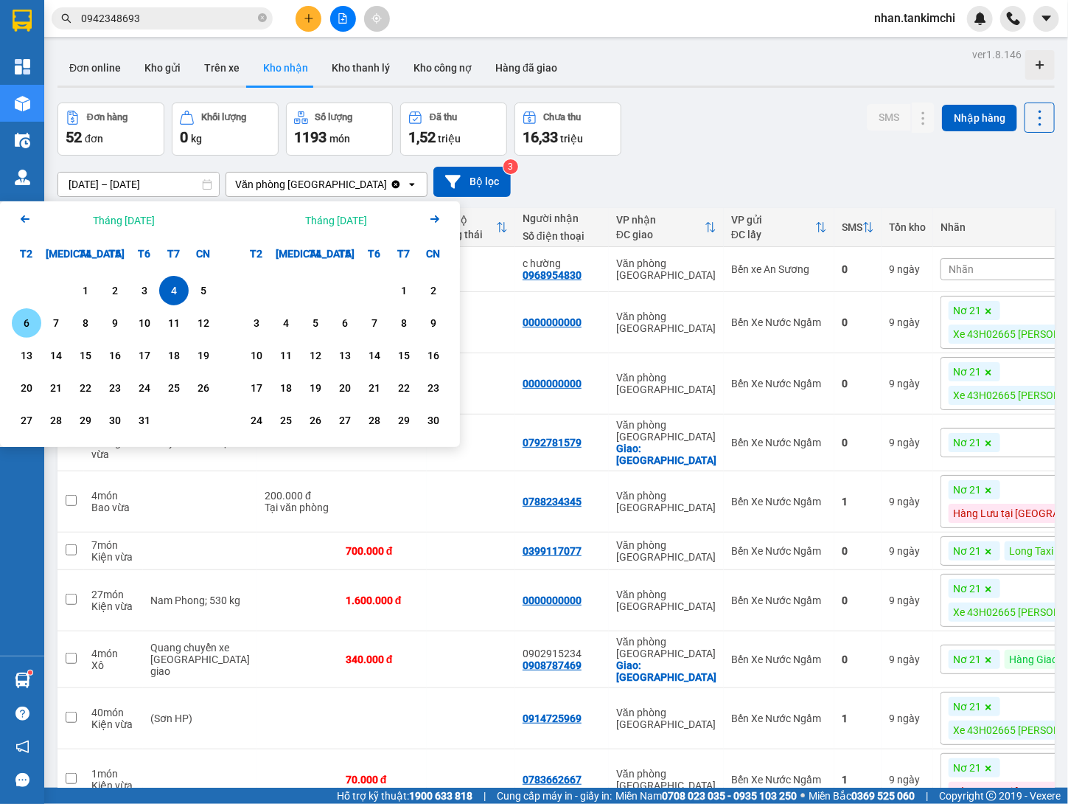
click at [21, 335] on div "6" at bounding box center [26, 322] width 29 height 29
type input "[DATE] – [DATE]"
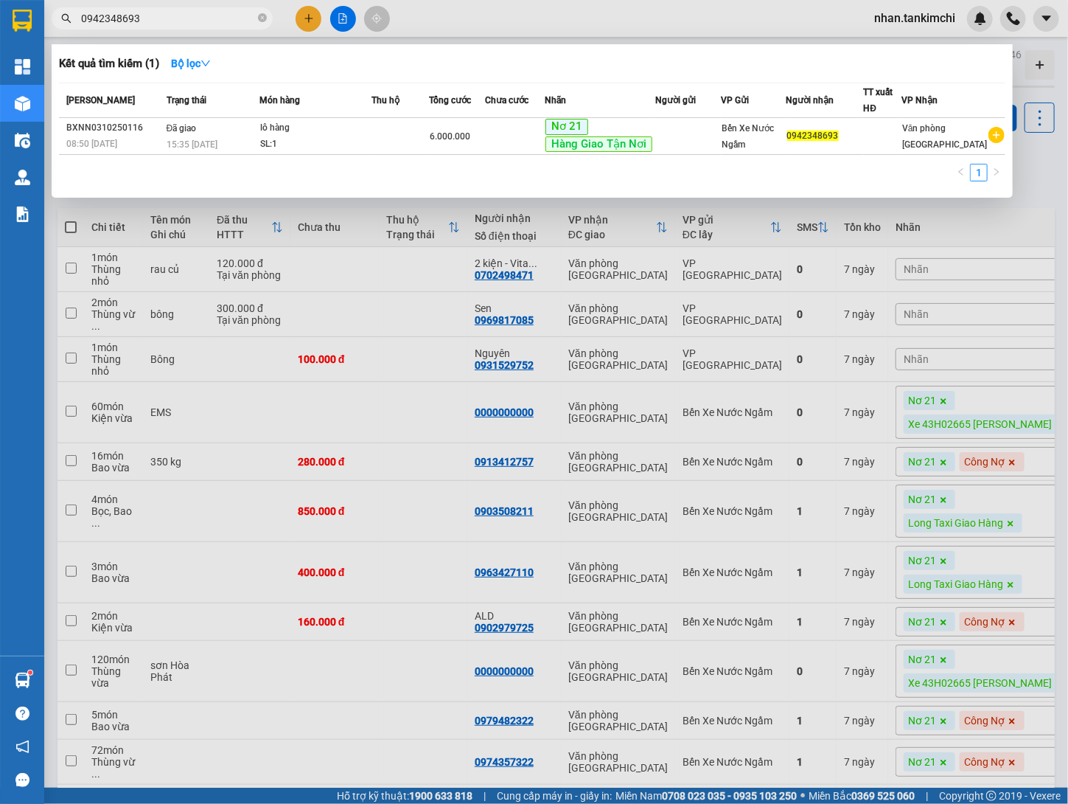
click at [178, 17] on input "0942348693" at bounding box center [168, 18] width 174 height 16
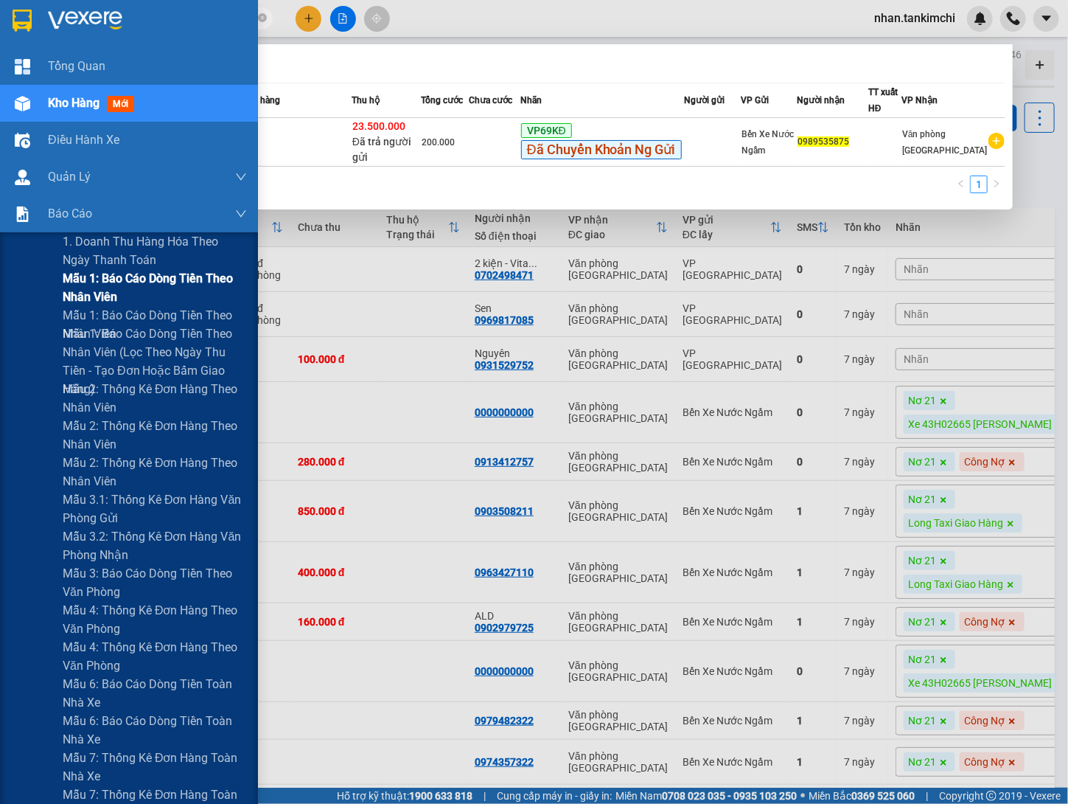
type input "0989535875"
click at [105, 279] on span "Mẫu 1: Báo cáo dòng tiền theo nhân viên" at bounding box center [155, 287] width 184 height 37
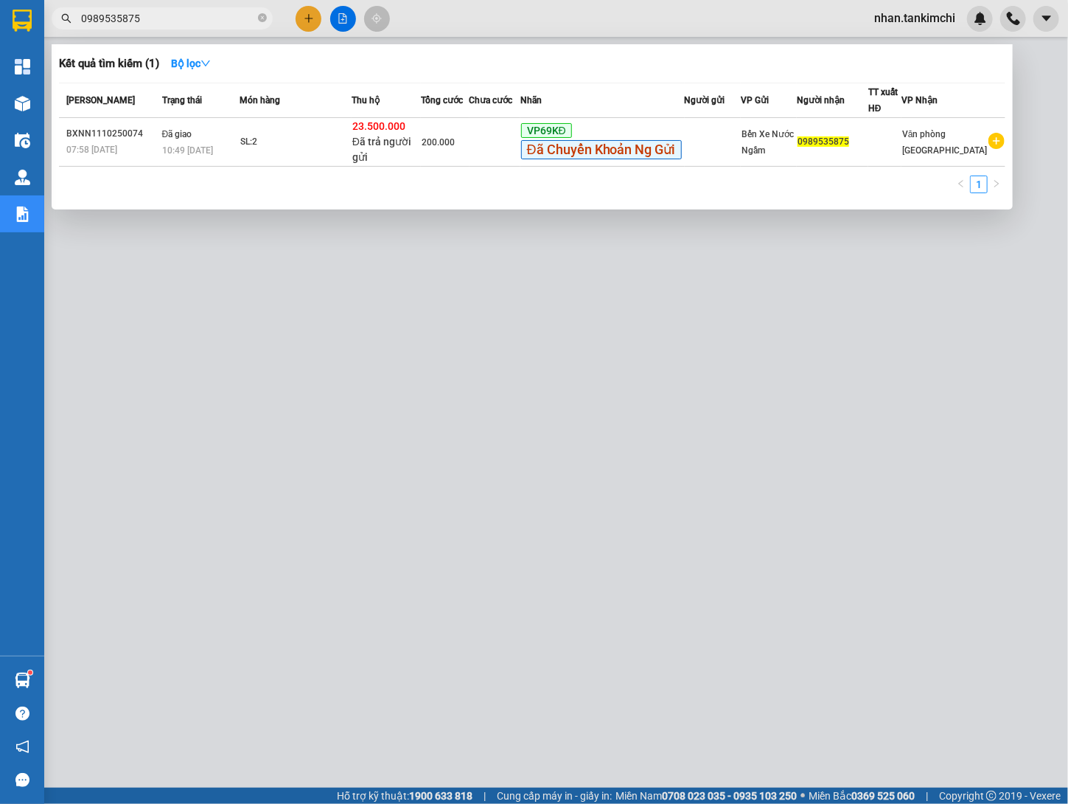
click at [483, 212] on div at bounding box center [534, 402] width 1068 height 804
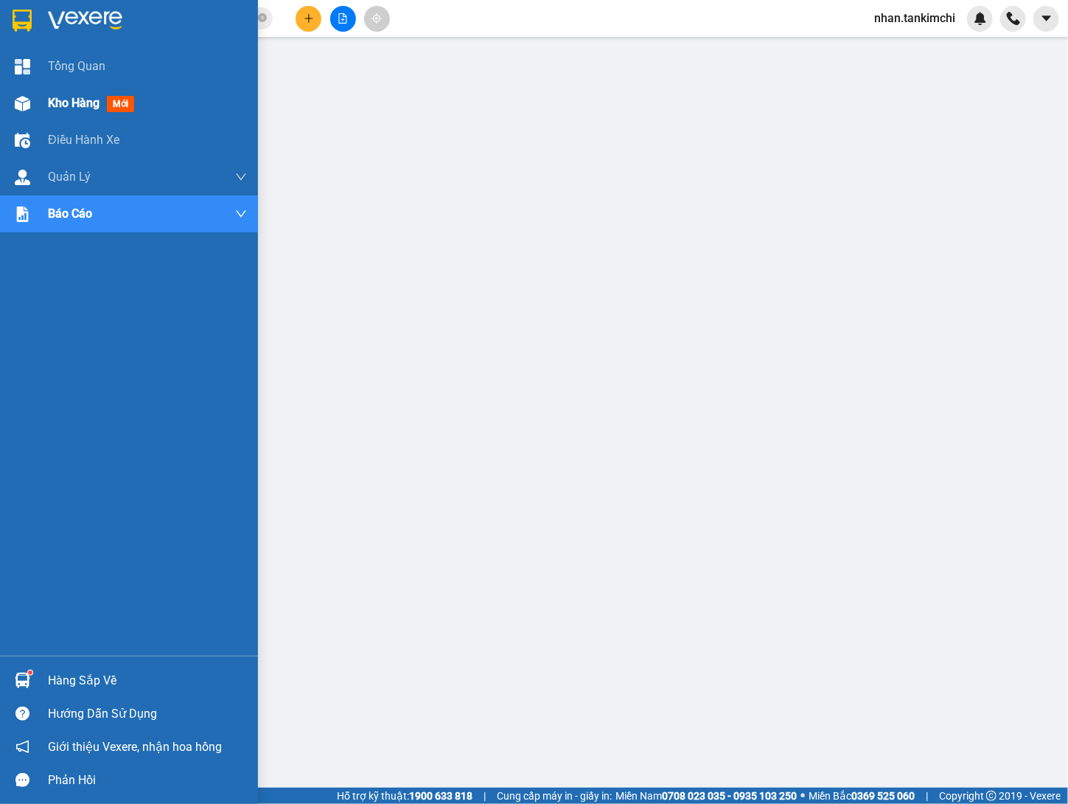
click at [40, 114] on div "Kho hàng mới" at bounding box center [129, 103] width 258 height 37
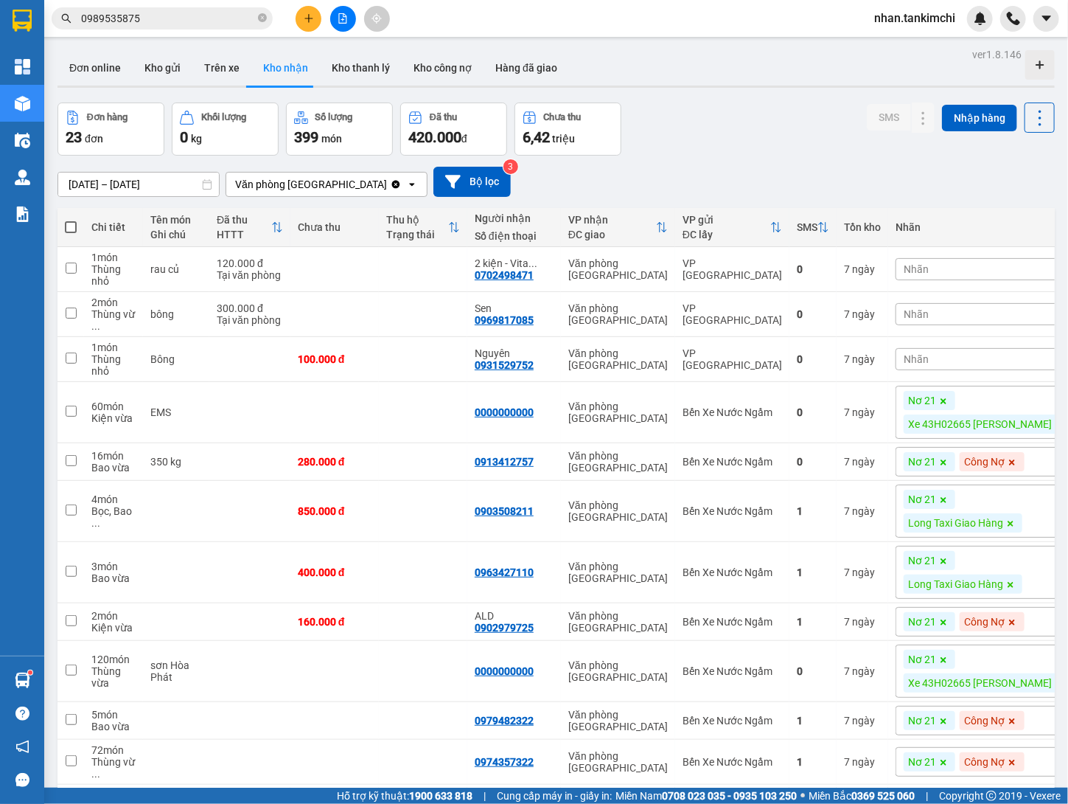
click at [489, 1] on div "Kết quả tìm kiếm ( 1 ) Bộ lọc Mã ĐH Trạng thái Món hàng Thu hộ Tổng cước Chưa c…" at bounding box center [534, 18] width 1068 height 37
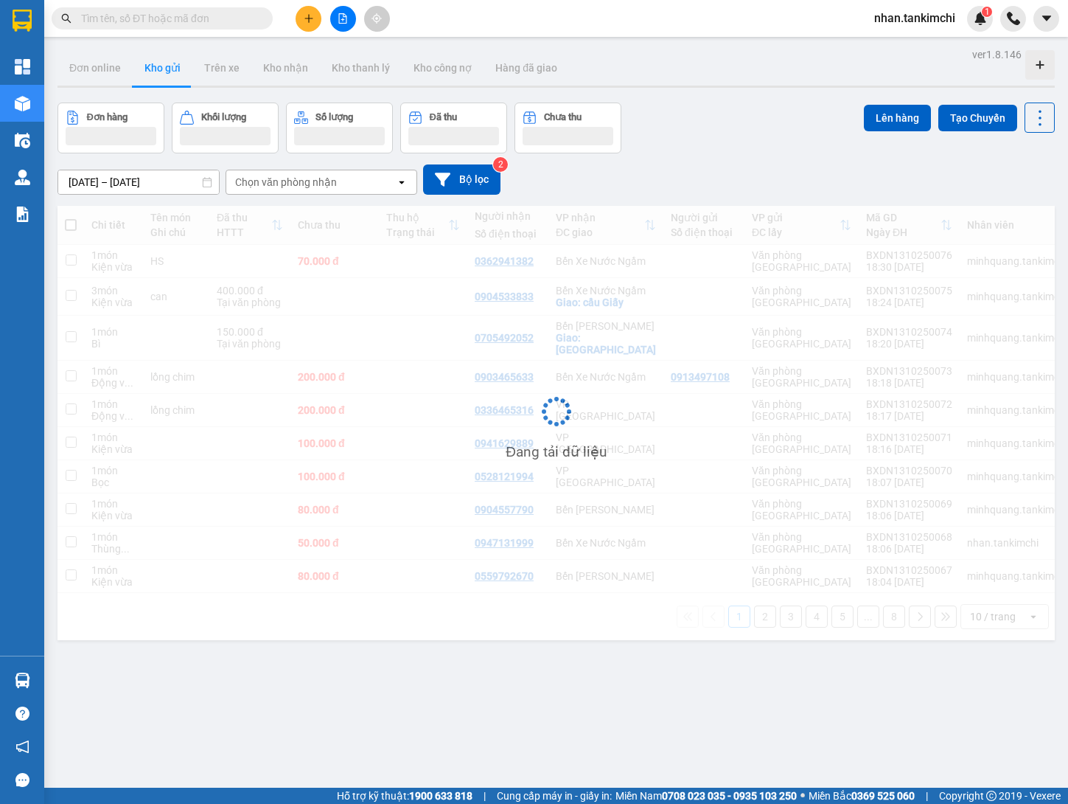
paste input "0932427169"
drag, startPoint x: 203, startPoint y: 11, endPoint x: 183, endPoint y: 15, distance: 21.1
click at [203, 11] on input "0932427169" at bounding box center [168, 18] width 174 height 16
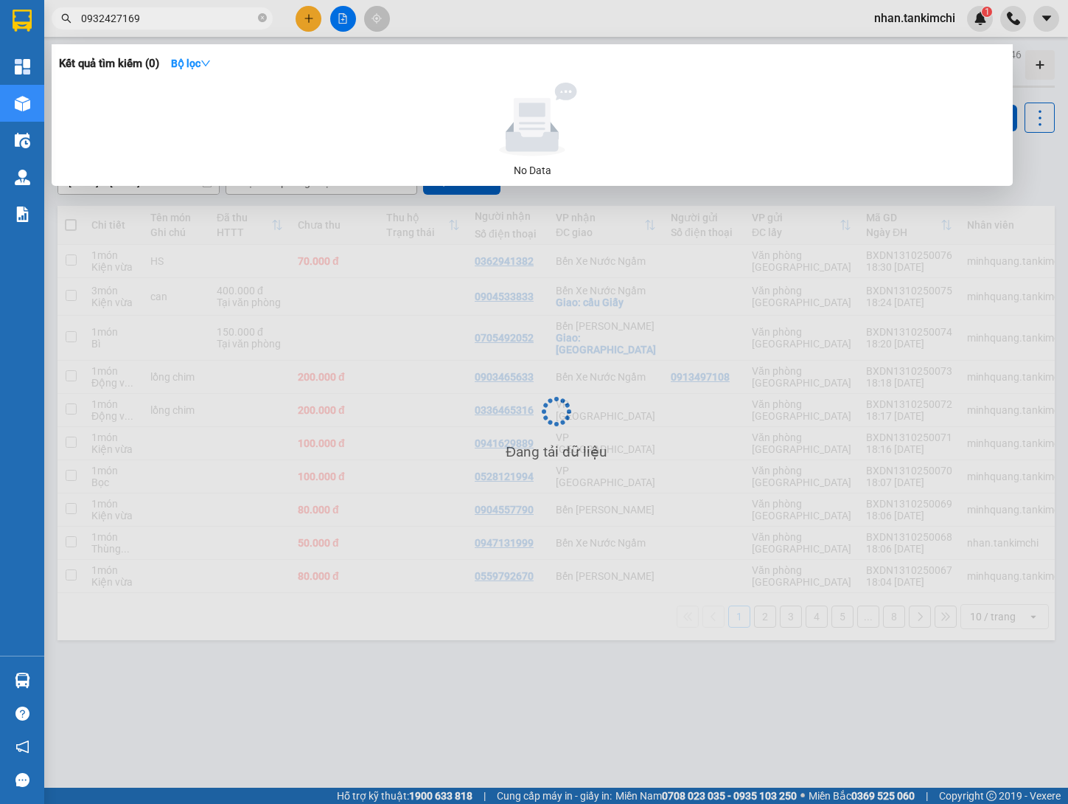
click at [182, 15] on input "0932427169" at bounding box center [168, 18] width 174 height 16
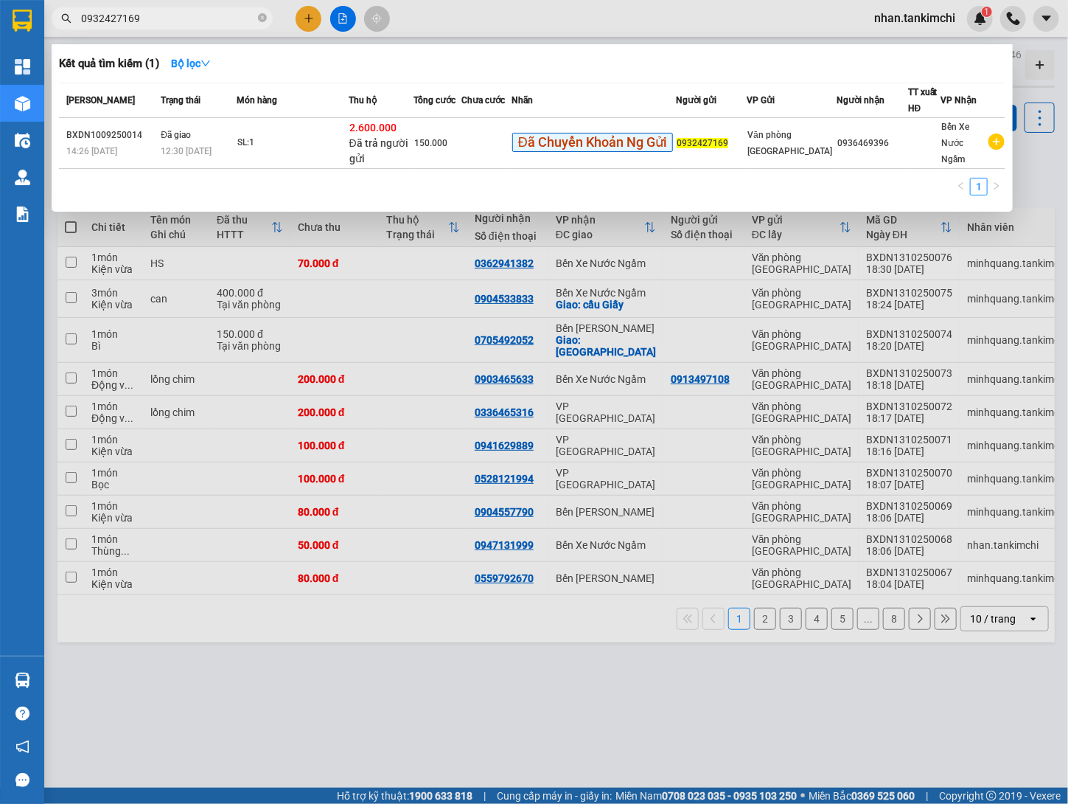
type input "0932427169"
click at [549, 307] on div at bounding box center [534, 402] width 1068 height 804
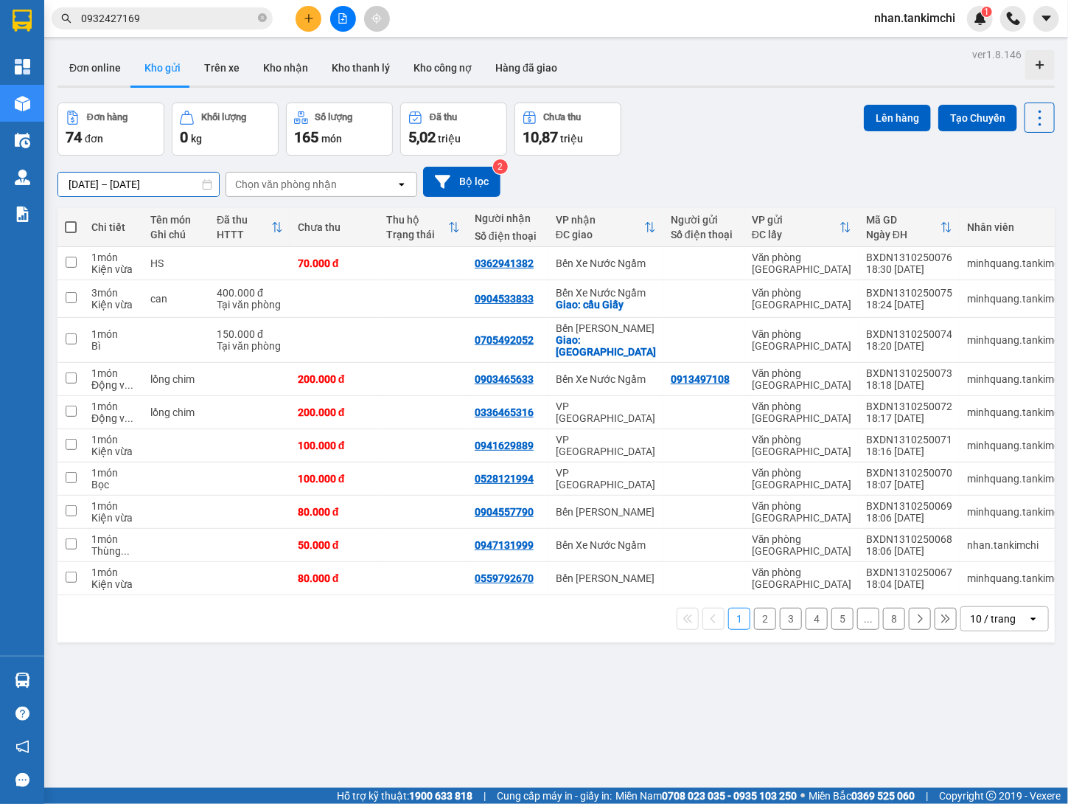
drag, startPoint x: 159, startPoint y: 189, endPoint x: 201, endPoint y: 305, distance: 123.8
click at [159, 189] on input "11/10/2025 – 13/10/2025" at bounding box center [138, 185] width 161 height 24
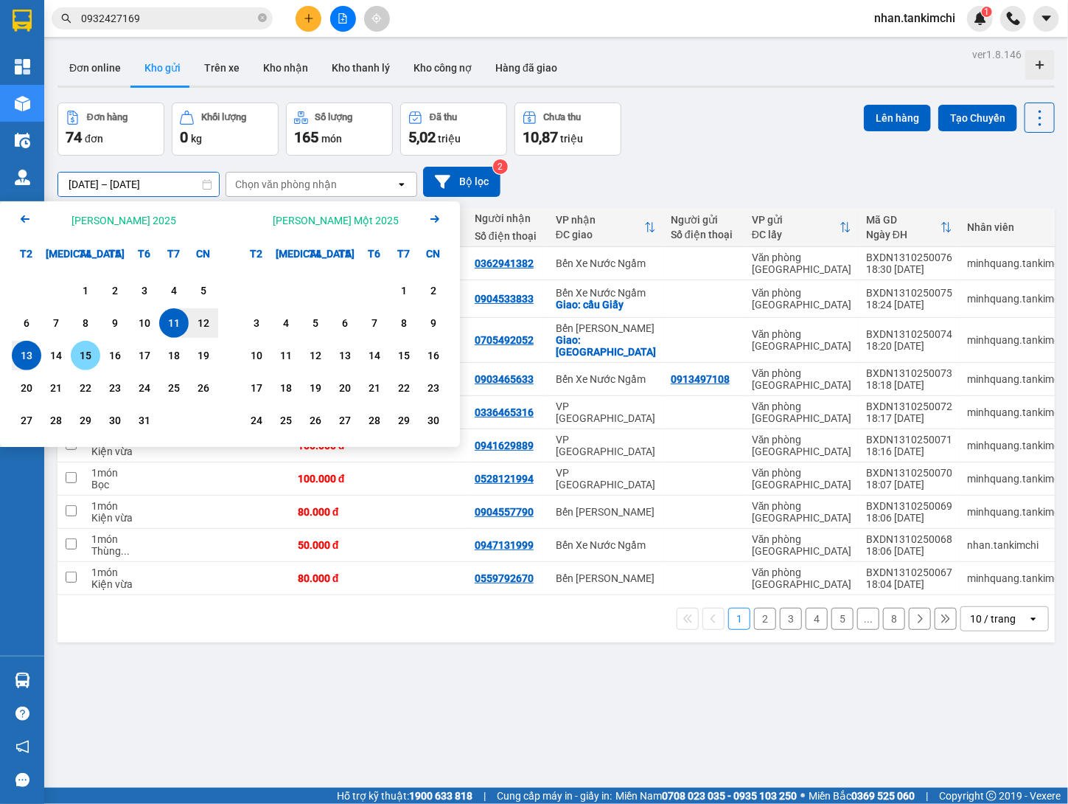
click at [92, 355] on div "15" at bounding box center [85, 356] width 21 height 18
type input "15/10/2025 – 15/10/2025"
